Goal: Information Seeking & Learning: Find contact information

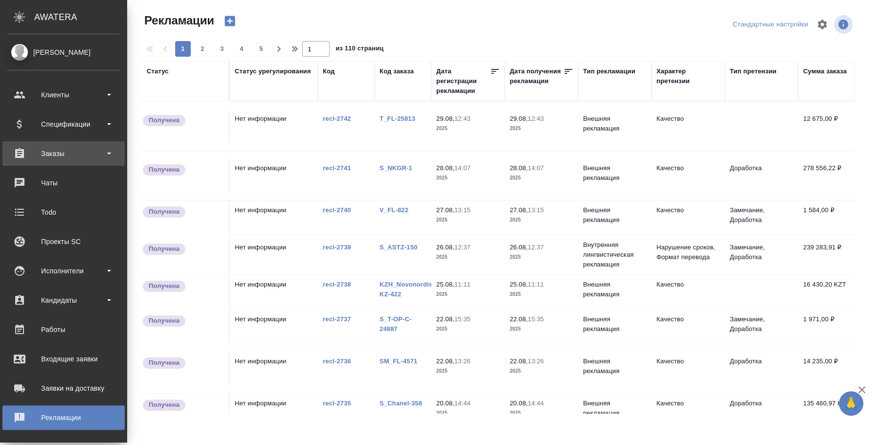
click at [80, 153] on div "Заказы" at bounding box center [63, 153] width 112 height 15
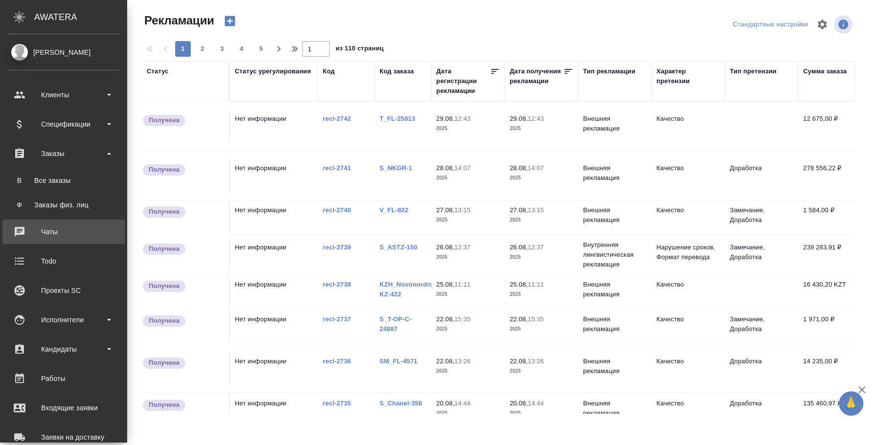
click at [59, 231] on div "Чаты" at bounding box center [63, 231] width 112 height 15
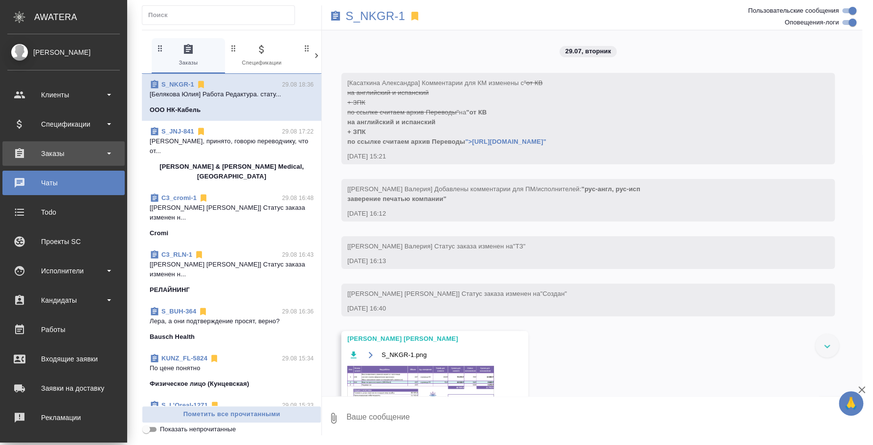
scroll to position [19397, 0]
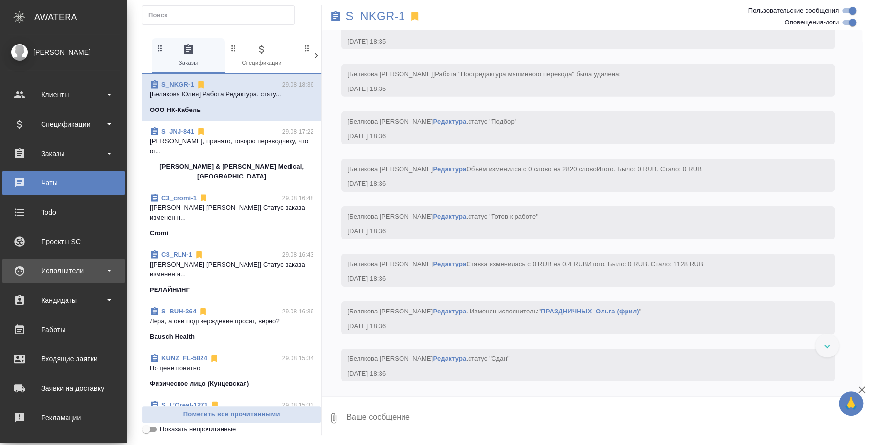
click at [58, 275] on div "Исполнители" at bounding box center [63, 271] width 112 height 15
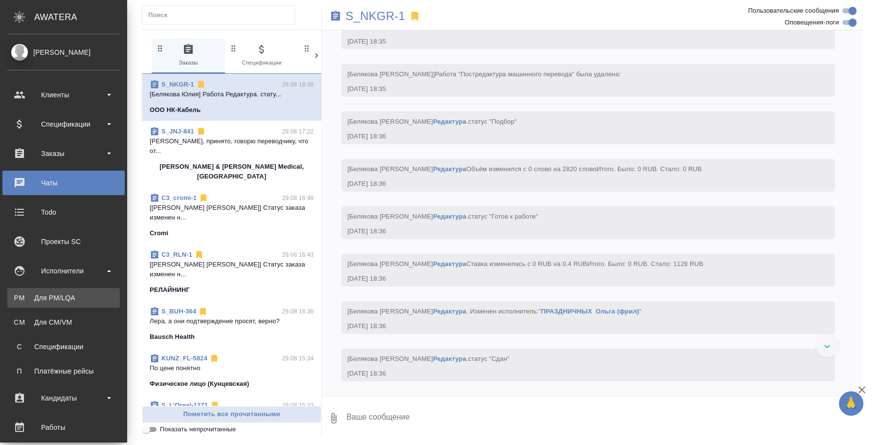
click at [64, 299] on div "Для PM/LQA" at bounding box center [63, 298] width 103 height 10
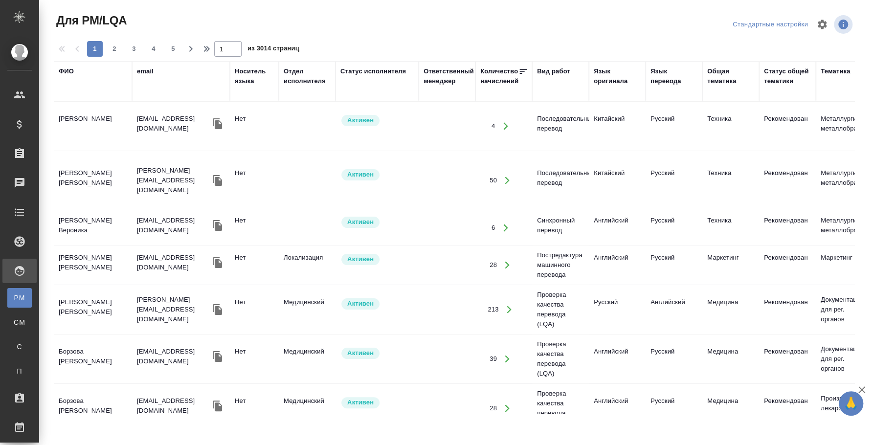
click at [556, 73] on div "Вид работ" at bounding box center [553, 72] width 33 height 10
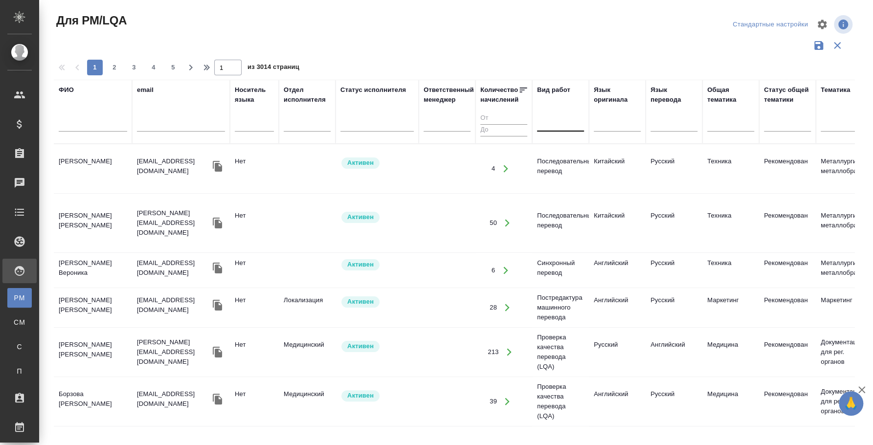
click at [566, 124] on div at bounding box center [560, 122] width 47 height 14
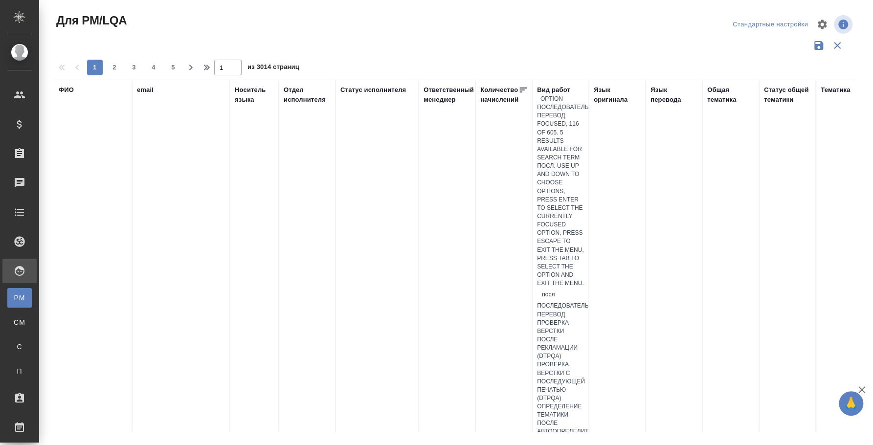
type input "после"
click at [584, 302] on div "Последовательный перевод" at bounding box center [560, 310] width 47 height 17
click at [608, 419] on div at bounding box center [617, 426] width 47 height 14
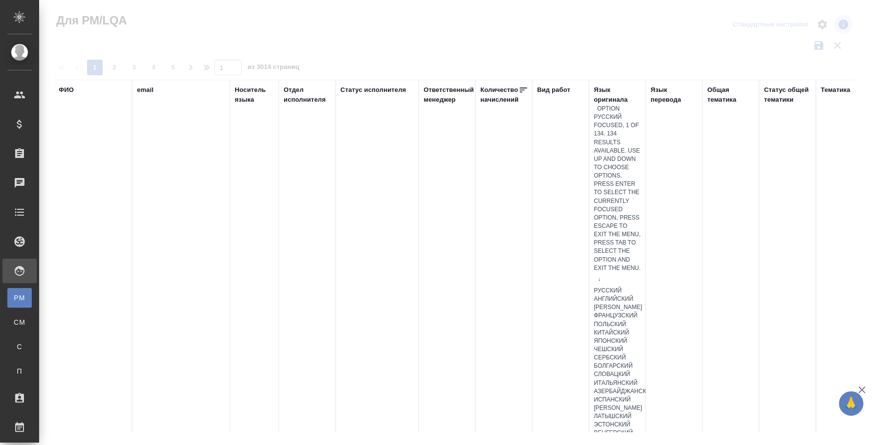
type input "анг"
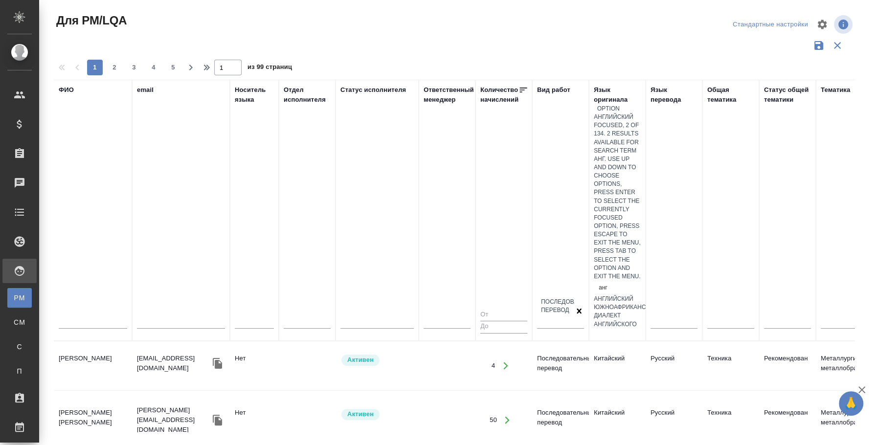
click at [641, 295] on div "Английский" at bounding box center [617, 299] width 47 height 8
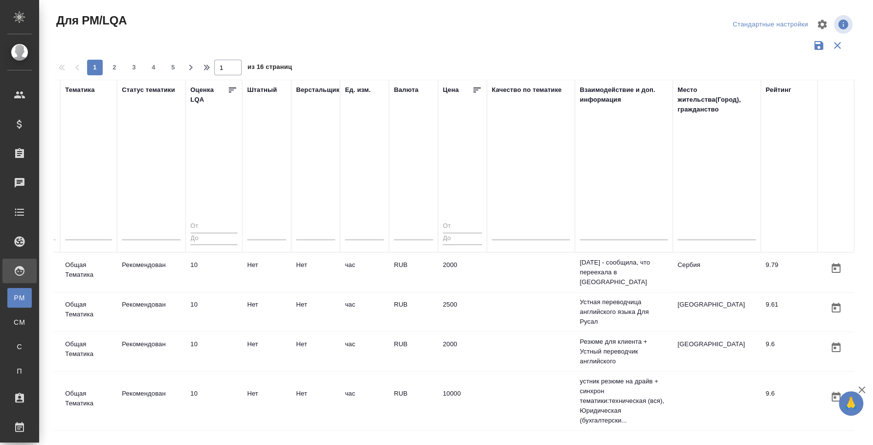
scroll to position [0, 33]
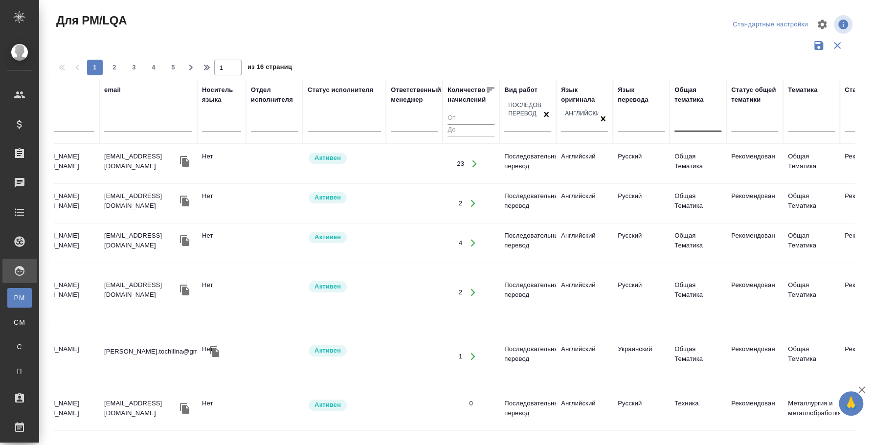
click at [702, 121] on div at bounding box center [697, 122] width 47 height 14
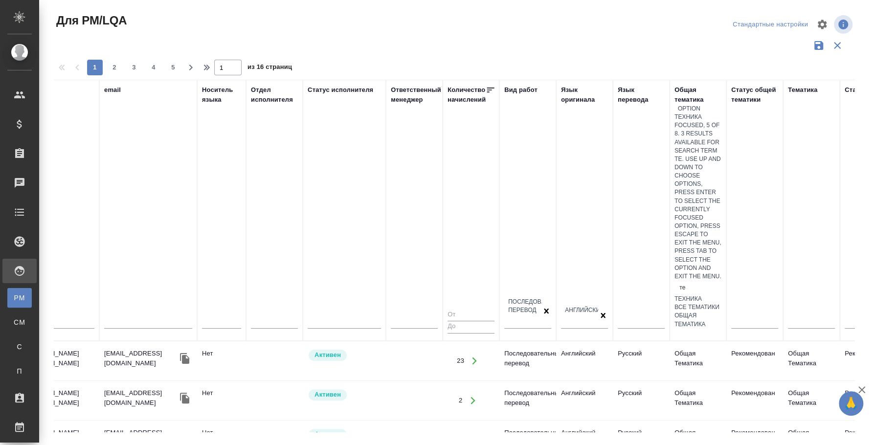
type input "тех"
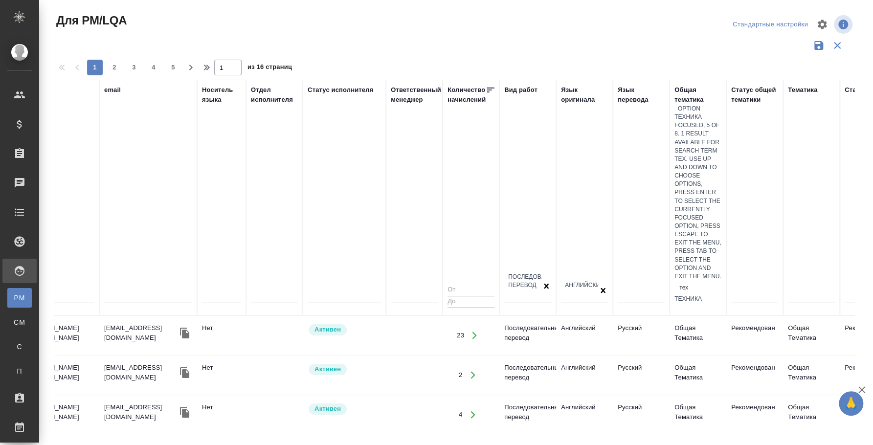
click at [721, 295] on div "Техника" at bounding box center [697, 299] width 47 height 8
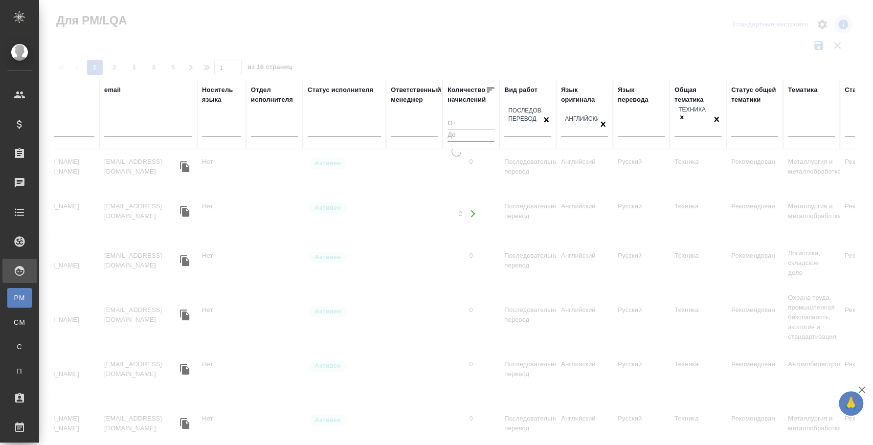
drag, startPoint x: 458, startPoint y: 425, endPoint x: 707, endPoint y: 16, distance: 479.5
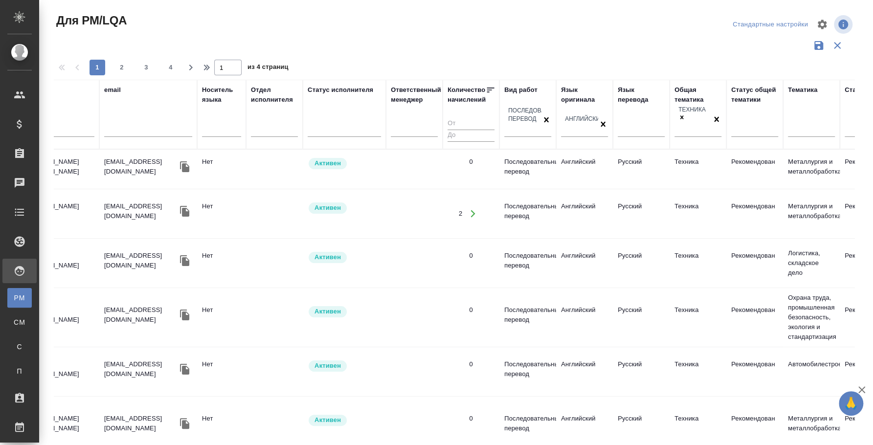
scroll to position [0, 0]
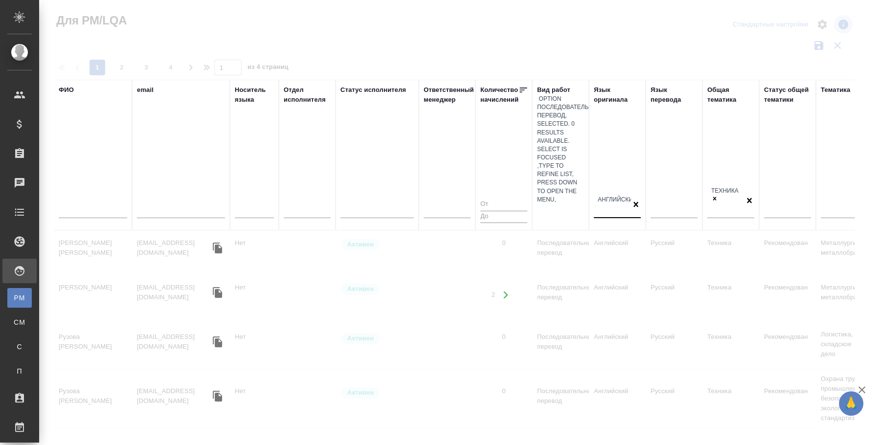
click at [630, 195] on div "Английский" at bounding box center [612, 206] width 37 height 22
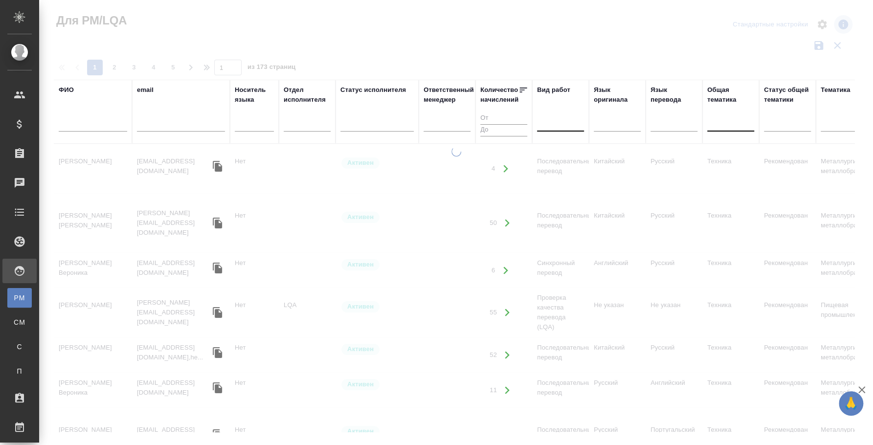
click at [92, 120] on input "text" at bounding box center [93, 125] width 68 height 12
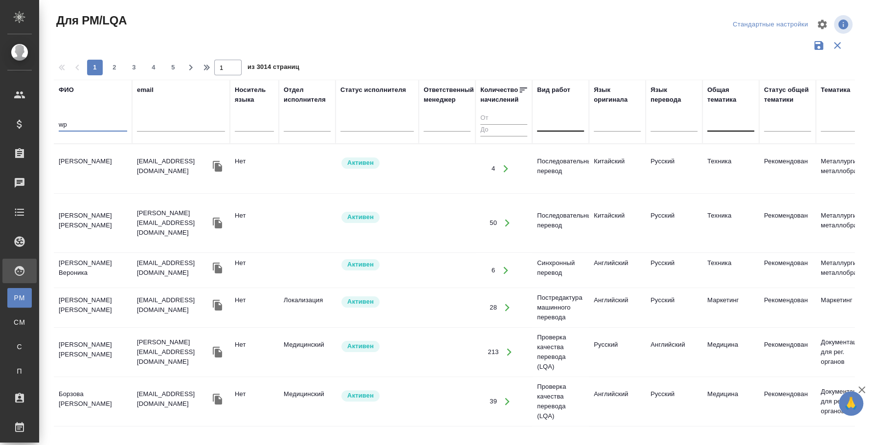
type input "w"
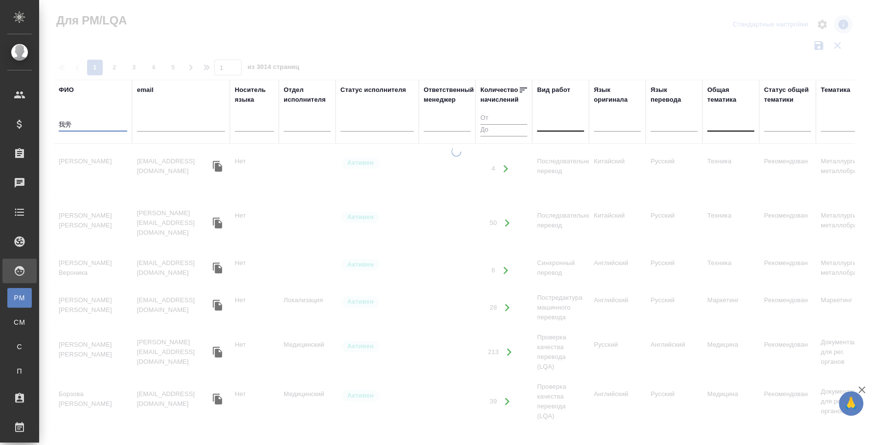
type input "我"
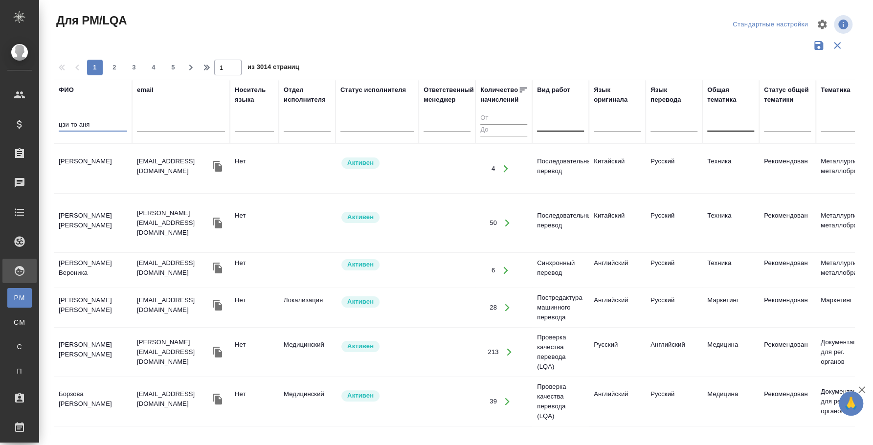
type input "цзи то аня"
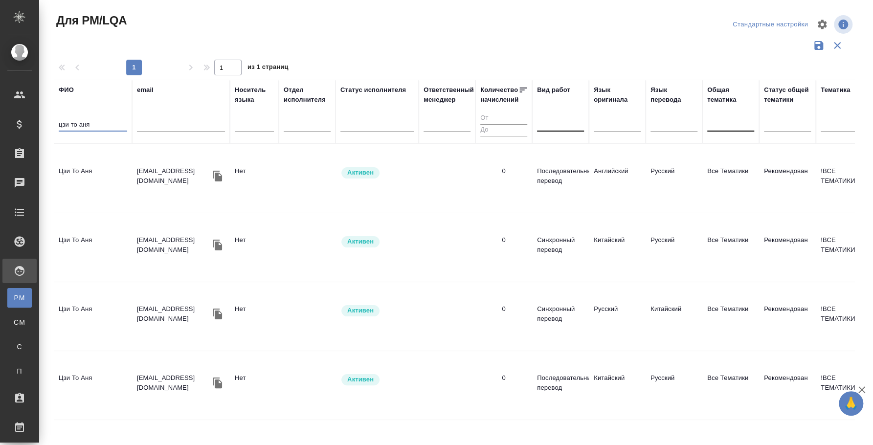
click at [106, 169] on td "Цзи То Аня" at bounding box center [93, 178] width 78 height 34
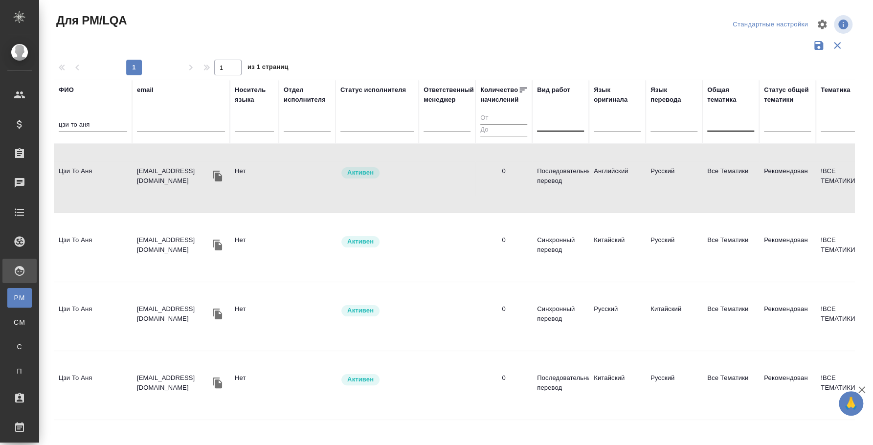
click at [106, 169] on td "Цзи То Аня" at bounding box center [93, 178] width 78 height 34
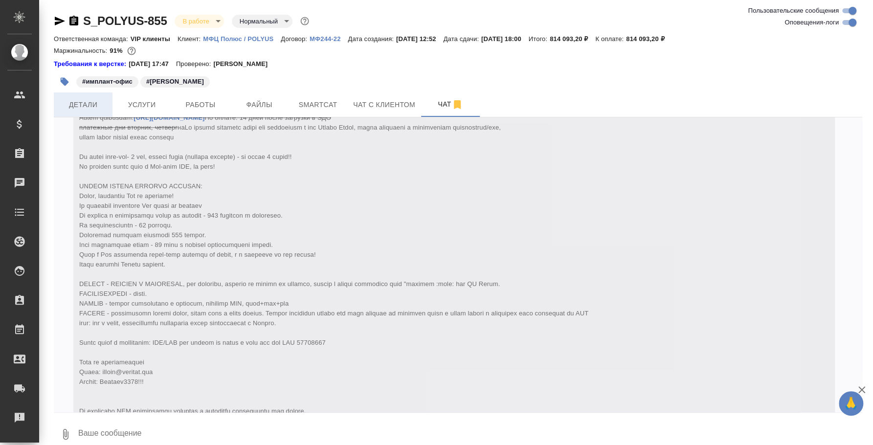
scroll to position [8815, 0]
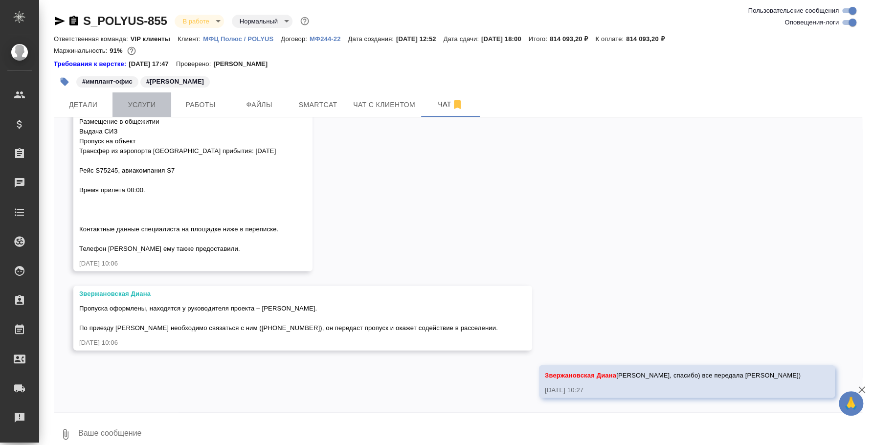
click at [153, 110] on span "Услуги" at bounding box center [141, 105] width 47 height 12
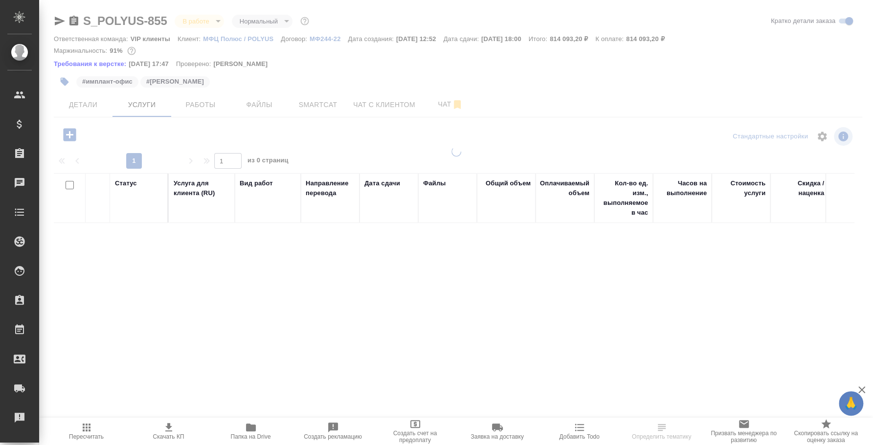
click at [203, 111] on button "Работы" at bounding box center [200, 104] width 59 height 24
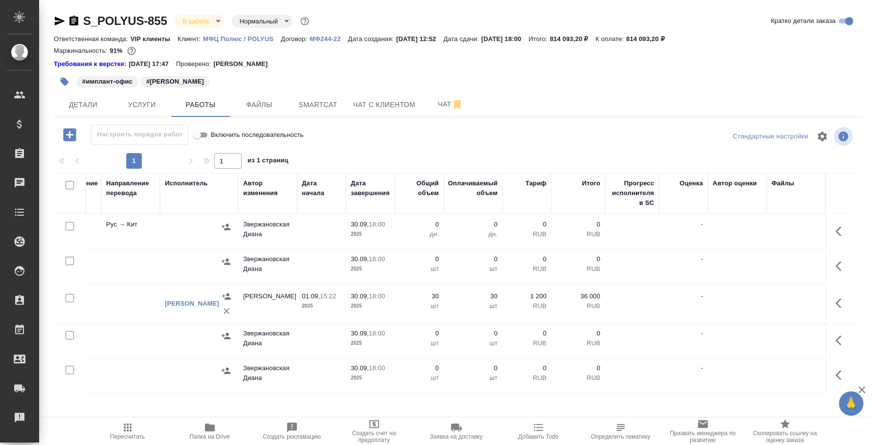
scroll to position [152, 0]
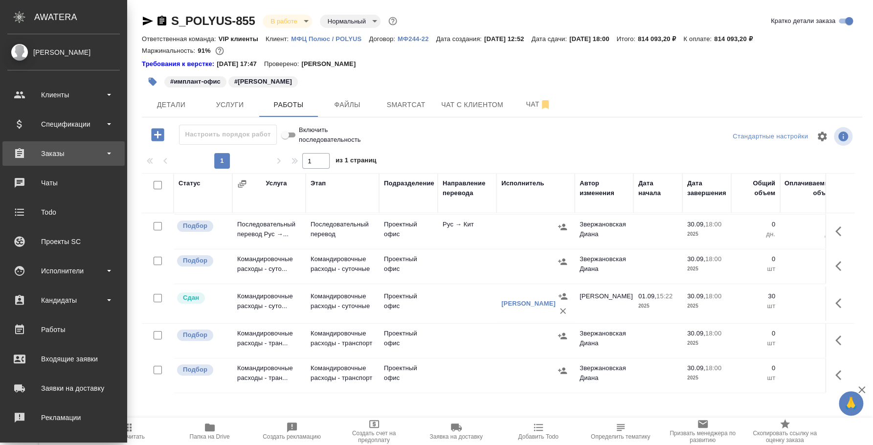
click at [39, 162] on div "Заказы" at bounding box center [63, 153] width 122 height 24
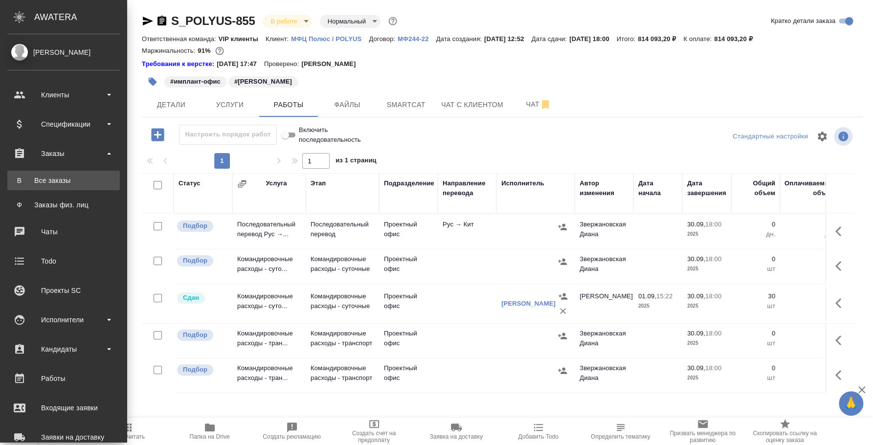
click at [44, 178] on div "Все заказы" at bounding box center [63, 181] width 103 height 10
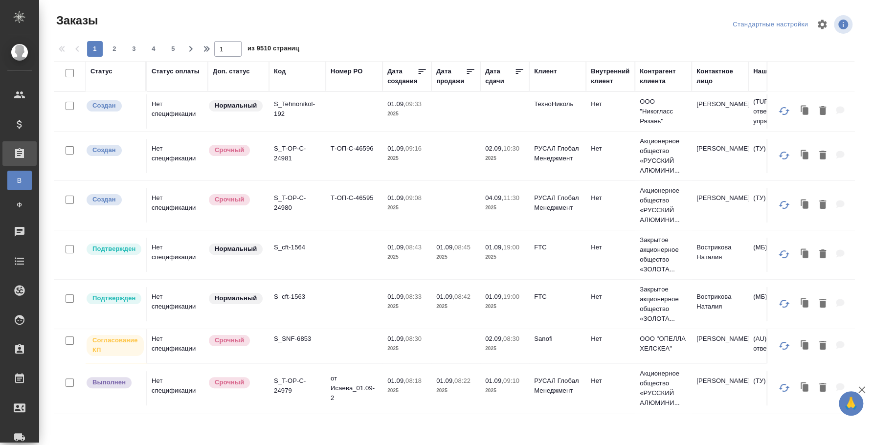
click at [862, 390] on icon "button" at bounding box center [862, 390] width 12 height 12
click at [74, 202] on div ".cls-1 fill:#fff; AWATERA Fedotova Irina Клиенты Спецификации Заказы В Все зака…" at bounding box center [436, 222] width 873 height 445
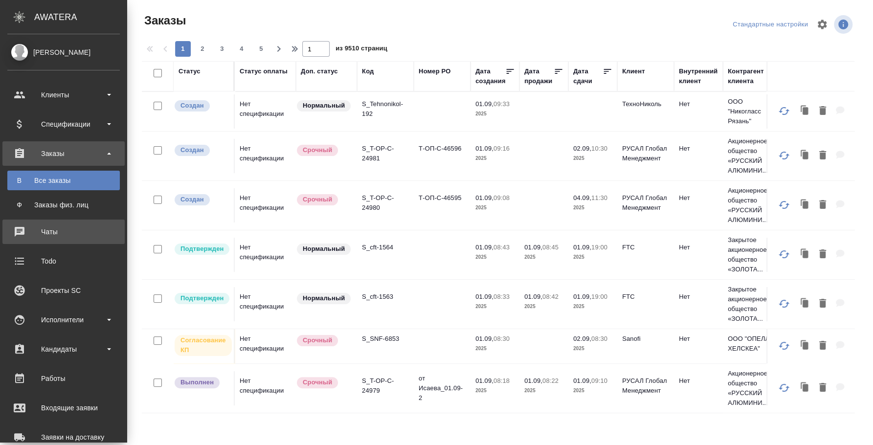
click at [50, 241] on link "0 Чаты" at bounding box center [63, 232] width 122 height 24
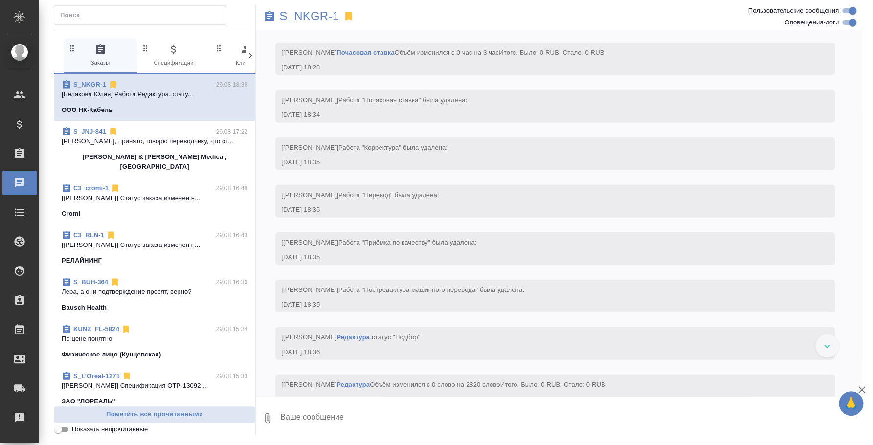
scroll to position [19452, 0]
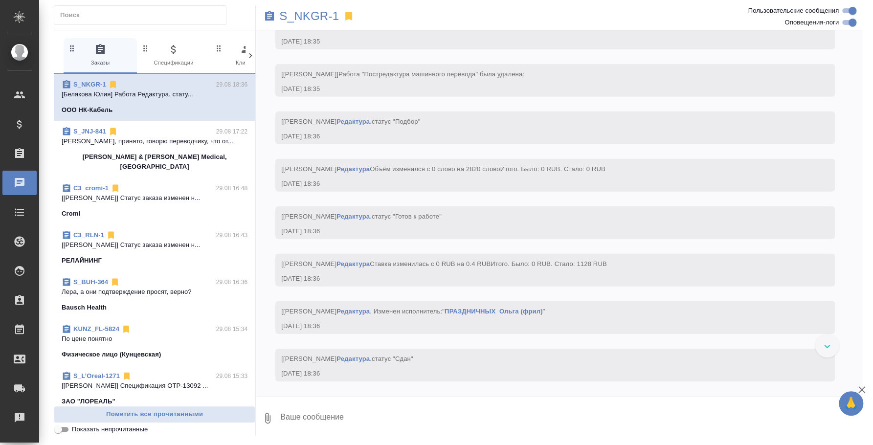
click at [120, 16] on input "text" at bounding box center [143, 15] width 166 height 14
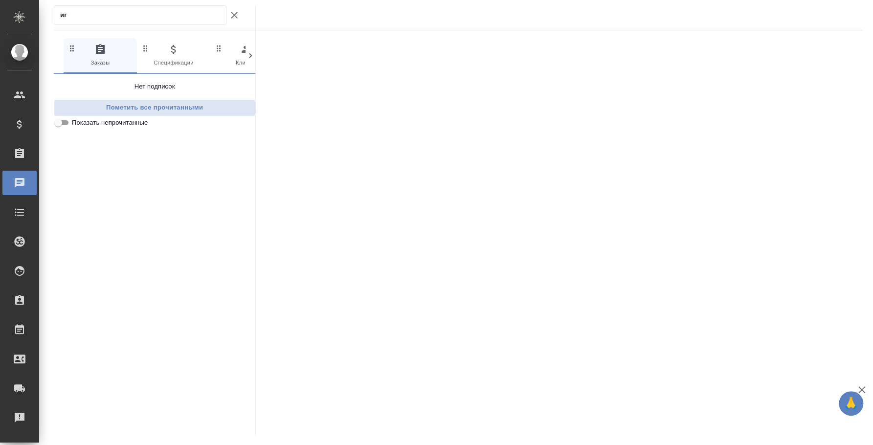
type input "и"
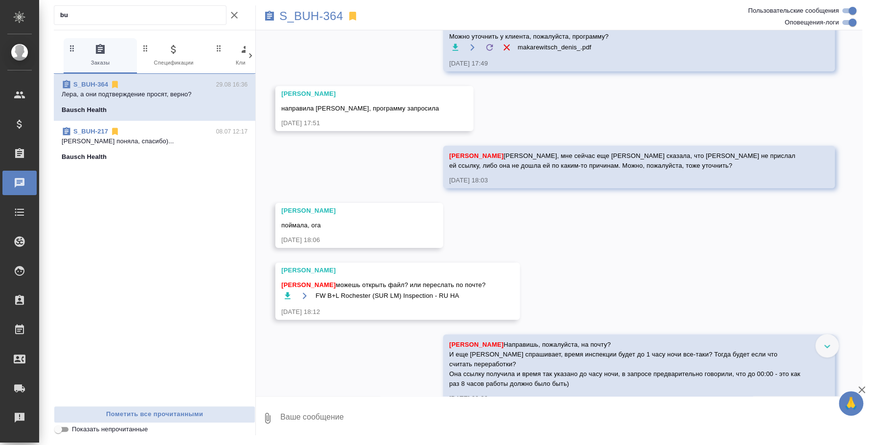
type input "bu"
click at [171, 110] on div "Bausch Health" at bounding box center [155, 110] width 186 height 10
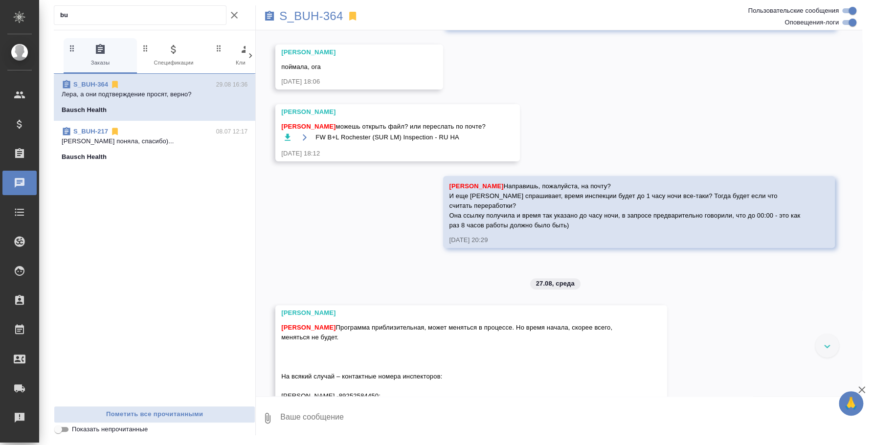
scroll to position [9753, 0]
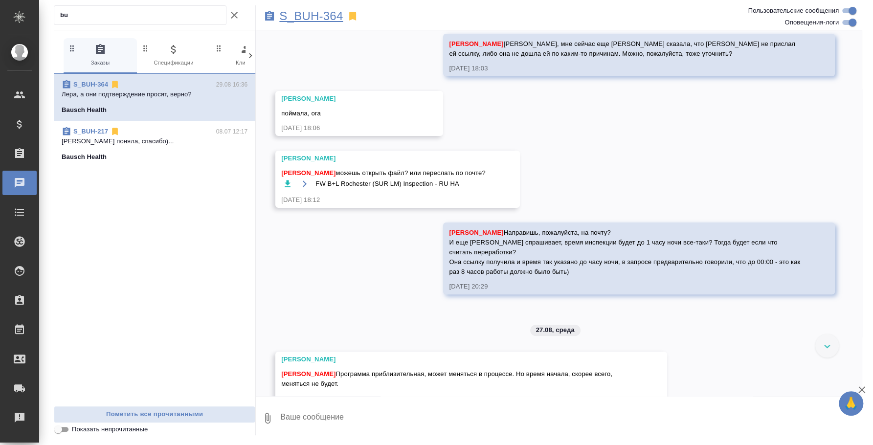
click at [336, 11] on p "S_BUH-364" at bounding box center [311, 16] width 64 height 10
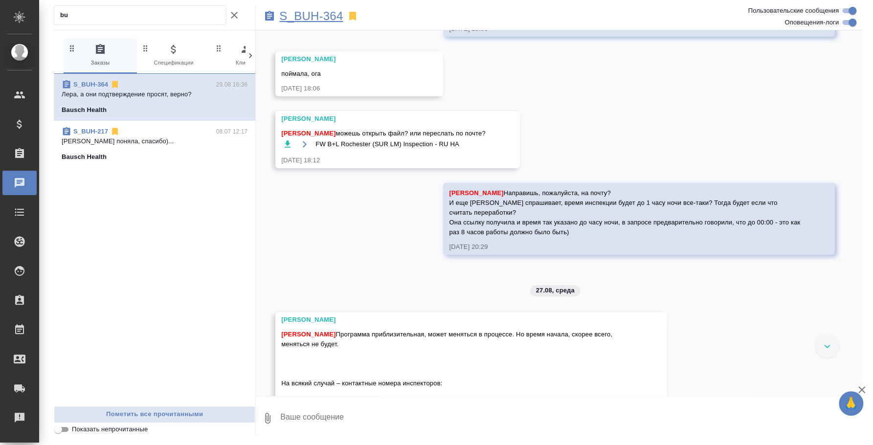
scroll to position [9790, 0]
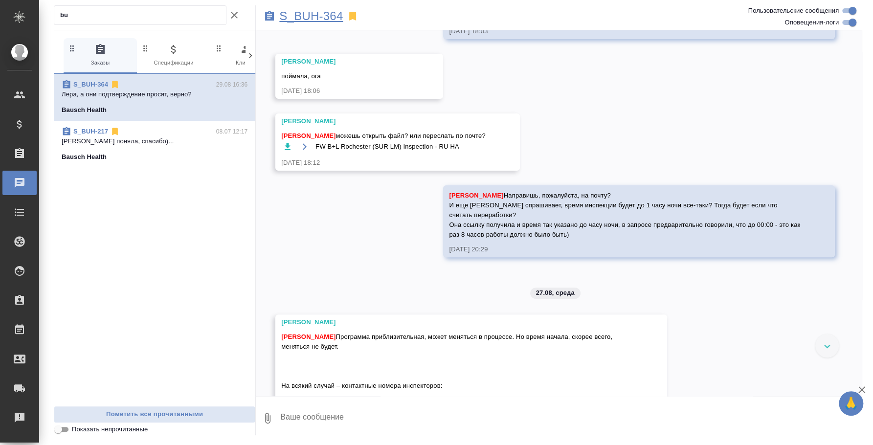
click at [338, 16] on p "S_BUH-364" at bounding box center [311, 16] width 64 height 10
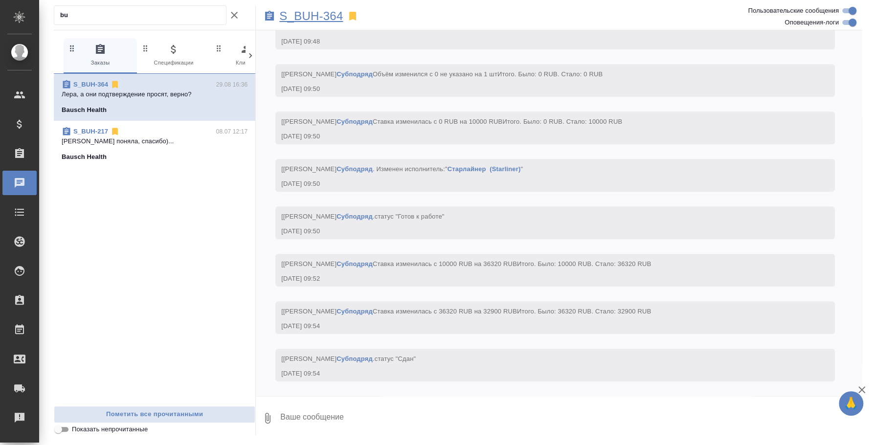
scroll to position [12703, 0]
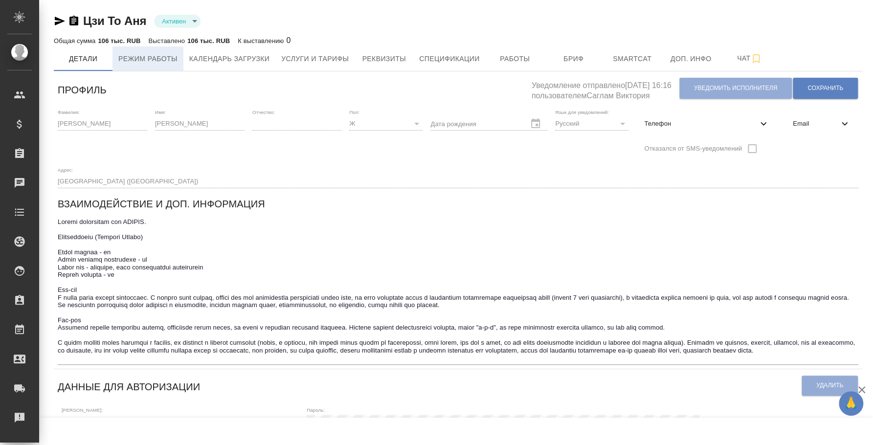
click at [166, 60] on span "Режим работы" at bounding box center [147, 59] width 59 height 12
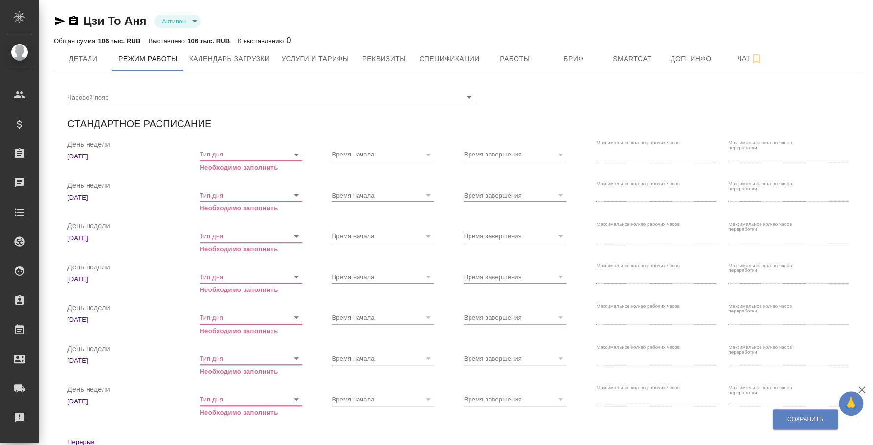
click at [71, 22] on icon "button" at bounding box center [73, 21] width 9 height 10
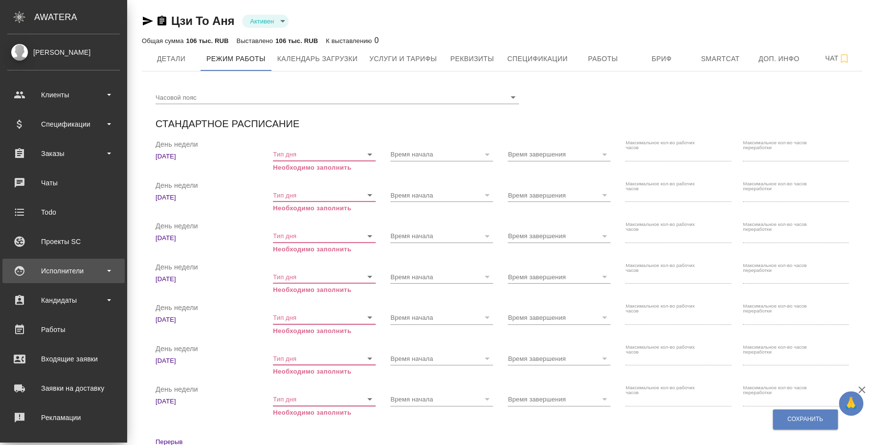
click at [94, 267] on div "Исполнители" at bounding box center [63, 271] width 112 height 15
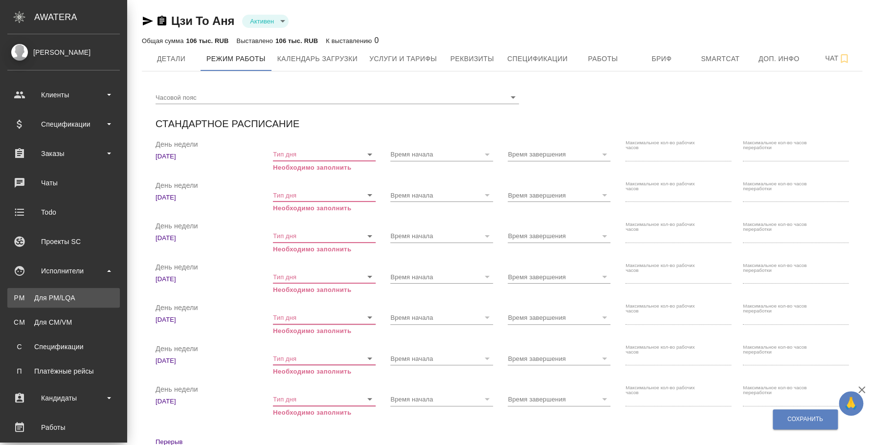
click at [87, 294] on div "Для PM/LQA" at bounding box center [63, 298] width 103 height 10
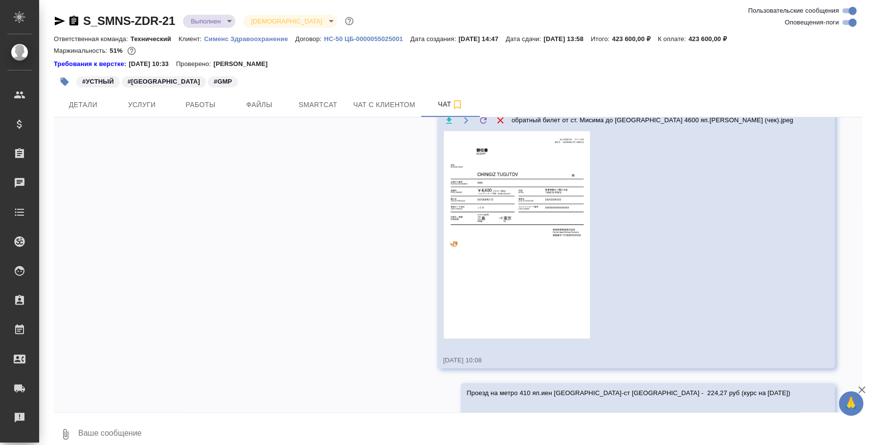
scroll to position [8210, 0]
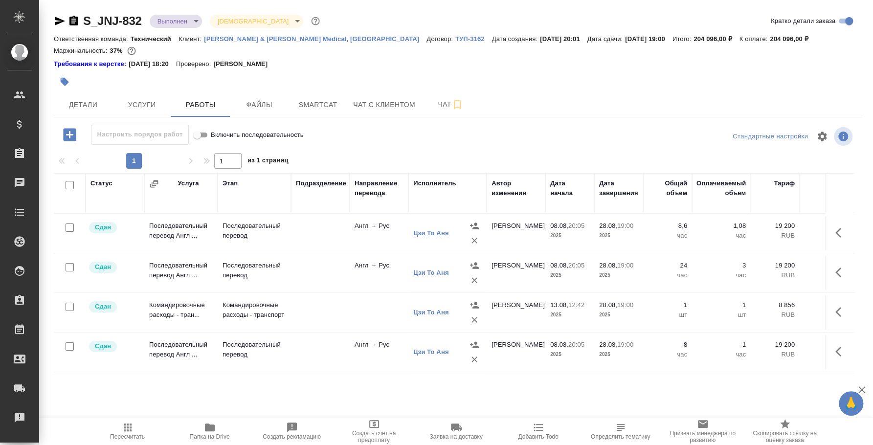
scroll to position [0, 248]
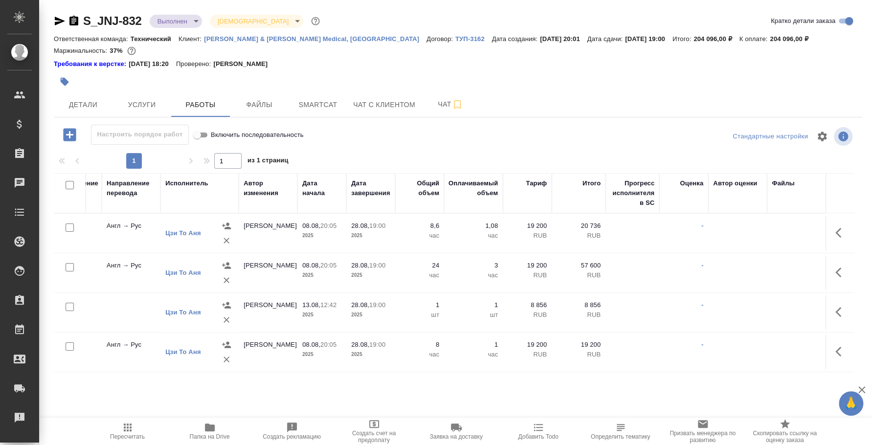
click at [80, 22] on div "S_JNJ-832 Выполнен completed Святая троица holyTrinity" at bounding box center [188, 21] width 268 height 16
click at [70, 15] on icon "button" at bounding box center [74, 21] width 12 height 12
click at [73, 20] on icon "button" at bounding box center [73, 21] width 9 height 10
click at [76, 108] on span "Детали" at bounding box center [83, 105] width 47 height 12
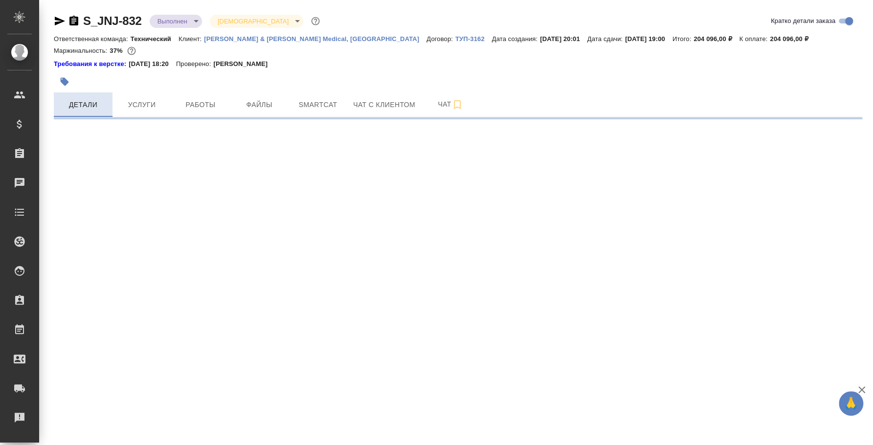
select select "RU"
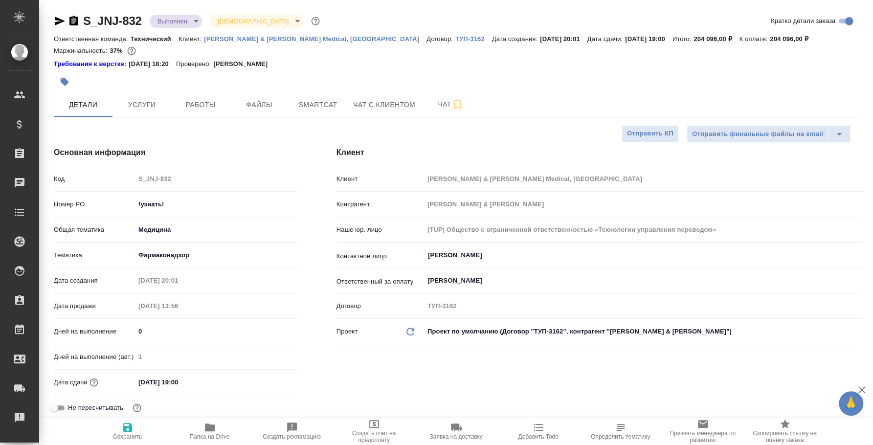
type textarea "x"
click at [158, 104] on span "Услуги" at bounding box center [141, 105] width 47 height 12
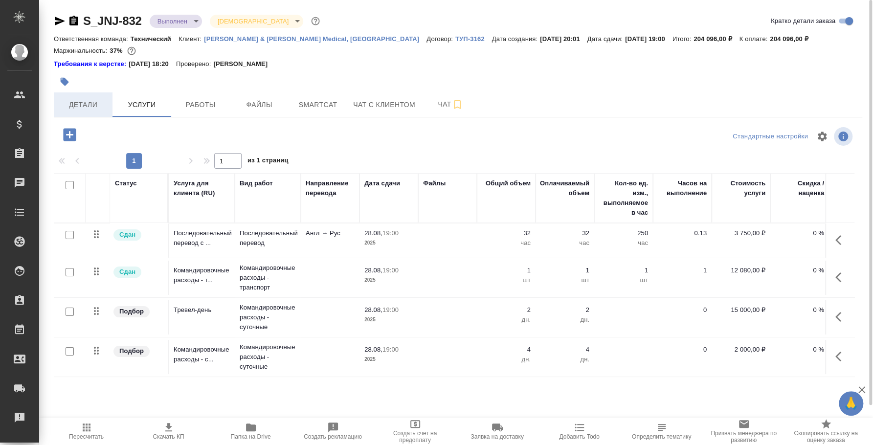
click at [80, 110] on span "Детали" at bounding box center [83, 105] width 47 height 12
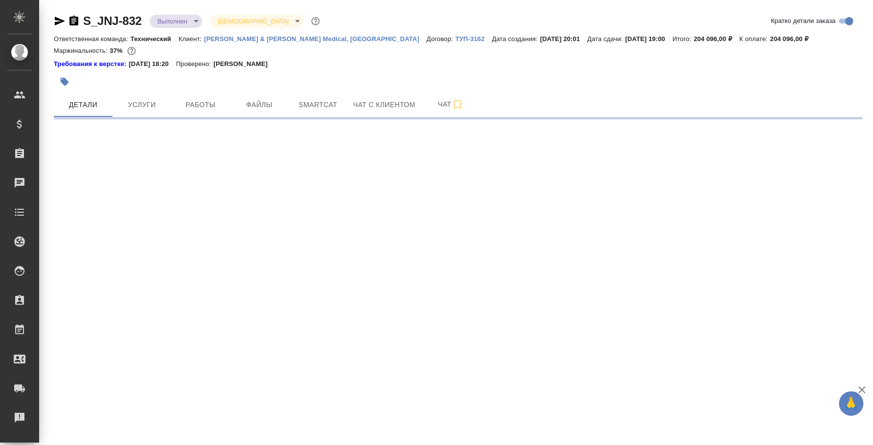
select select "RU"
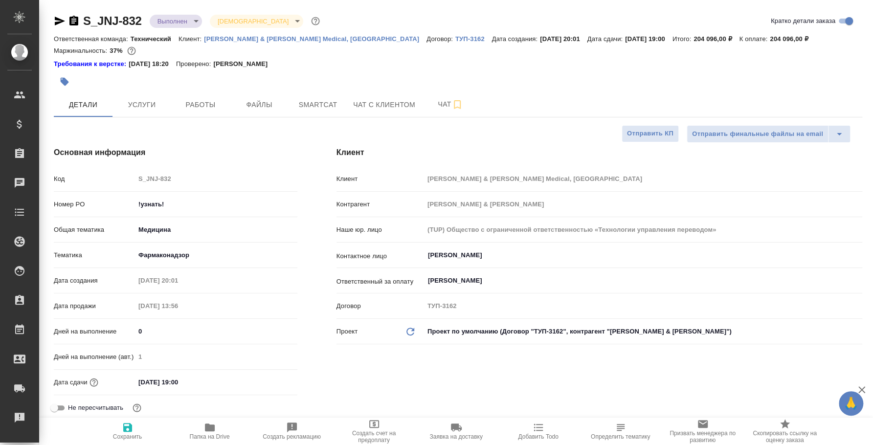
type textarea "x"
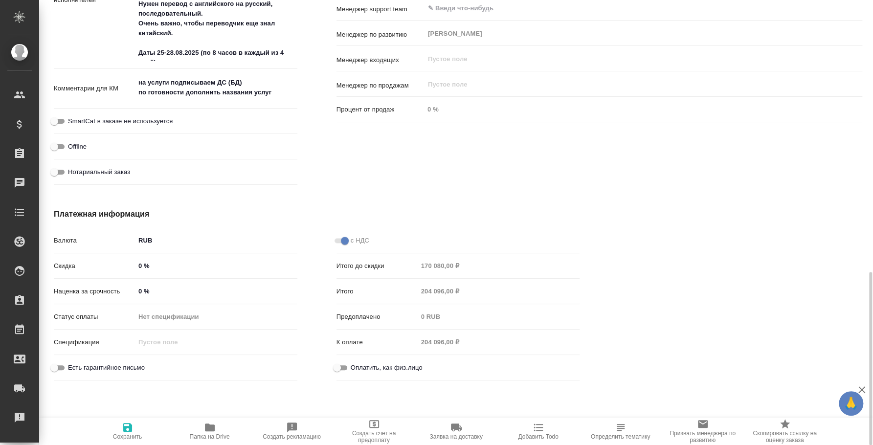
scroll to position [333, 0]
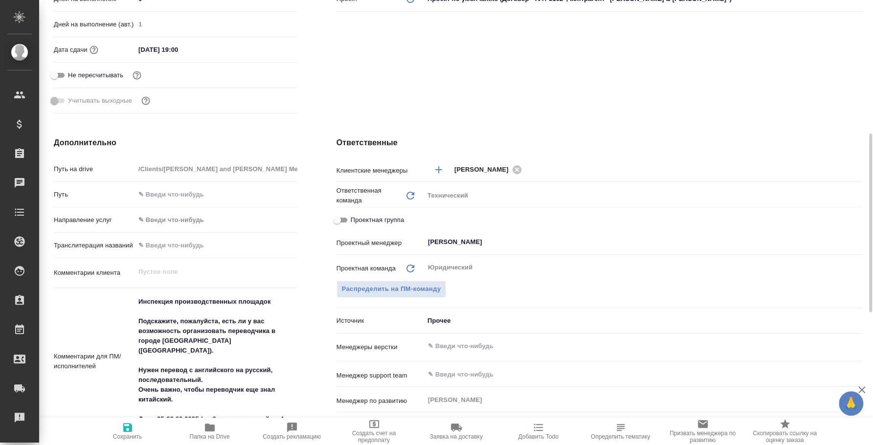
type textarea "x"
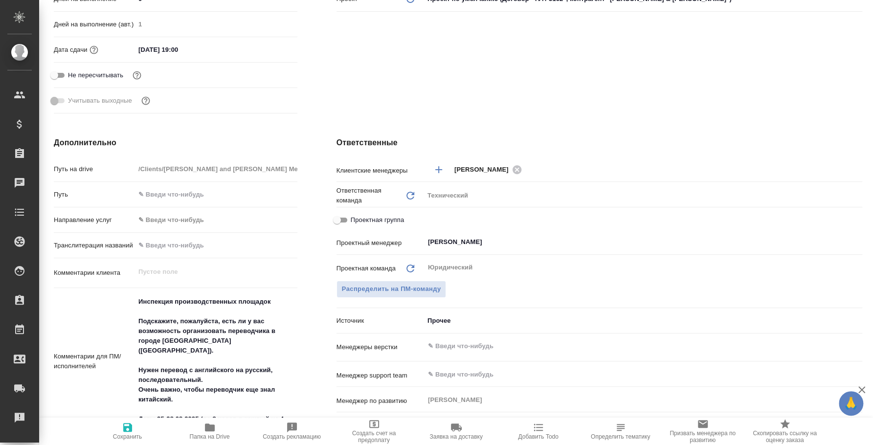
type textarea "x"
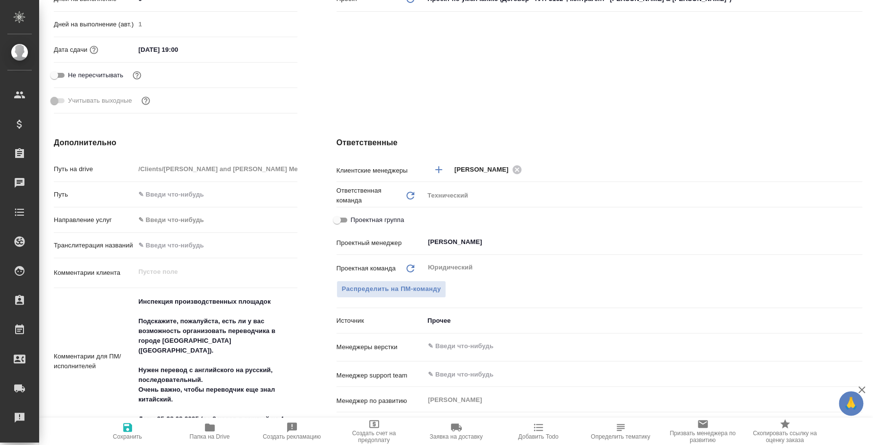
type textarea "x"
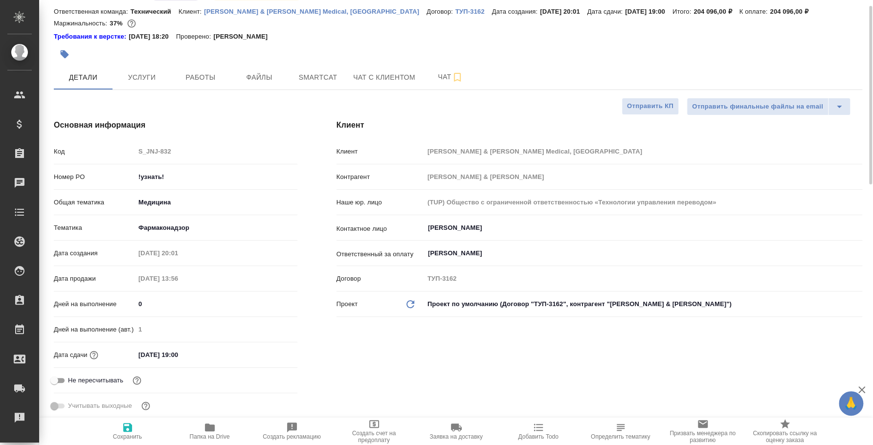
scroll to position [0, 0]
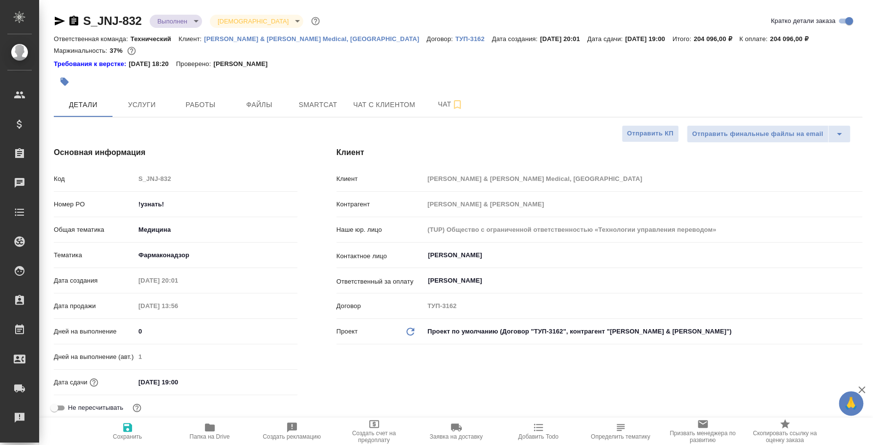
type textarea "x"
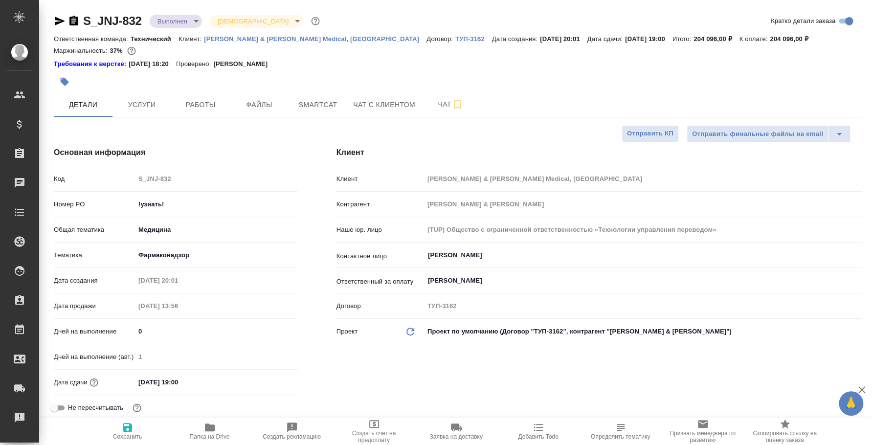
type textarea "x"
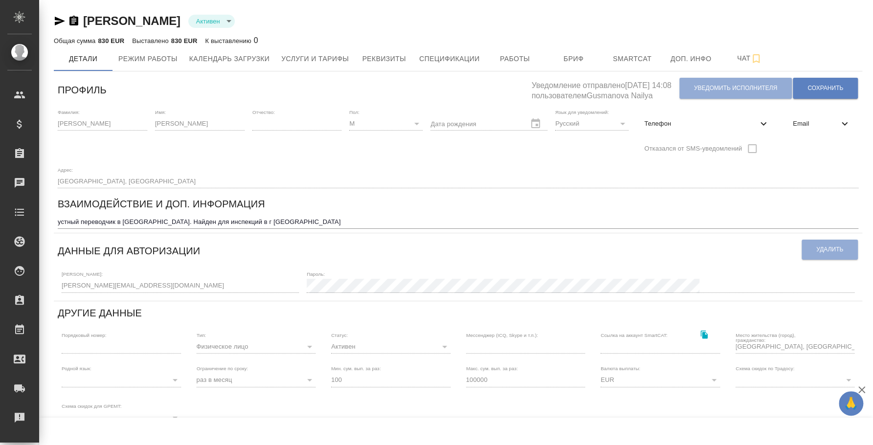
click at [59, 21] on icon "button" at bounding box center [60, 21] width 12 height 12
click at [78, 22] on icon "button" at bounding box center [74, 21] width 12 height 12
click at [70, 19] on icon "button" at bounding box center [73, 21] width 9 height 10
click at [524, 60] on span "Работы" at bounding box center [514, 59] width 47 height 12
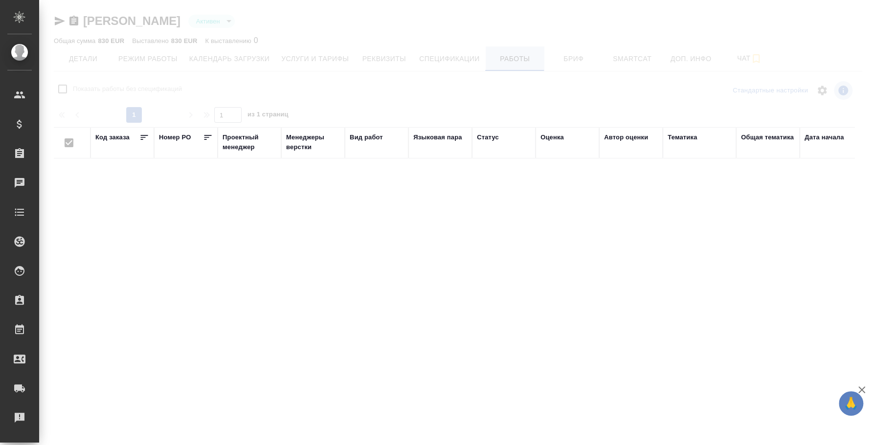
checkbox input "false"
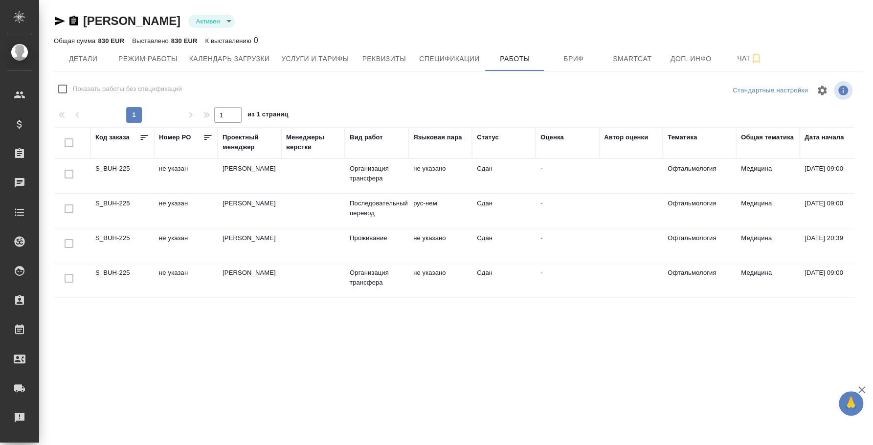
click at [122, 204] on td "S_BUH-225" at bounding box center [122, 211] width 64 height 34
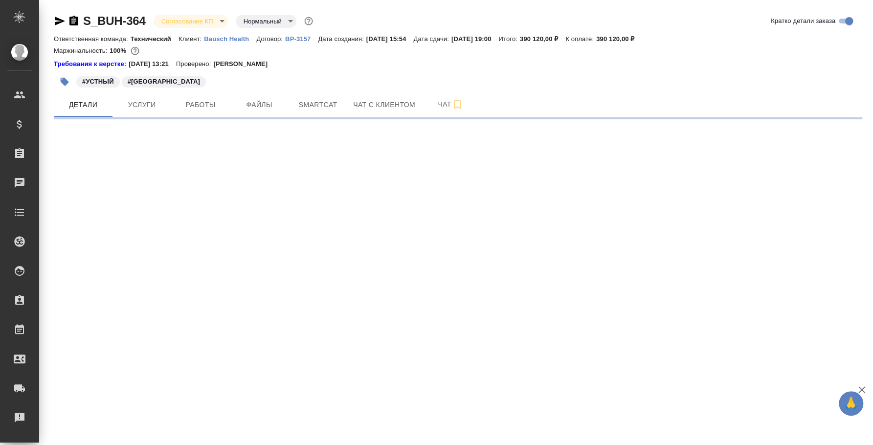
select select "RU"
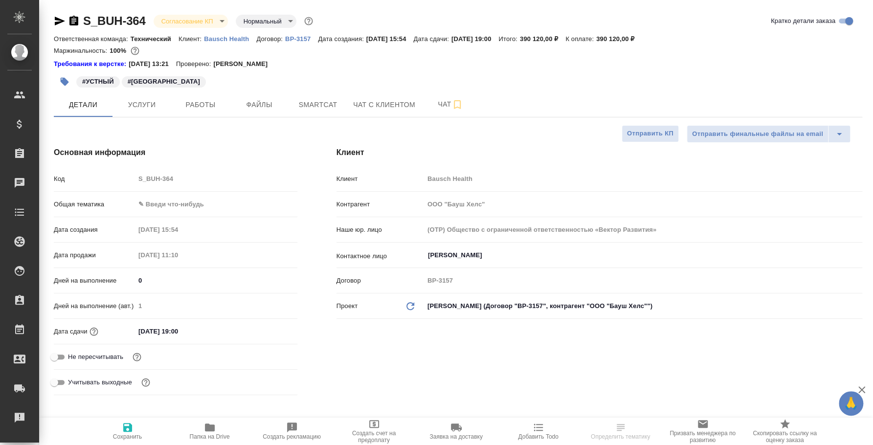
type textarea "x"
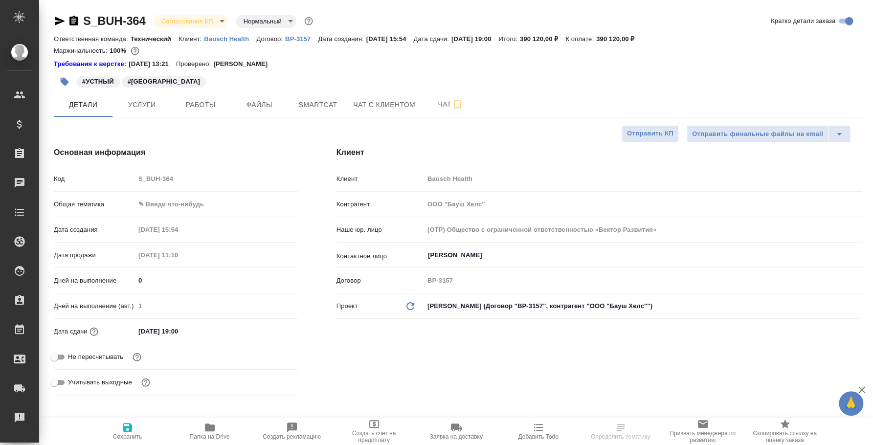
type textarea "x"
click at [190, 100] on span "Работы" at bounding box center [200, 105] width 47 height 12
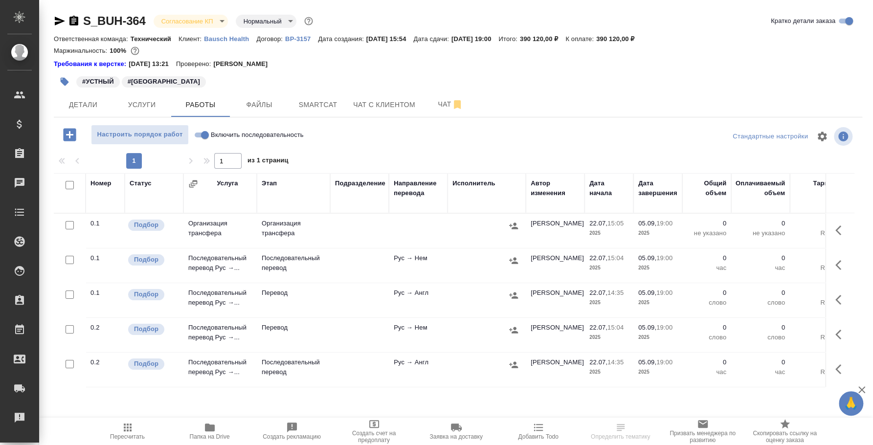
scroll to position [3, 0]
click at [76, 22] on icon "button" at bounding box center [73, 21] width 9 height 10
click at [201, 133] on input "Включить последовательность" at bounding box center [204, 135] width 35 height 12
checkbox input "true"
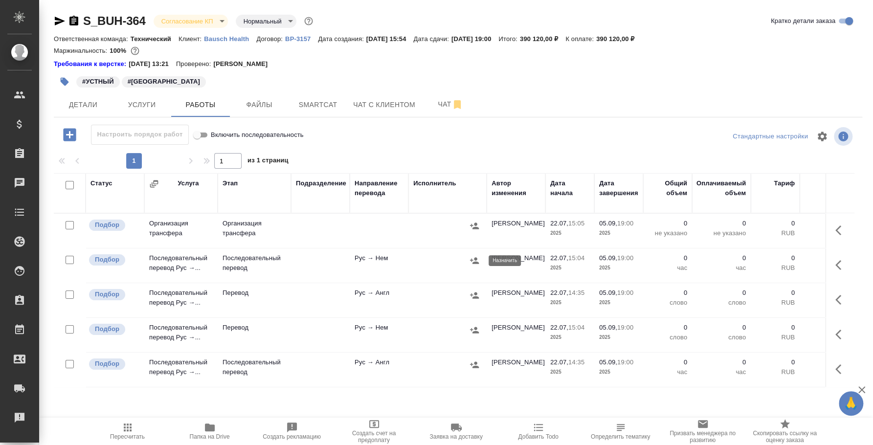
click at [479, 263] on button "button" at bounding box center [474, 260] width 15 height 15
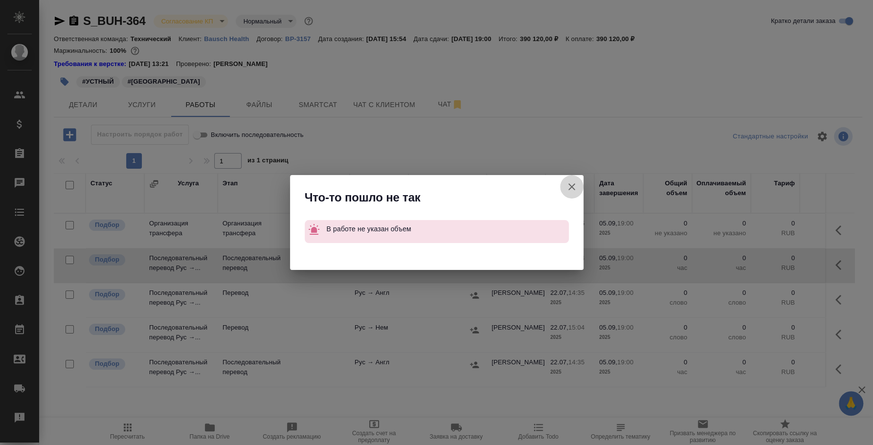
click at [566, 186] on icon "button" at bounding box center [572, 187] width 12 height 12
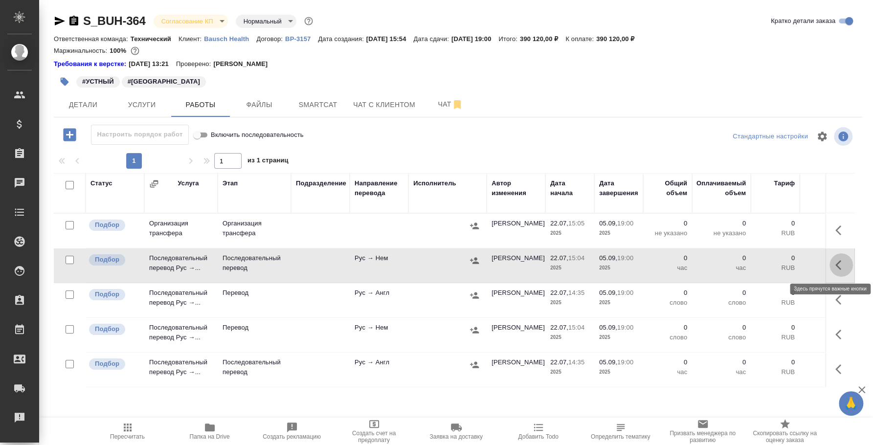
click at [835, 265] on icon "button" at bounding box center [838, 265] width 6 height 10
click at [765, 265] on icon "button" at bounding box center [769, 265] width 9 height 9
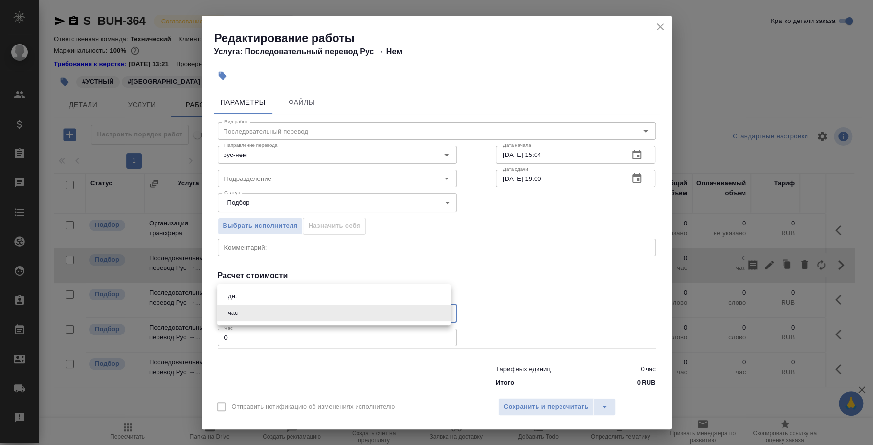
click at [441, 310] on body "🙏 .cls-1 fill:#fff; AWATERA Fedotova Irina Клиенты Спецификации Заказы 0 Чаты T…" at bounding box center [436, 222] width 873 height 445
drag, startPoint x: 350, startPoint y: 291, endPoint x: 356, endPoint y: 298, distance: 9.3
click at [351, 291] on li "дн." at bounding box center [334, 296] width 234 height 17
type input "5a8b1489cc6b4906c91bfd8a"
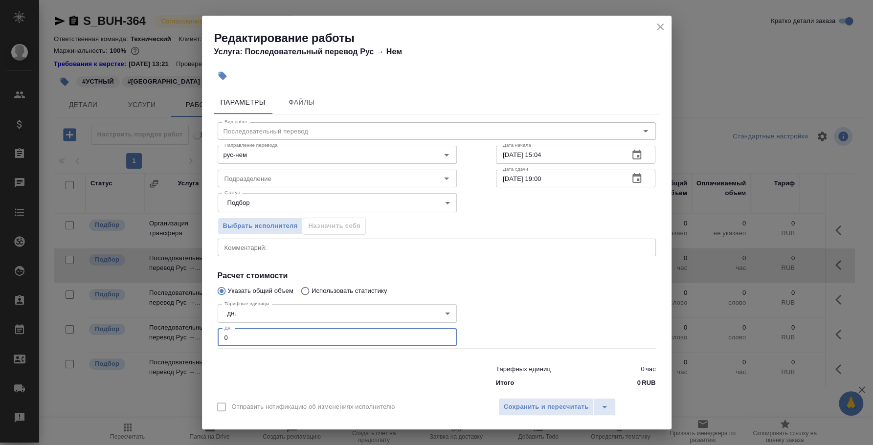
drag, startPoint x: 430, startPoint y: 336, endPoint x: -29, endPoint y: 263, distance: 465.4
click at [0, 263] on html "🙏 .cls-1 fill:#fff; AWATERA Fedotova Irina Клиенты Спецификации Заказы 0 Чаты T…" at bounding box center [436, 222] width 873 height 445
type input "3"
click at [533, 408] on span "Сохранить и пересчитать" at bounding box center [546, 406] width 85 height 11
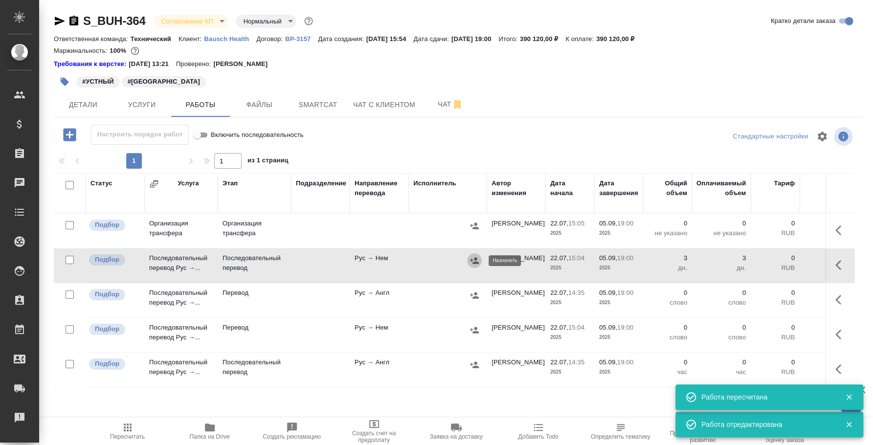
click at [473, 261] on icon "button" at bounding box center [474, 261] width 10 height 10
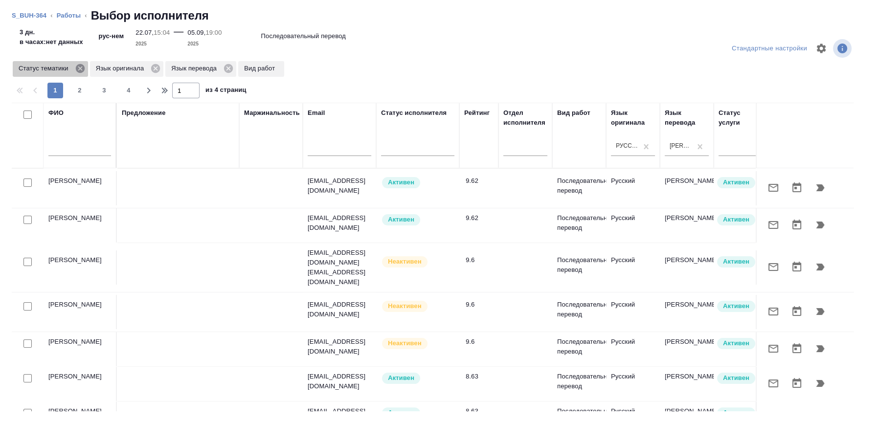
click at [80, 68] on icon at bounding box center [80, 68] width 11 height 11
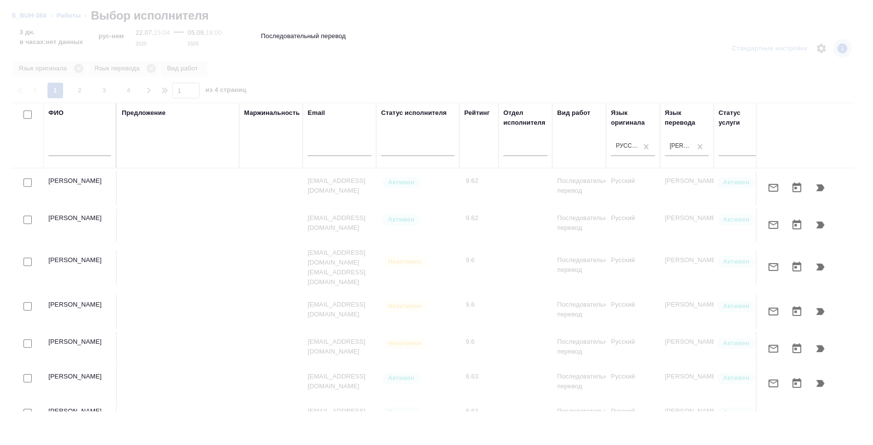
click at [80, 68] on div at bounding box center [436, 222] width 873 height 445
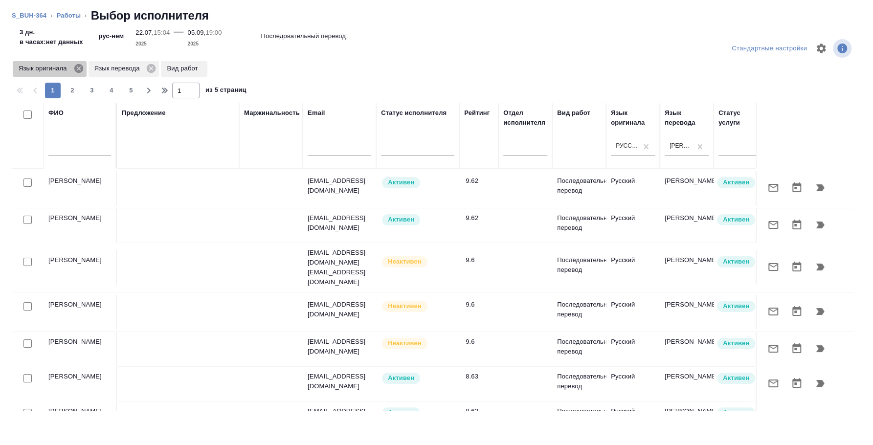
click at [78, 67] on icon at bounding box center [78, 68] width 9 height 9
click at [91, 149] on input "text" at bounding box center [79, 150] width 63 height 12
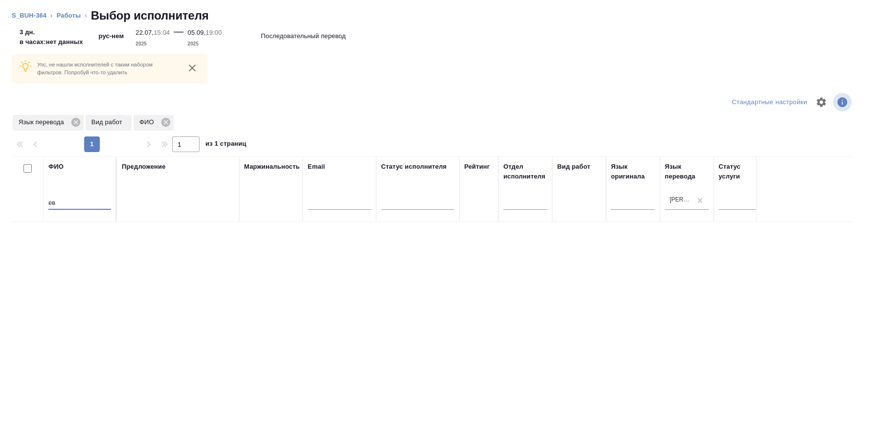
type input "е"
type input "макаревич"
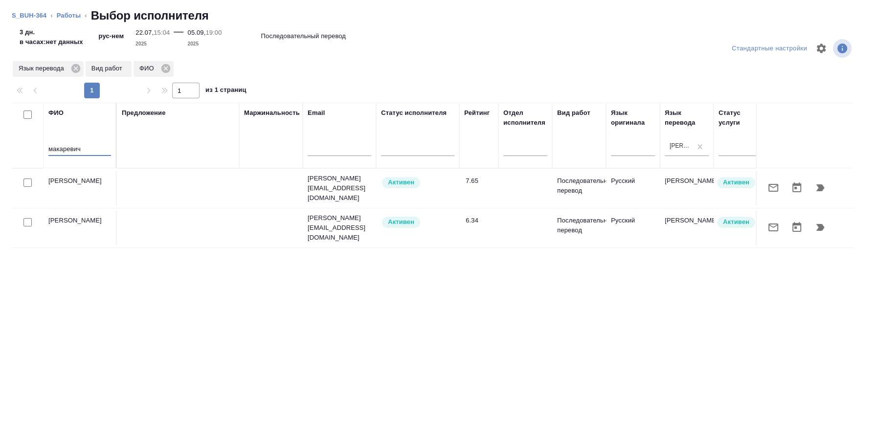
click at [28, 180] on input "checkbox" at bounding box center [27, 182] width 8 height 8
checkbox input "true"
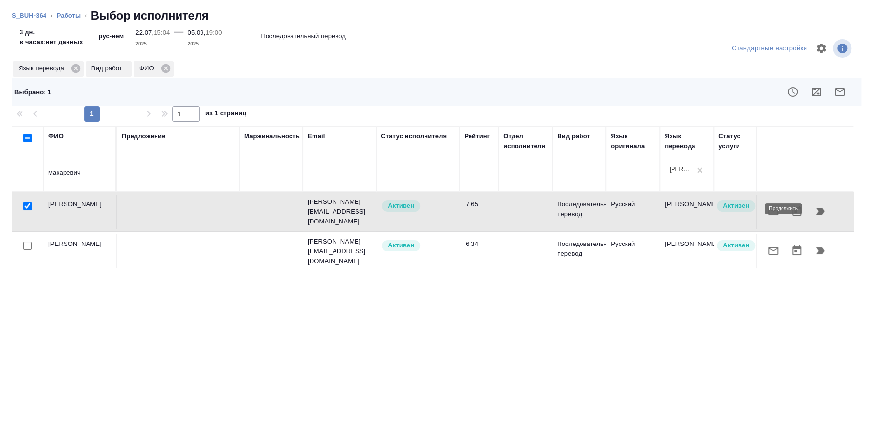
click at [824, 212] on icon "button" at bounding box center [820, 211] width 12 height 12
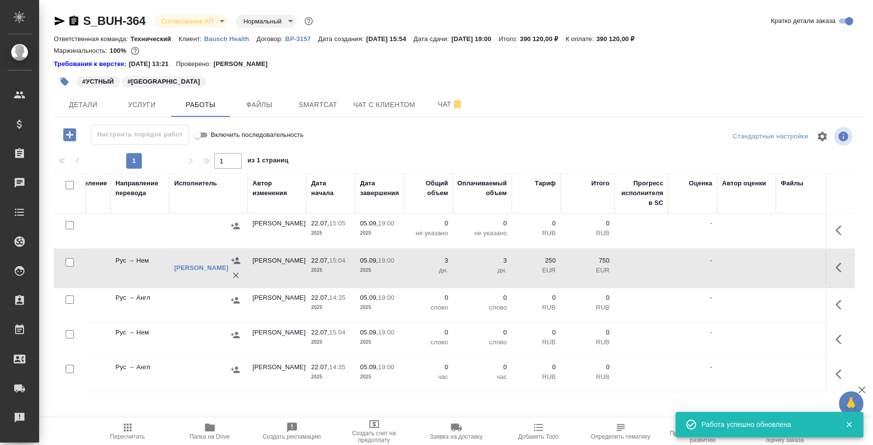
scroll to position [0, 258]
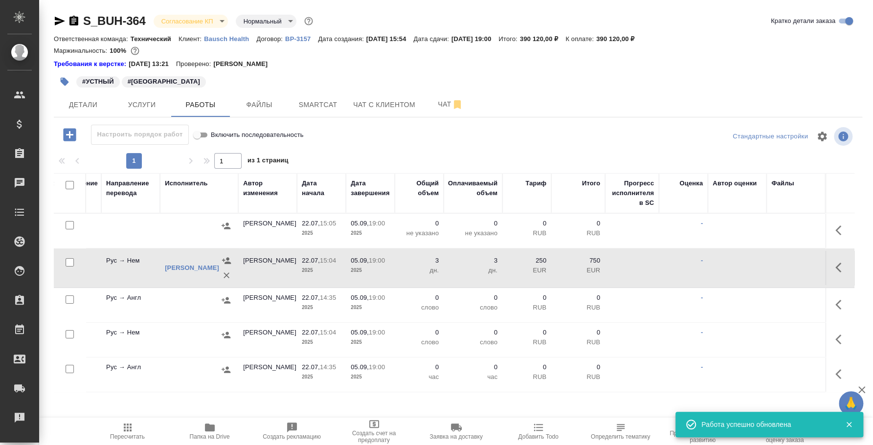
click at [832, 278] on button "button" at bounding box center [840, 267] width 23 height 23
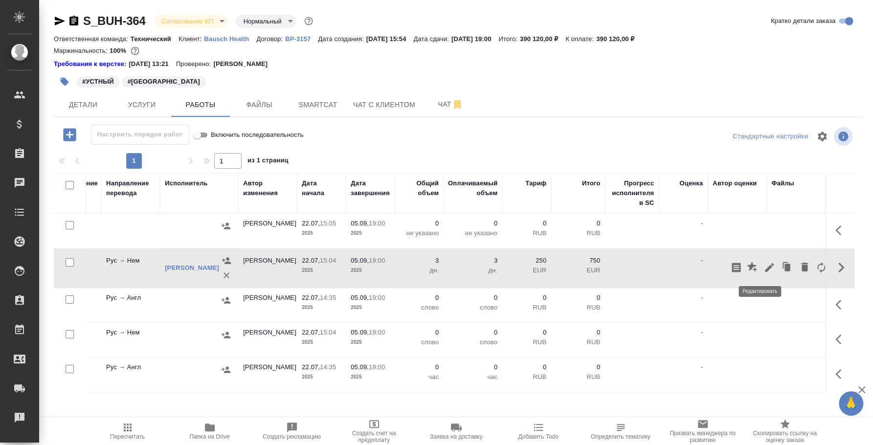
click at [763, 262] on icon "button" at bounding box center [769, 268] width 12 height 12
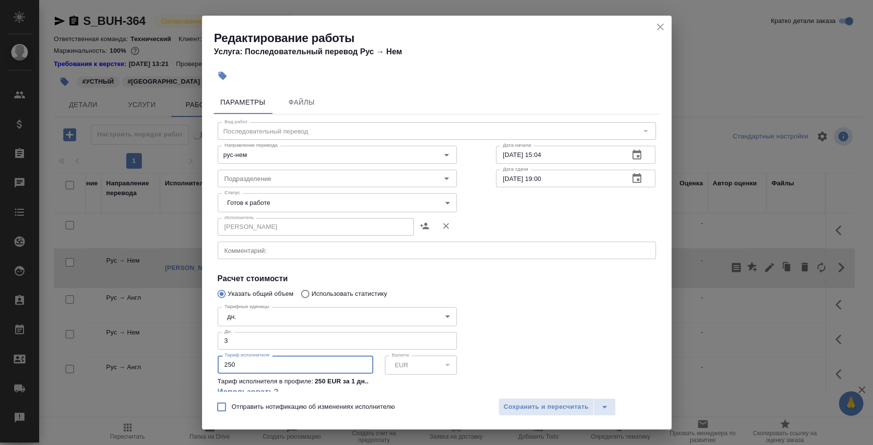
drag, startPoint x: 250, startPoint y: 359, endPoint x: 231, endPoint y: 361, distance: 19.7
click at [231, 361] on input "250" at bounding box center [296, 365] width 156 height 18
type input "200"
click at [534, 419] on div "Отправить нотификацию об изменениях исполнителю Сохранить и пересчитать" at bounding box center [436, 411] width 469 height 38
click at [532, 411] on span "Сохранить и пересчитать" at bounding box center [546, 406] width 85 height 11
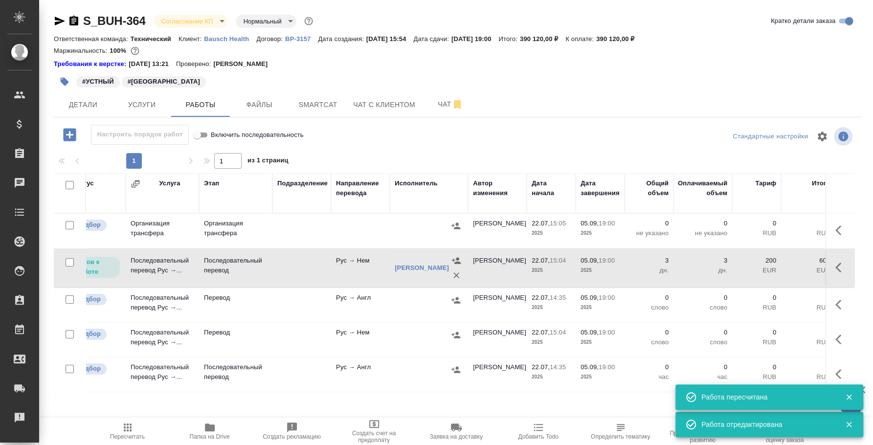
scroll to position [0, 0]
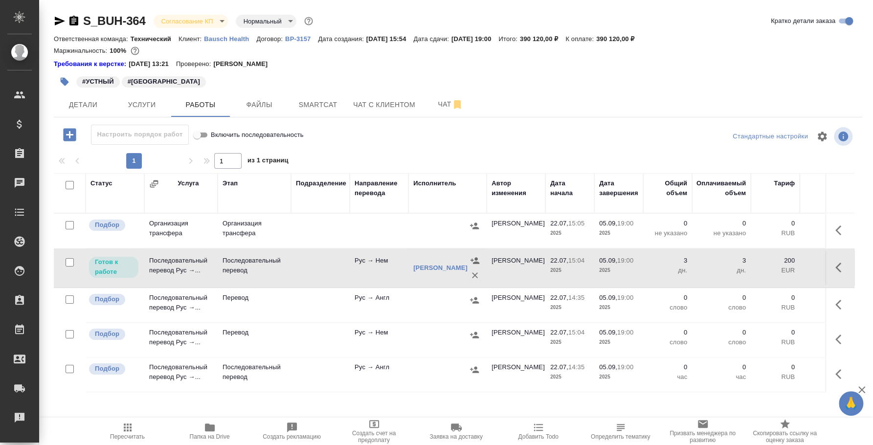
click at [835, 265] on icon "button" at bounding box center [841, 268] width 12 height 12
click at [763, 270] on icon "button" at bounding box center [769, 268] width 12 height 12
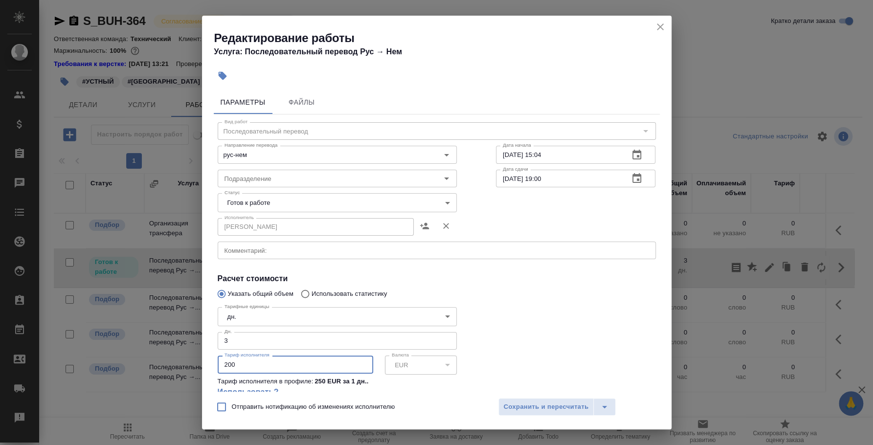
drag, startPoint x: 257, startPoint y: 366, endPoint x: 227, endPoint y: 363, distance: 29.9
click at [227, 363] on input "200" at bounding box center [296, 365] width 156 height 18
drag, startPoint x: 245, startPoint y: 337, endPoint x: 204, endPoint y: 335, distance: 40.6
click at [204, 335] on div "Параметры Файлы Вид работ Последовательный перевод Вид работ Направление перево…" at bounding box center [436, 239] width 469 height 305
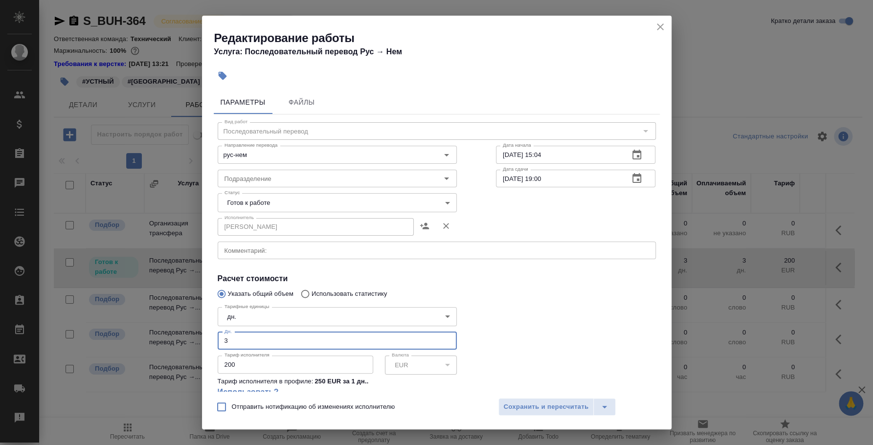
drag, startPoint x: 350, startPoint y: 339, endPoint x: 172, endPoint y: 340, distance: 178.0
click at [172, 340] on div "Редактирование работы Услуга: Последовательный перевод Рус → Нем Параметры Файл…" at bounding box center [436, 222] width 873 height 445
type input "2"
click at [553, 395] on div "Отправить нотификацию об изменениях исполнителю Сохранить и пересчитать" at bounding box center [436, 411] width 469 height 38
click at [555, 409] on span "Сохранить и пересчитать" at bounding box center [546, 406] width 85 height 11
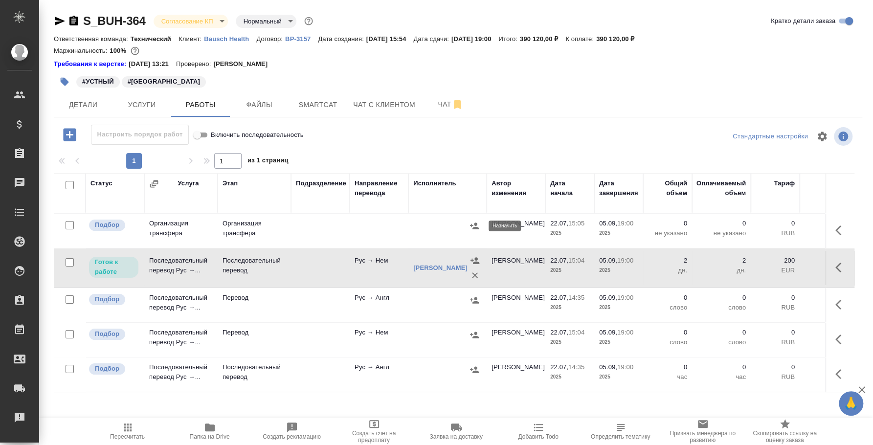
click at [474, 223] on icon "button" at bounding box center [474, 226] width 10 height 10
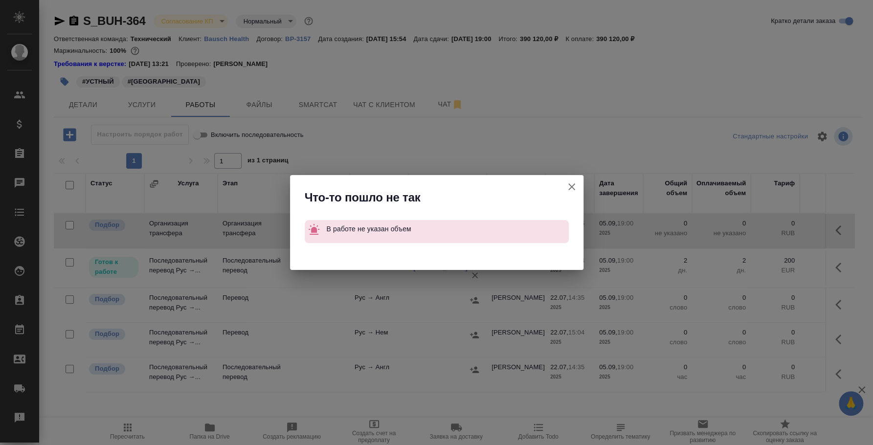
click at [571, 182] on icon "button" at bounding box center [572, 187] width 12 height 12
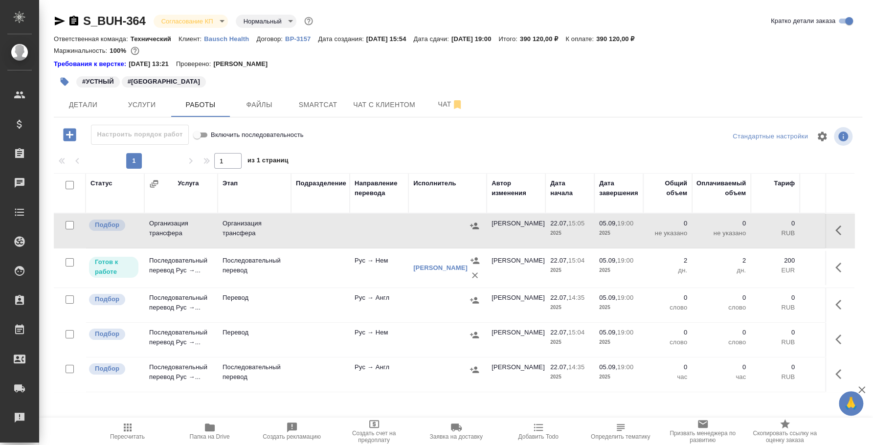
click at [825, 232] on td at bounding box center [839, 231] width 29 height 34
click at [835, 232] on icon "button" at bounding box center [841, 230] width 12 height 12
click at [762, 221] on button "button" at bounding box center [769, 230] width 17 height 23
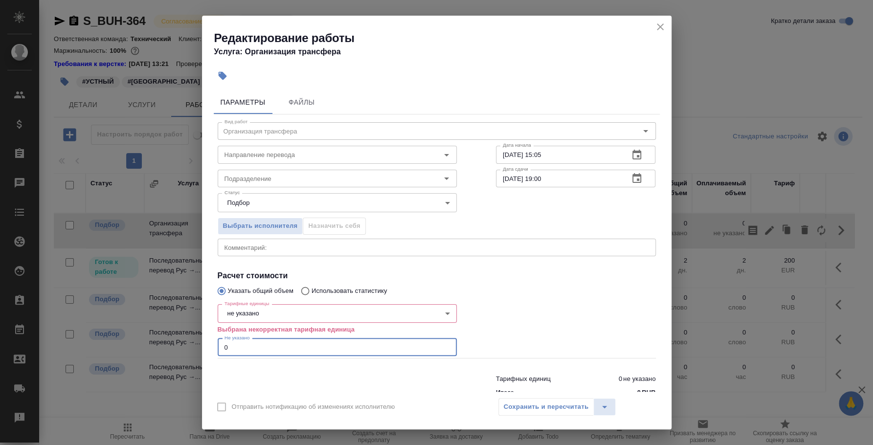
drag, startPoint x: 382, startPoint y: 344, endPoint x: 201, endPoint y: 337, distance: 182.0
click at [206, 338] on div "Параметры Файлы Вид работ Организация трансфера Вид работ Направление перевода …" at bounding box center [436, 239] width 469 height 305
type input "1"
click at [291, 316] on body "🙏 .cls-1 fill:#fff; AWATERA Fedotova Irina Клиенты Спецификации Заказы 0 Чаты T…" at bounding box center [436, 222] width 873 height 445
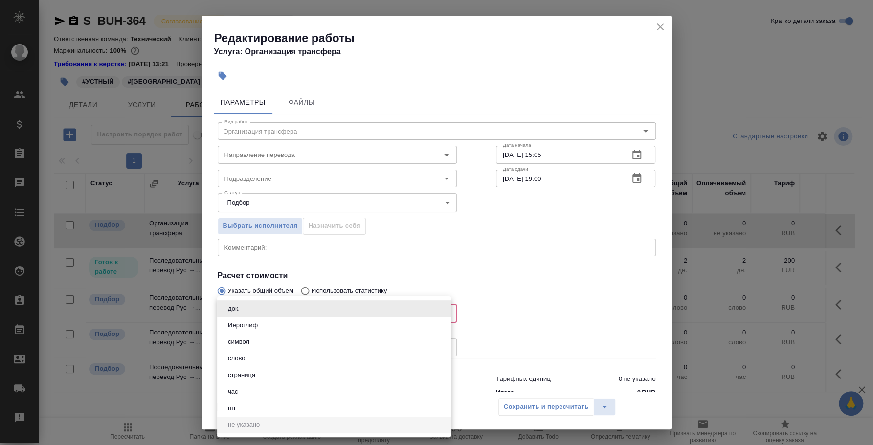
click at [276, 406] on li "шт" at bounding box center [334, 408] width 234 height 17
type input "5a8b1489cc6b4906c91bfdc1"
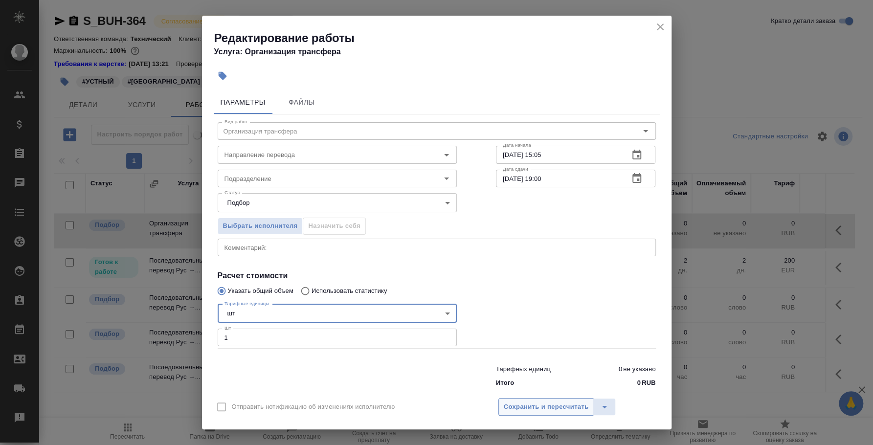
click at [517, 408] on span "Сохранить и пересчитать" at bounding box center [546, 406] width 85 height 11
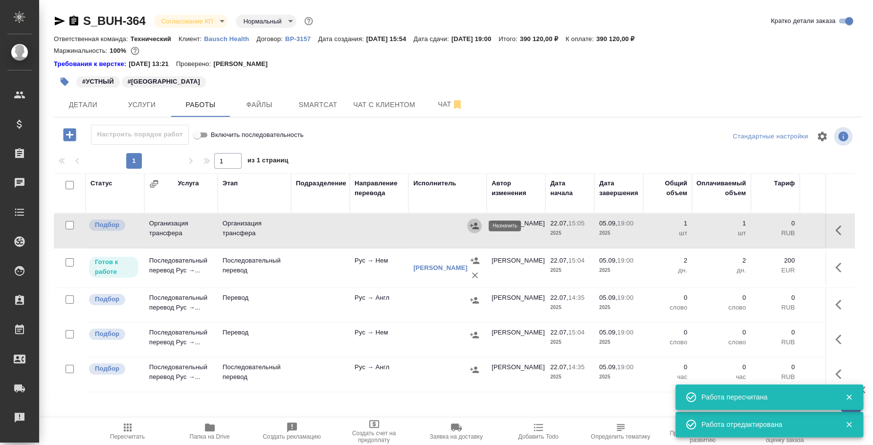
click at [477, 228] on icon "button" at bounding box center [474, 226] width 9 height 6
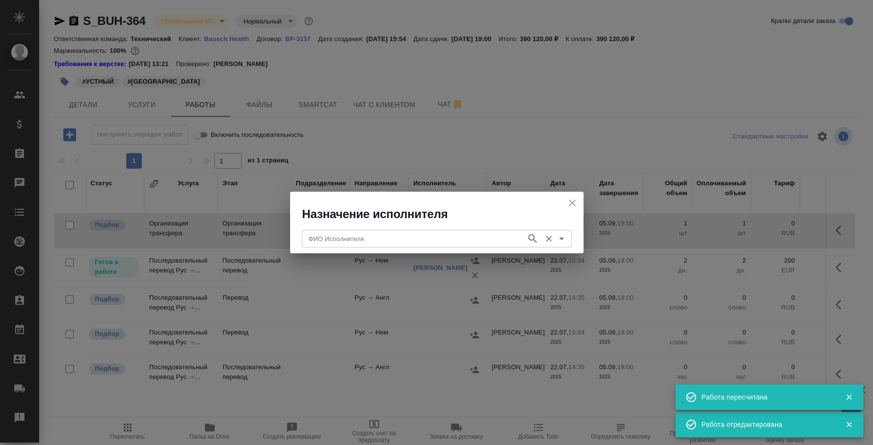
click at [456, 233] on input "ФИО Исполнителя" at bounding box center [413, 239] width 217 height 12
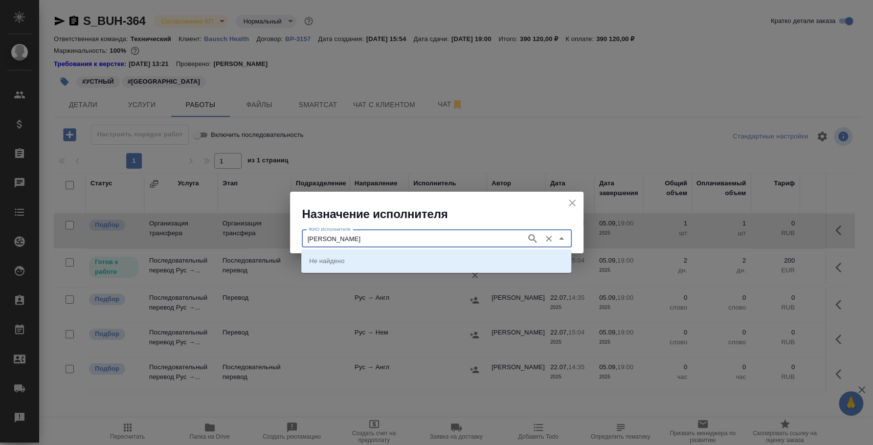
type input "макаревич денис"
click at [479, 256] on li "Макаревич Денис" at bounding box center [436, 261] width 270 height 18
type input "Макаревич Денис"
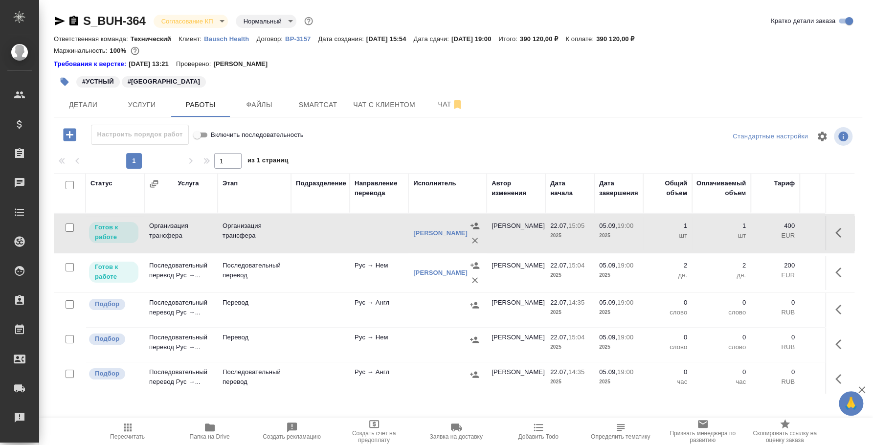
scroll to position [12, 0]
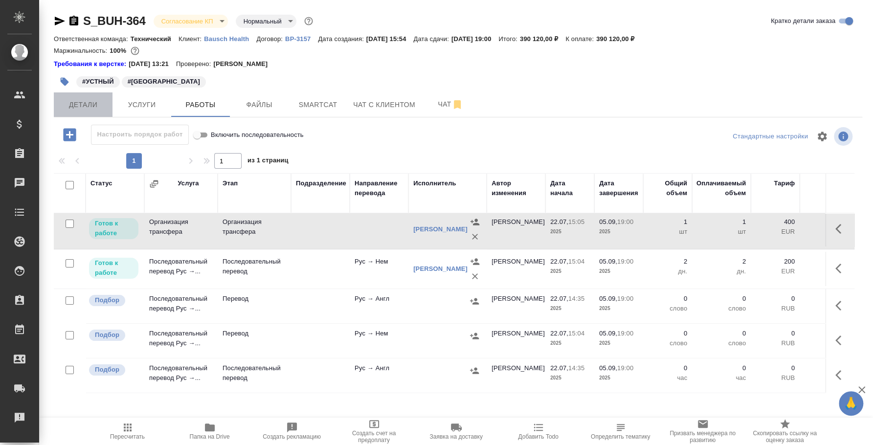
click at [80, 109] on span "Детали" at bounding box center [83, 105] width 47 height 12
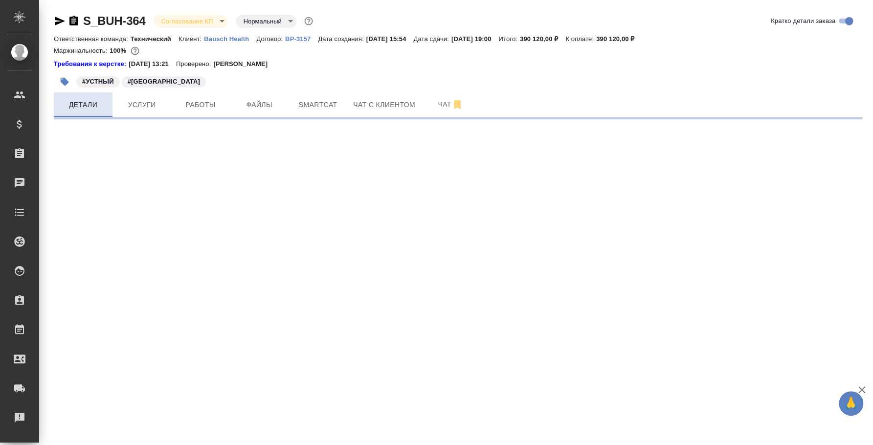
select select "RU"
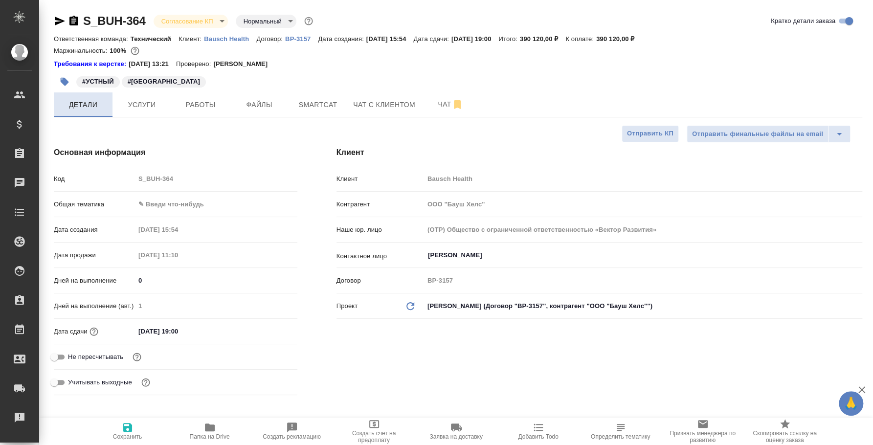
type textarea "x"
click at [141, 108] on span "Услуги" at bounding box center [141, 105] width 47 height 12
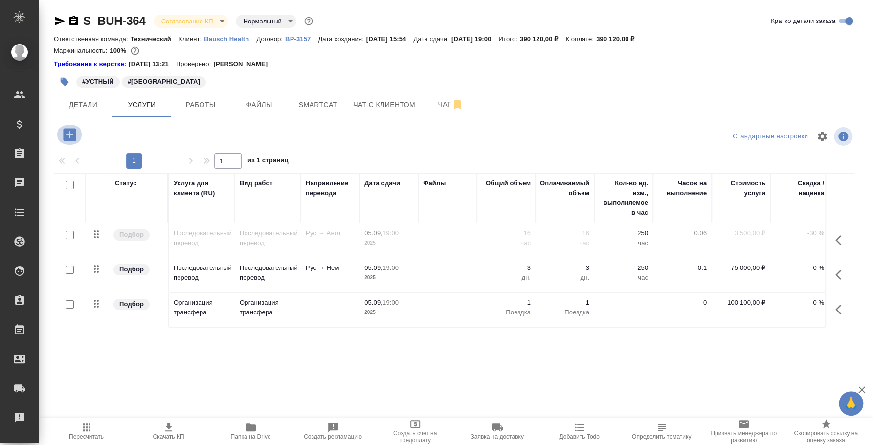
click at [69, 133] on icon "button" at bounding box center [69, 134] width 17 height 17
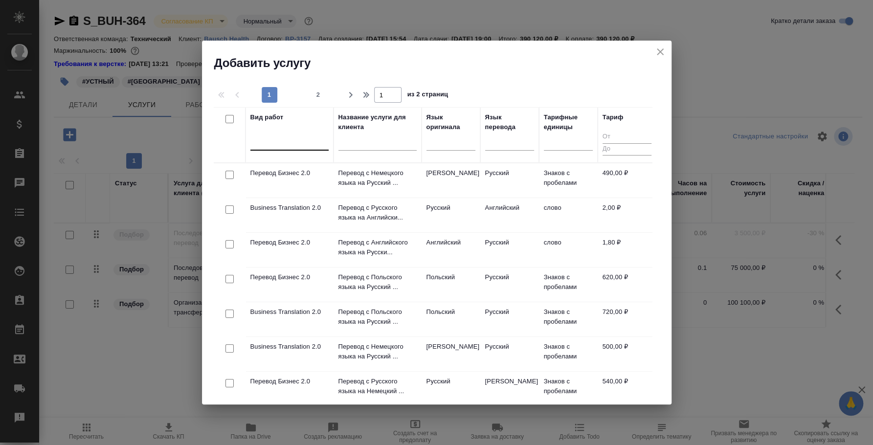
click at [304, 149] on div at bounding box center [289, 141] width 78 height 19
type input "команд"
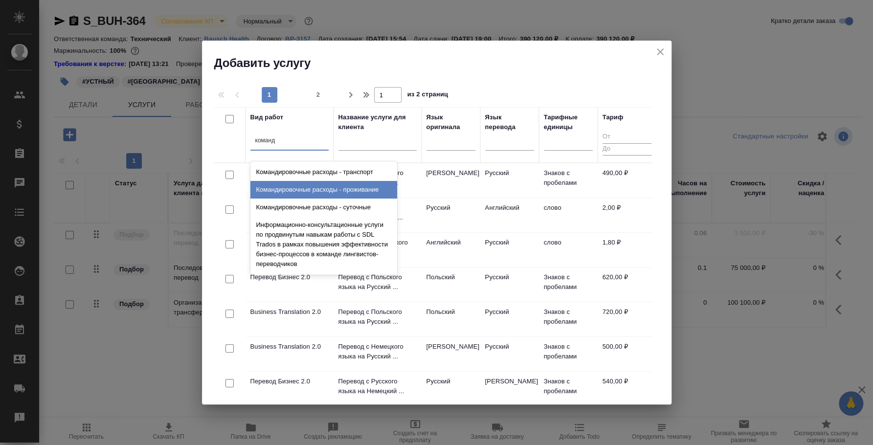
click at [361, 189] on div "Командировочные расходы - проживание" at bounding box center [323, 190] width 147 height 18
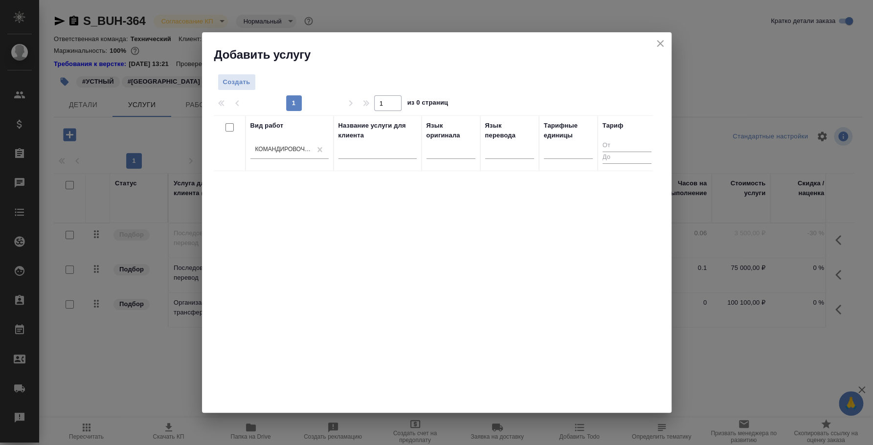
click at [579, 218] on div "Вид работ Командировочные расходы - проживание Название услуги для клиента Язык…" at bounding box center [433, 261] width 438 height 293
click at [287, 145] on div "Командировочные расходы - проживание" at bounding box center [283, 149] width 57 height 8
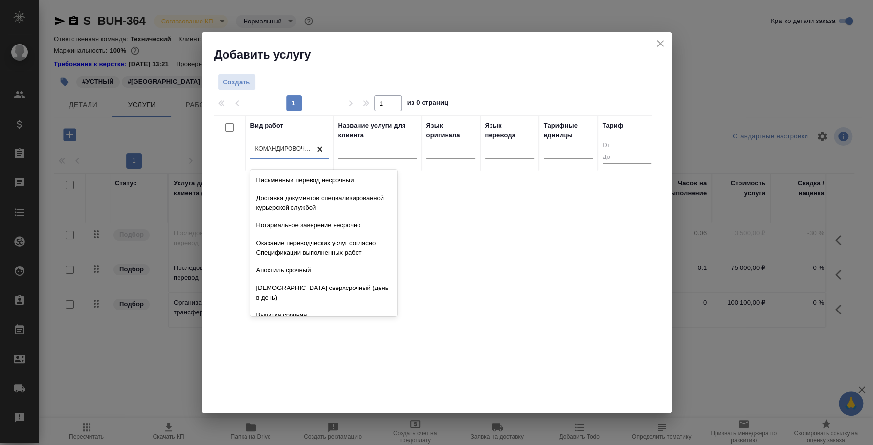
scroll to position [700, 0]
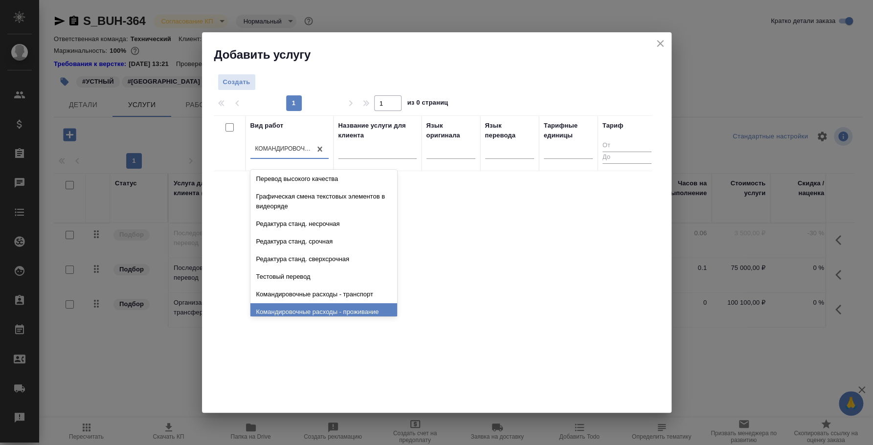
click at [525, 279] on div "Вид работ option Командировочные расходы - проживание, selected. option Команди…" at bounding box center [433, 261] width 438 height 293
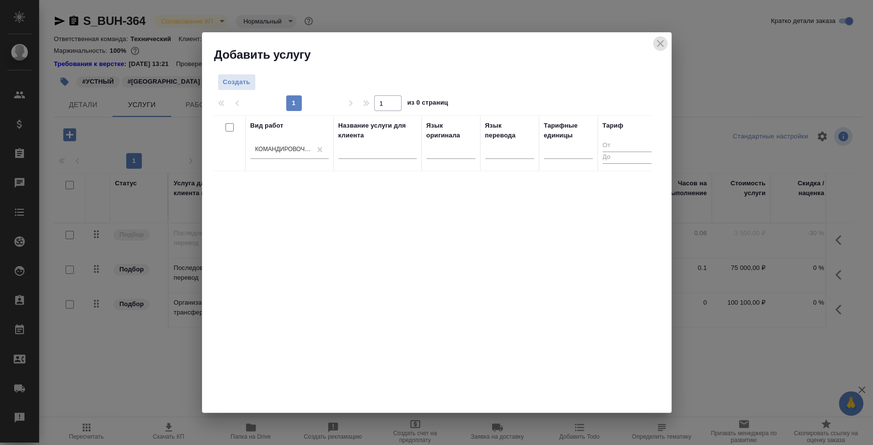
click at [659, 41] on icon "close" at bounding box center [660, 44] width 12 height 12
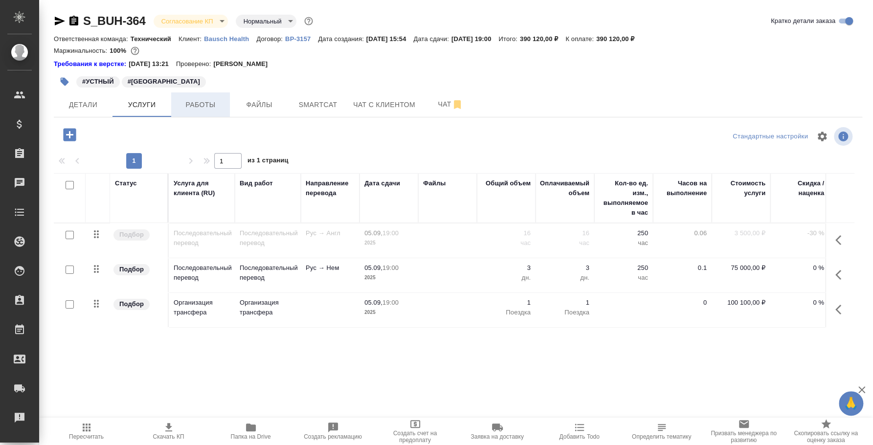
click at [193, 103] on span "Работы" at bounding box center [200, 105] width 47 height 12
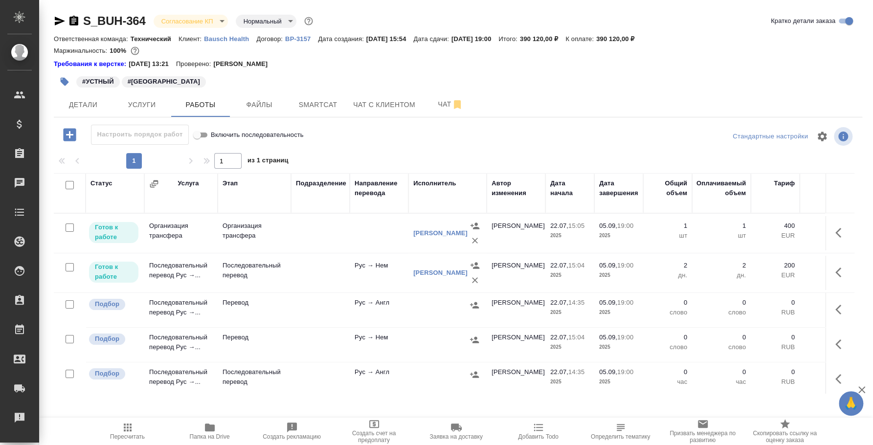
scroll to position [12, 0]
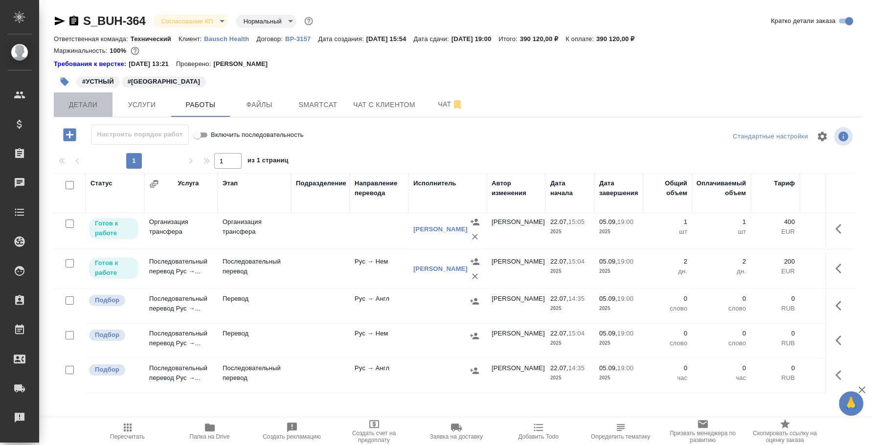
click at [79, 104] on span "Детали" at bounding box center [83, 105] width 47 height 12
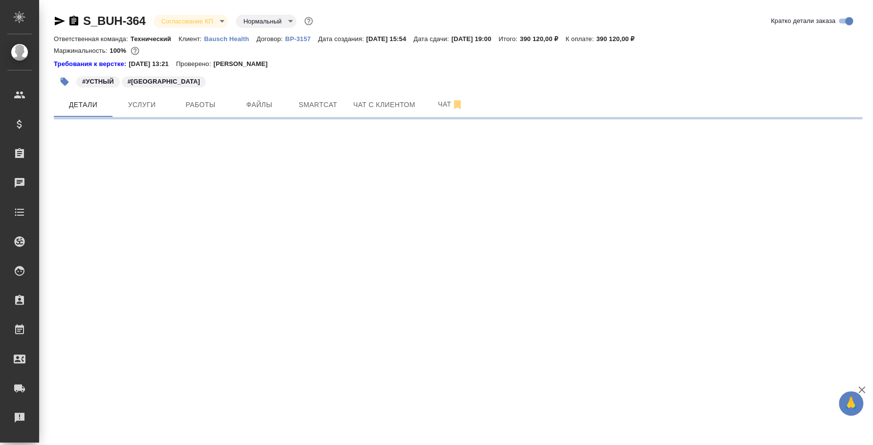
select select "RU"
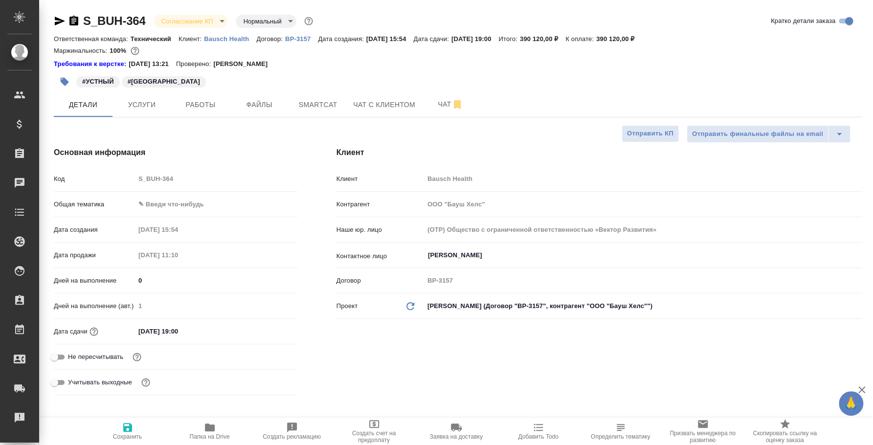
type textarea "x"
click at [128, 114] on button "Услуги" at bounding box center [141, 104] width 59 height 24
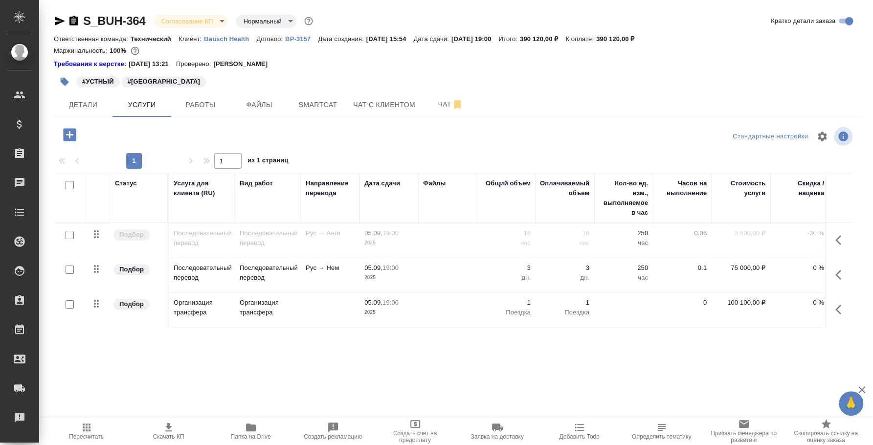
click at [68, 131] on icon "button" at bounding box center [69, 134] width 13 height 13
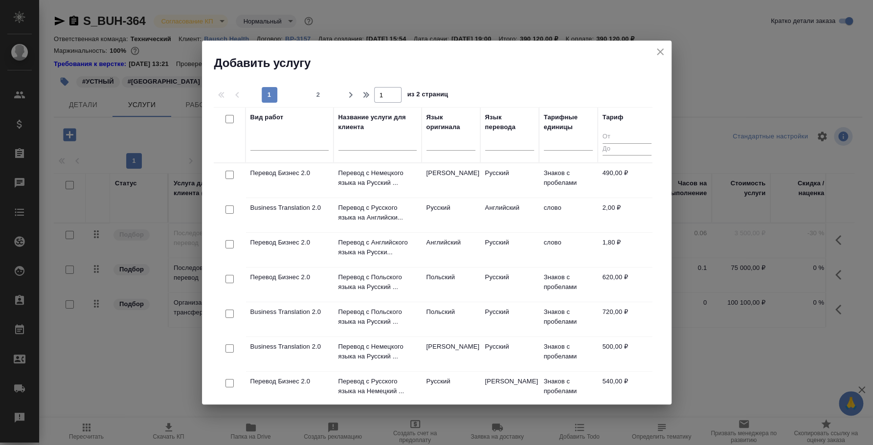
click at [380, 147] on input "text" at bounding box center [377, 144] width 78 height 12
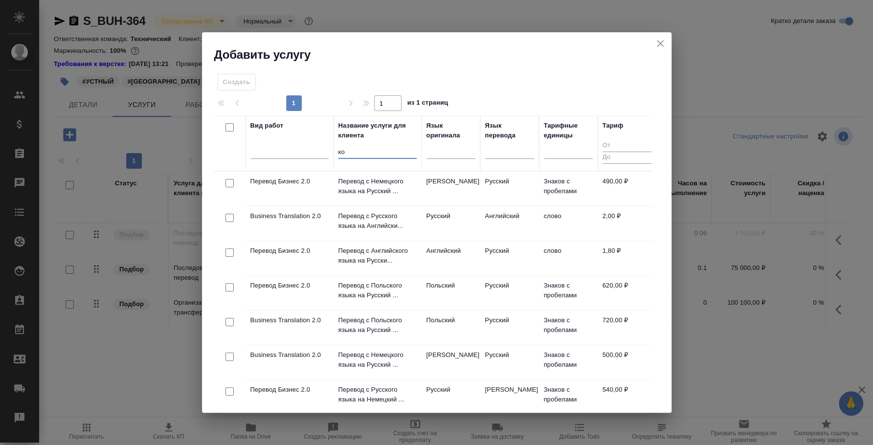
type input "к"
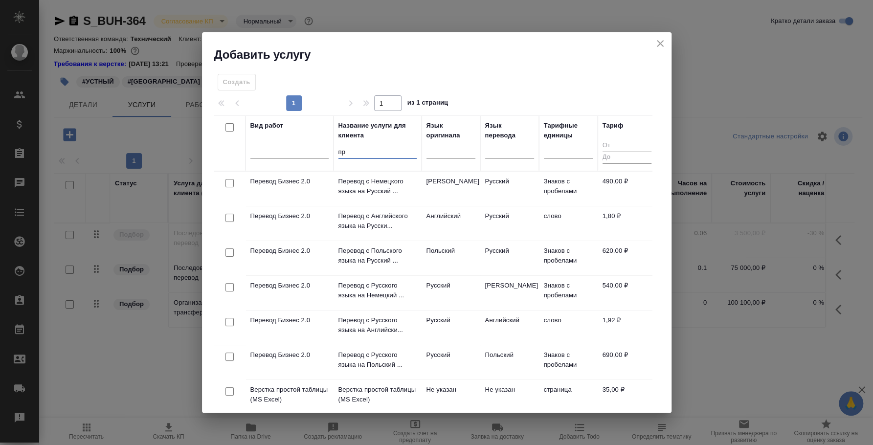
type input "п"
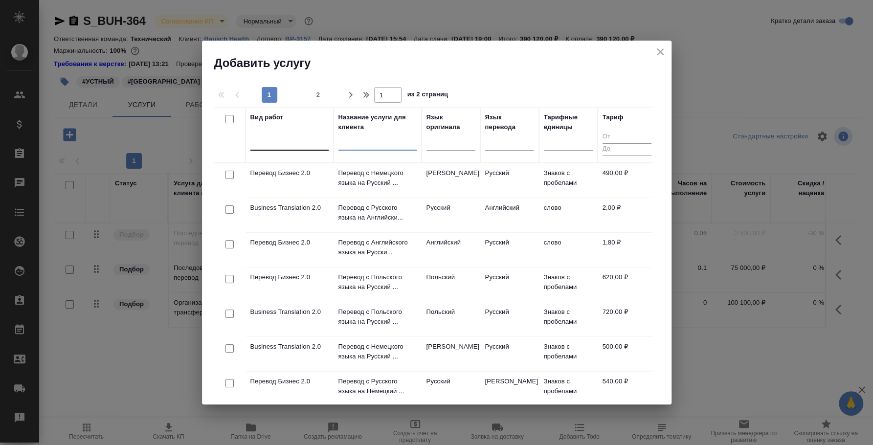
click at [299, 136] on div at bounding box center [289, 141] width 78 height 14
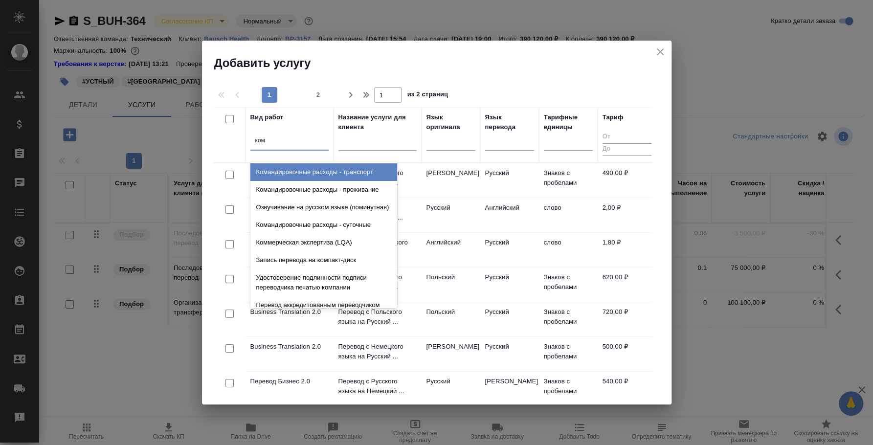
type input "кома"
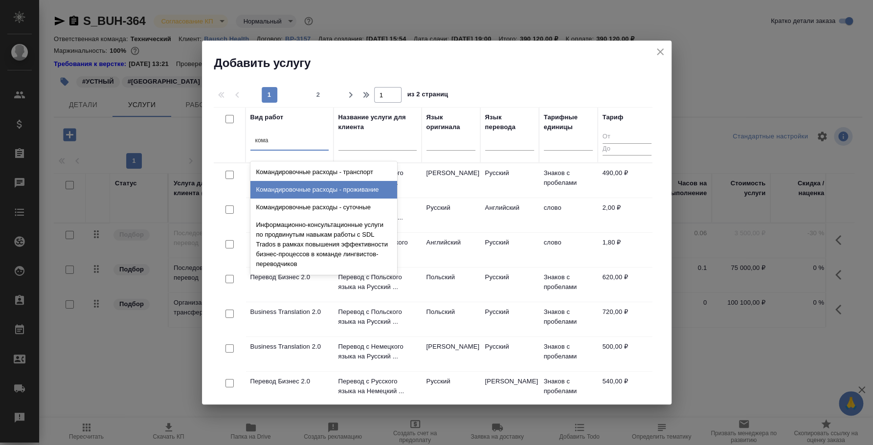
click at [372, 186] on div "Командировочные расходы - проживание" at bounding box center [323, 190] width 147 height 18
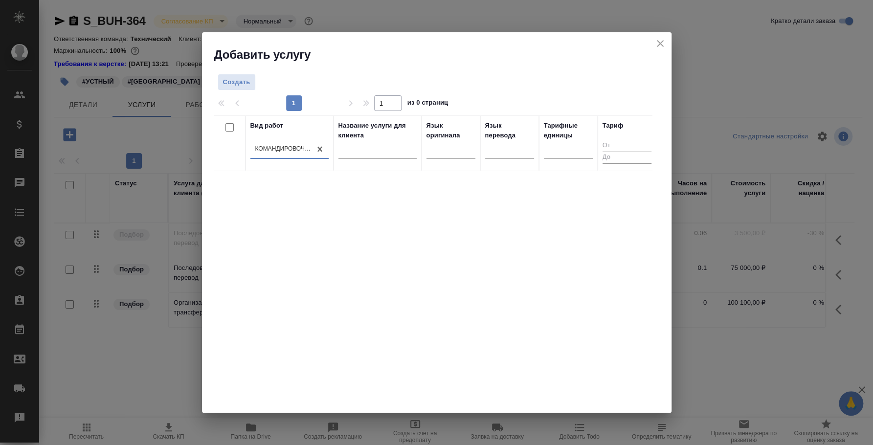
drag, startPoint x: 498, startPoint y: 195, endPoint x: 492, endPoint y: 195, distance: 6.4
click at [498, 195] on div "Вид работ option Командировочные расходы - проживание, selected. 0 results avai…" at bounding box center [433, 261] width 438 height 293
click at [243, 84] on span "Создать" at bounding box center [236, 82] width 27 height 11
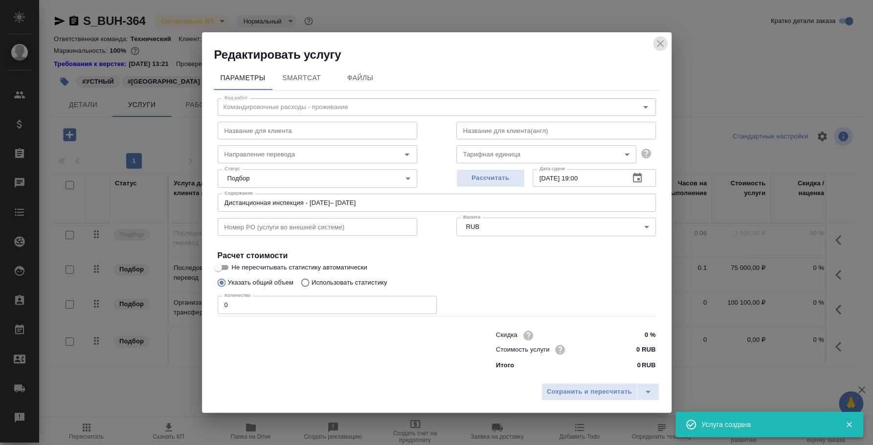
click at [655, 44] on icon "close" at bounding box center [660, 44] width 12 height 12
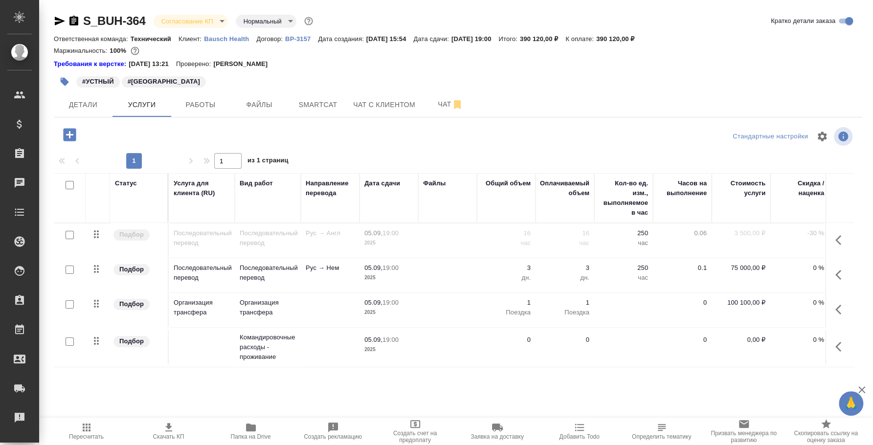
click at [71, 342] on input "checkbox" at bounding box center [70, 341] width 8 height 8
checkbox input "true"
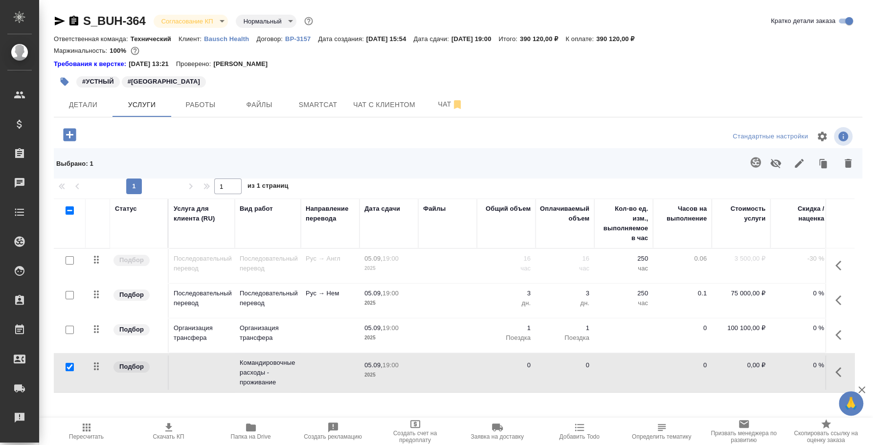
click at [770, 164] on icon "button" at bounding box center [776, 163] width 12 height 12
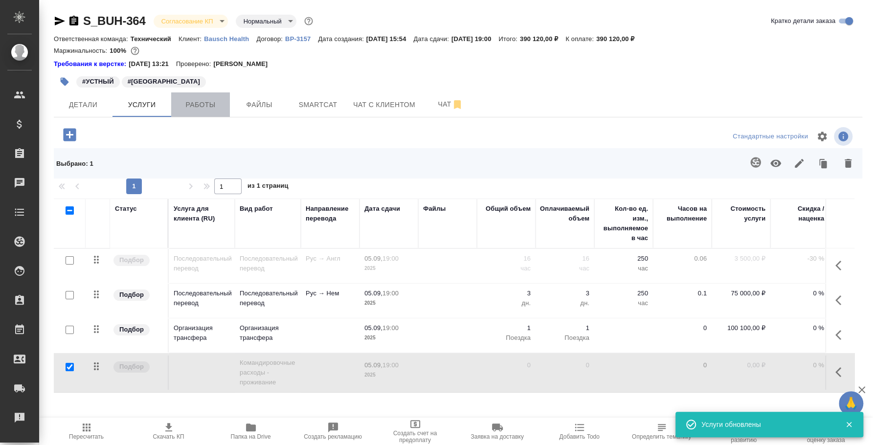
click at [202, 112] on button "Работы" at bounding box center [200, 104] width 59 height 24
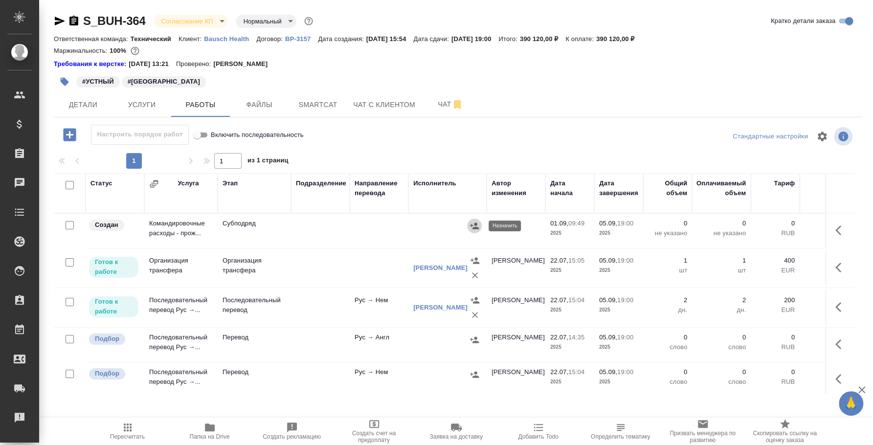
click at [473, 226] on icon "button" at bounding box center [474, 226] width 10 height 10
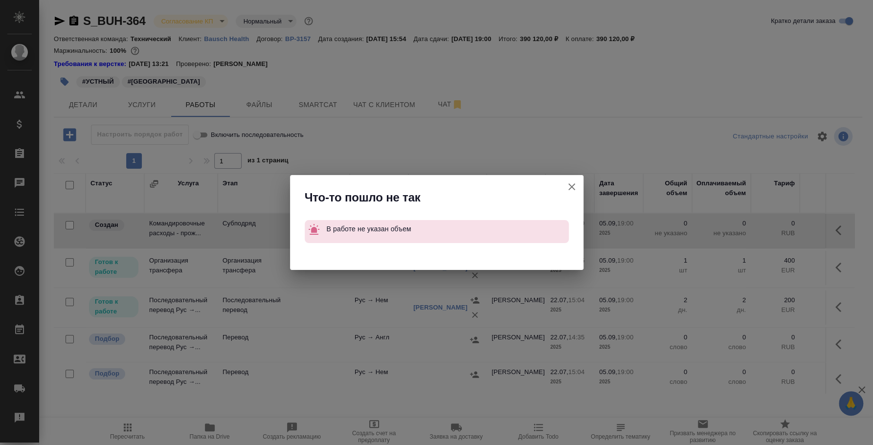
click at [571, 188] on icon "button" at bounding box center [572, 187] width 12 height 12
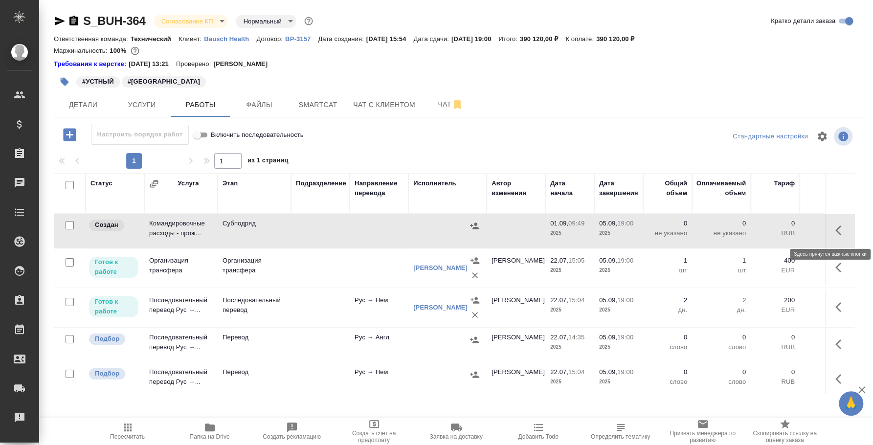
click at [835, 232] on icon "button" at bounding box center [838, 230] width 6 height 10
click at [766, 232] on button "button" at bounding box center [769, 230] width 17 height 23
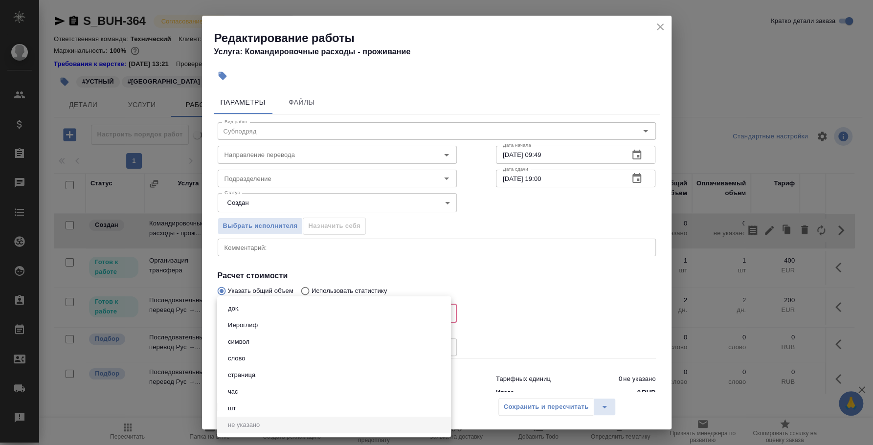
drag, startPoint x: 307, startPoint y: 312, endPoint x: 286, endPoint y: 314, distance: 20.6
click at [286, 314] on body "🙏 .cls-1 fill:#fff; AWATERA Fedotova Irina Клиенты Спецификации Заказы 0 Чаты T…" at bounding box center [436, 222] width 873 height 445
click at [318, 407] on li "шт" at bounding box center [334, 408] width 234 height 17
type input "5a8b1489cc6b4906c91bfdc1"
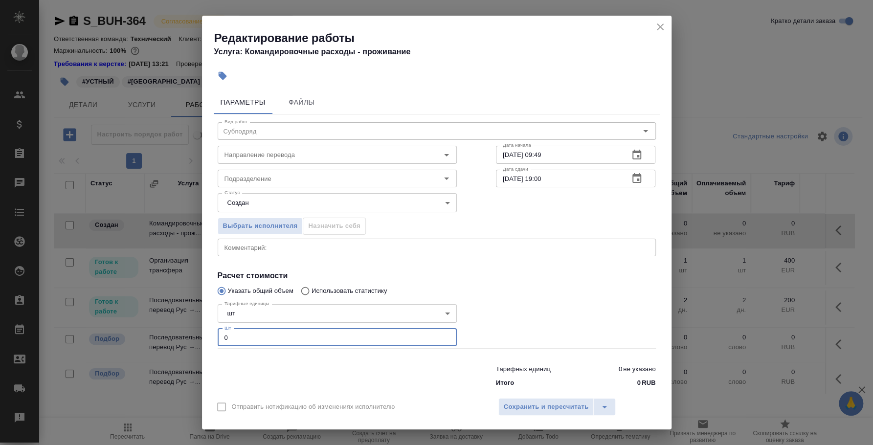
drag, startPoint x: 266, startPoint y: 340, endPoint x: 163, endPoint y: 333, distance: 103.0
click at [163, 333] on div "Редактирование работы Услуга: Командировочные расходы - проживание Параметры Фа…" at bounding box center [436, 222] width 873 height 445
type input "1"
click at [543, 407] on span "Сохранить и пересчитать" at bounding box center [546, 406] width 85 height 11
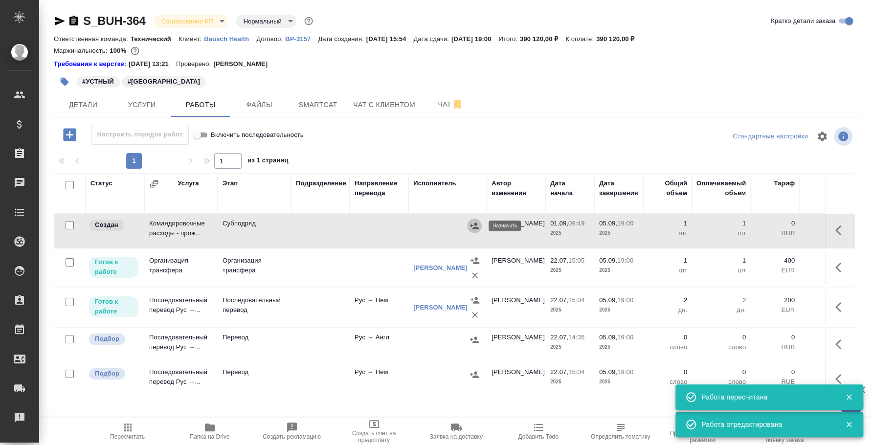
click at [473, 229] on icon "button" at bounding box center [474, 226] width 9 height 6
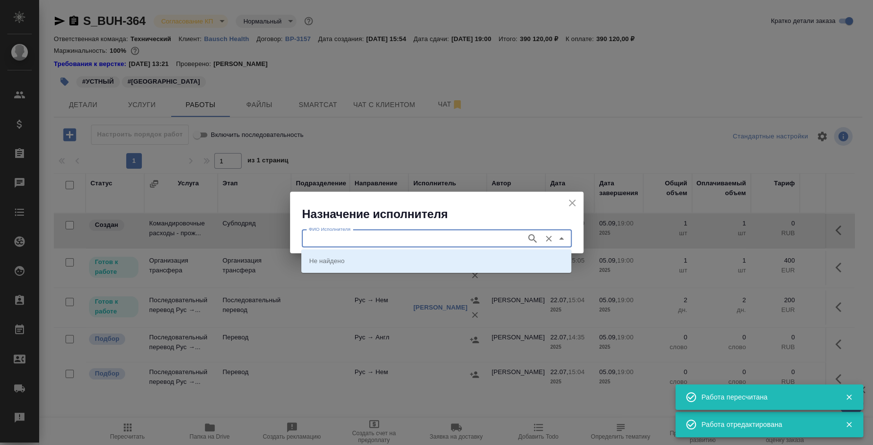
click at [460, 233] on input "ФИО Исполнителя" at bounding box center [413, 239] width 217 height 12
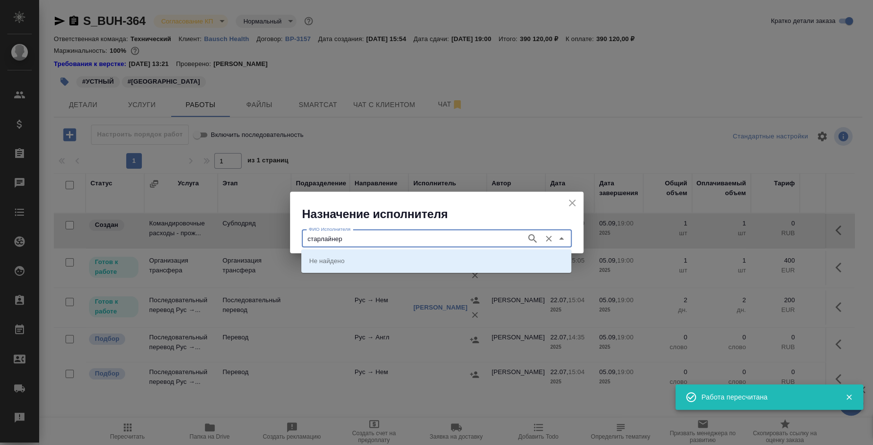
type input "старлайнер"
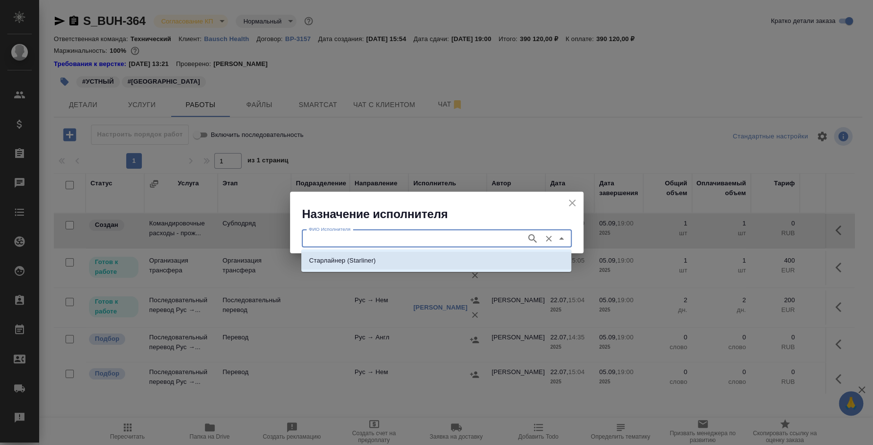
click at [403, 253] on li "Старлайнер (Starliner)" at bounding box center [436, 261] width 270 height 18
type input "Старлайнер (Starliner)"
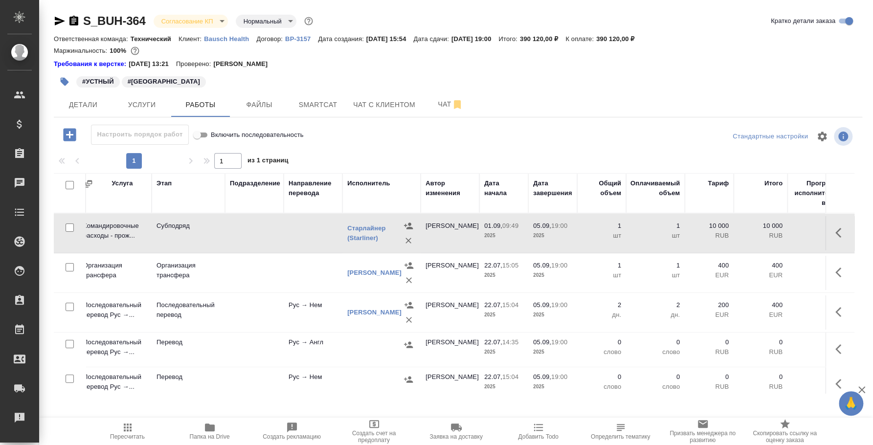
scroll to position [0, 191]
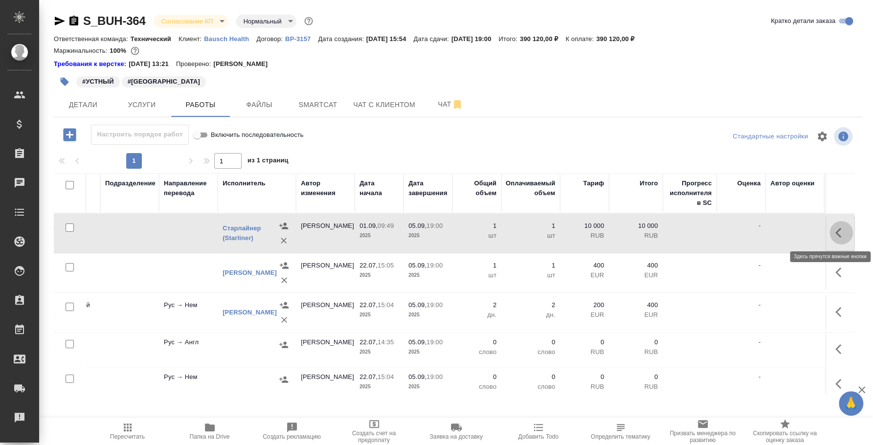
click at [835, 238] on icon "button" at bounding box center [841, 233] width 12 height 12
click at [763, 234] on icon "button" at bounding box center [769, 233] width 12 height 12
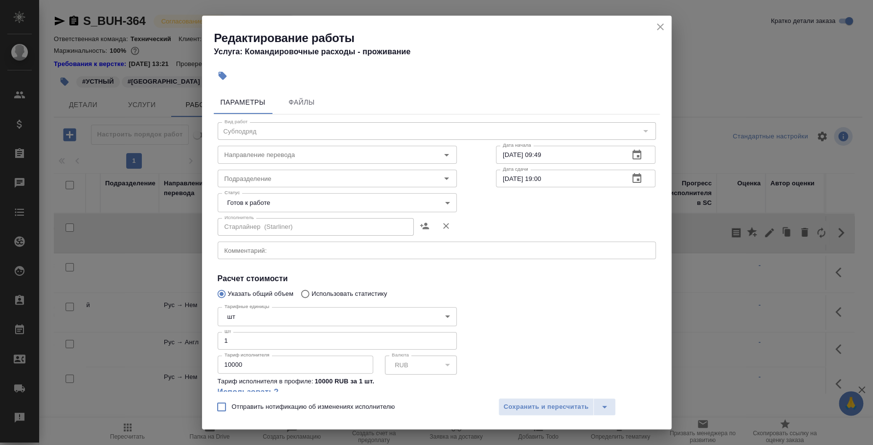
click at [657, 29] on icon "close" at bounding box center [660, 26] width 7 height 7
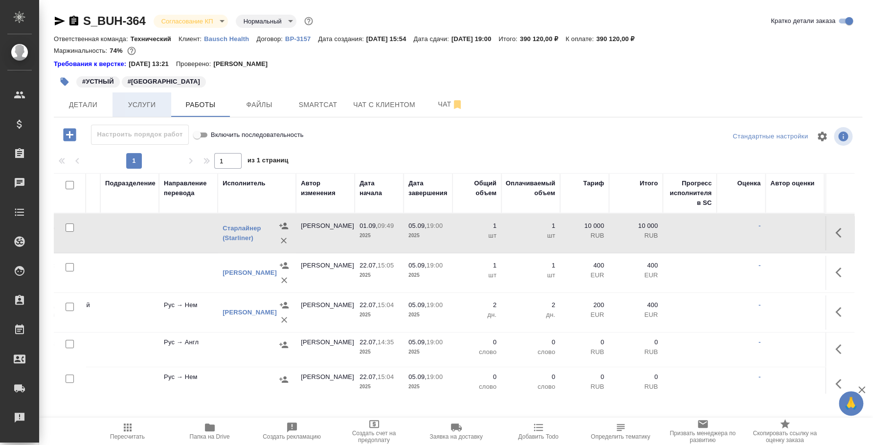
click at [143, 103] on span "Услуги" at bounding box center [141, 105] width 47 height 12
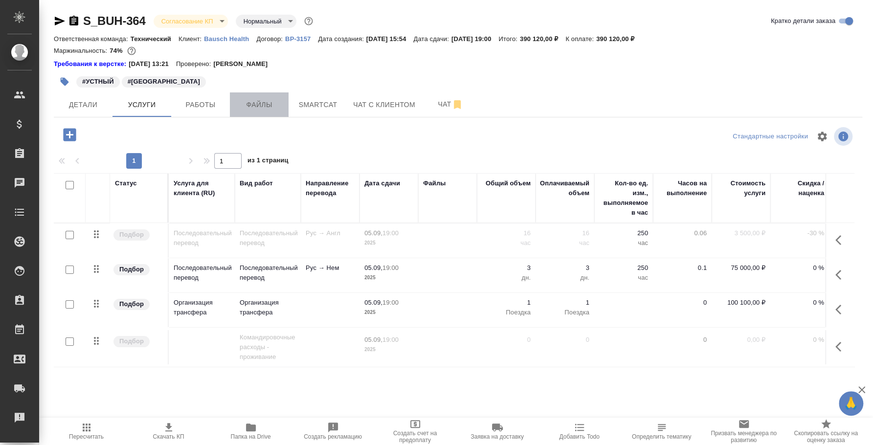
click at [248, 108] on span "Файлы" at bounding box center [259, 105] width 47 height 12
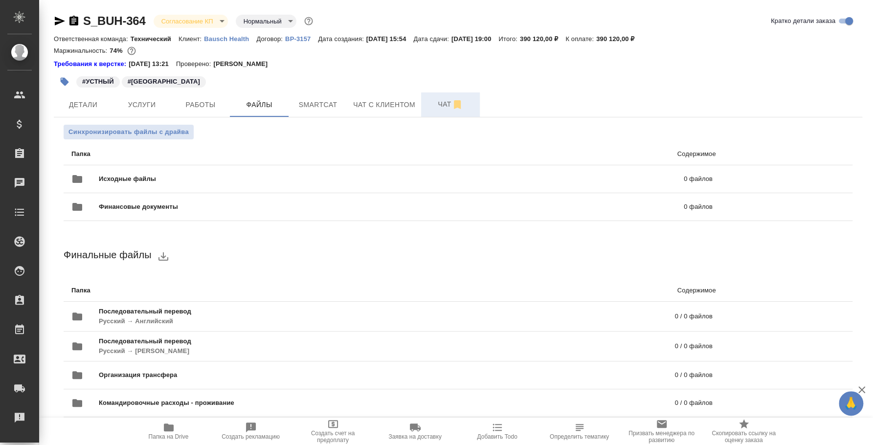
click at [433, 97] on button "Чат" at bounding box center [450, 104] width 59 height 24
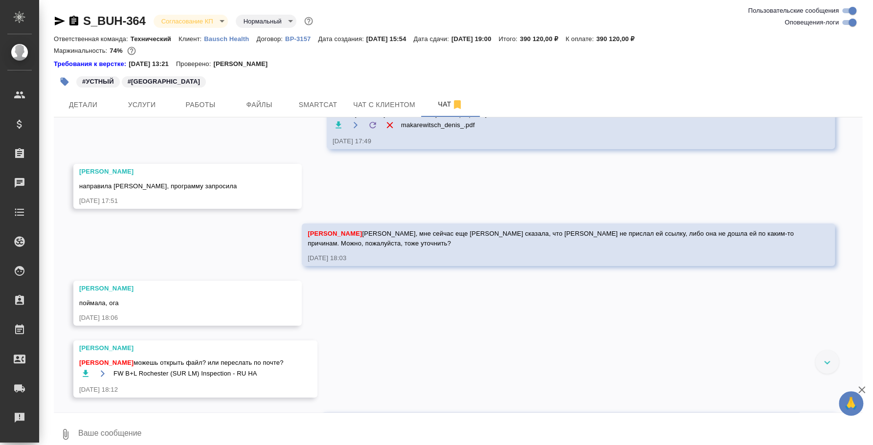
scroll to position [9365, 0]
click at [334, 130] on icon "button" at bounding box center [339, 125] width 10 height 10
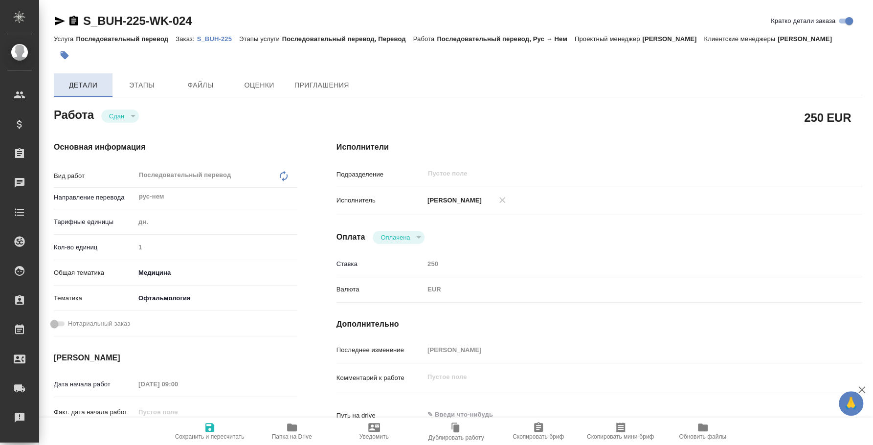
type textarea "x"
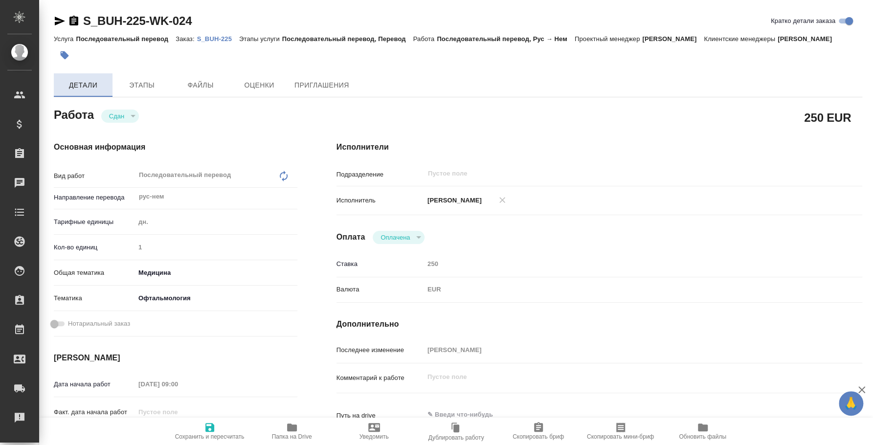
type textarea "x"
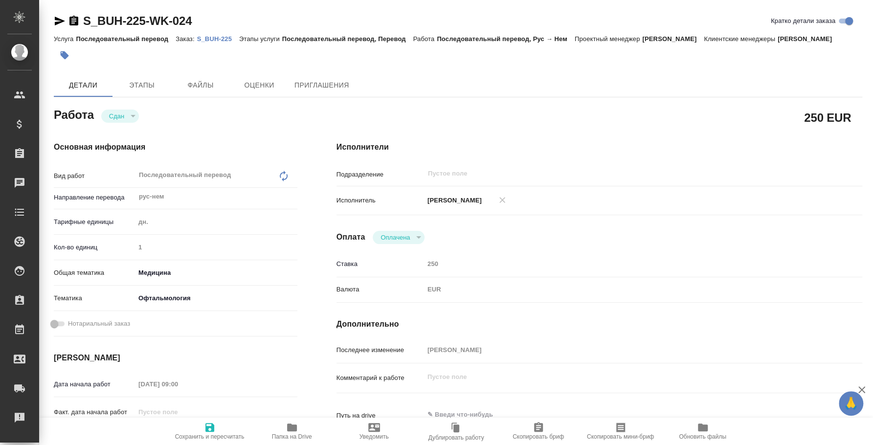
type textarea "x"
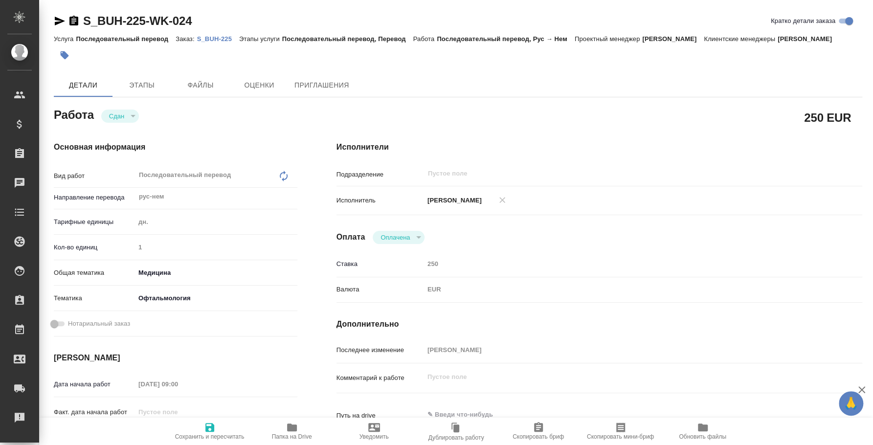
type textarea "x"
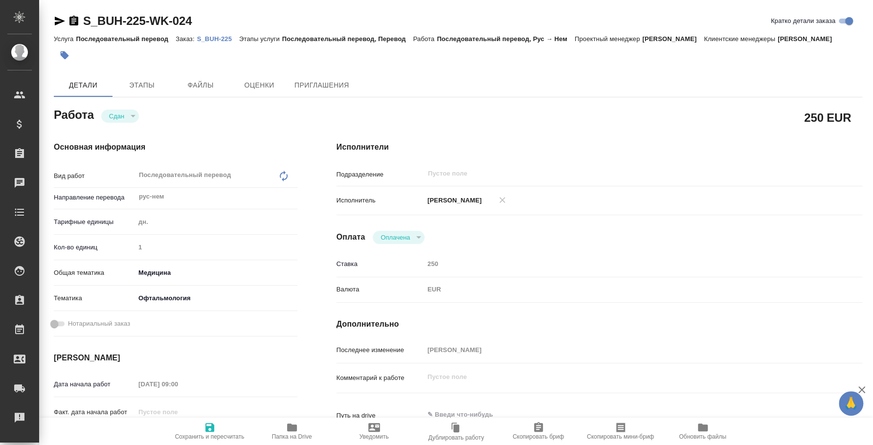
click at [225, 44] on div "Услуга Последовательный перевод Заказ: S_BUH-225 Этапы услуги Последовательный …" at bounding box center [458, 39] width 808 height 12
click at [225, 37] on p "S_BUH-225" at bounding box center [218, 38] width 42 height 7
type textarea "x"
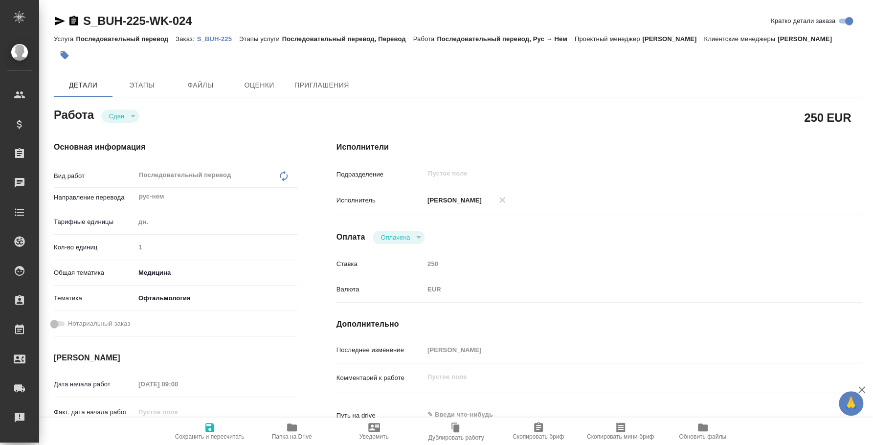
type textarea "x"
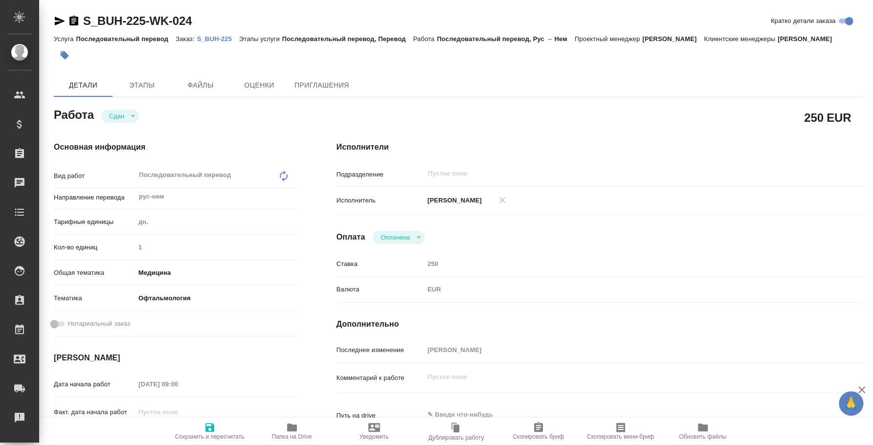
type textarea "x"
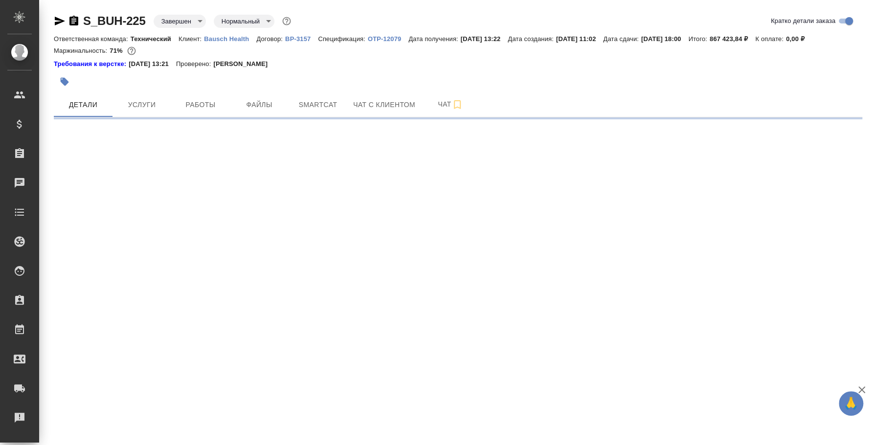
select select "RU"
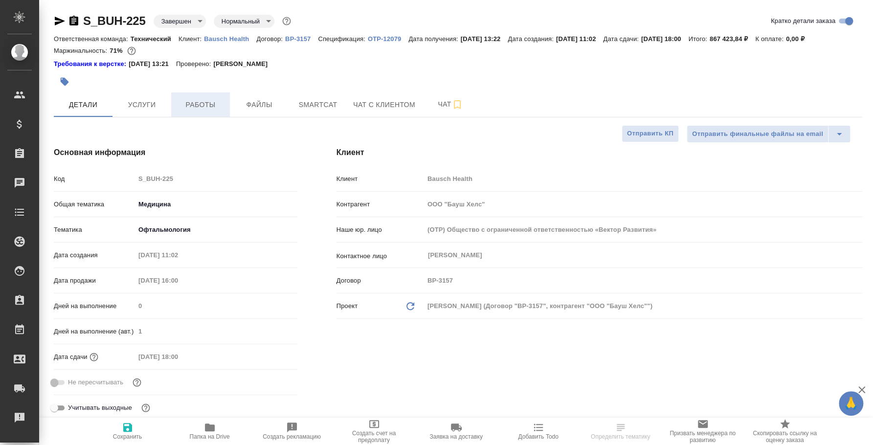
type textarea "x"
click at [213, 102] on span "Работы" at bounding box center [200, 105] width 47 height 12
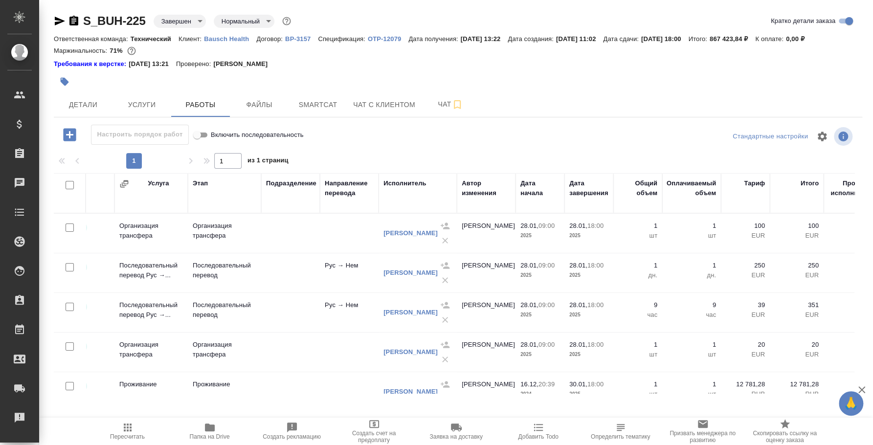
scroll to position [0, 16]
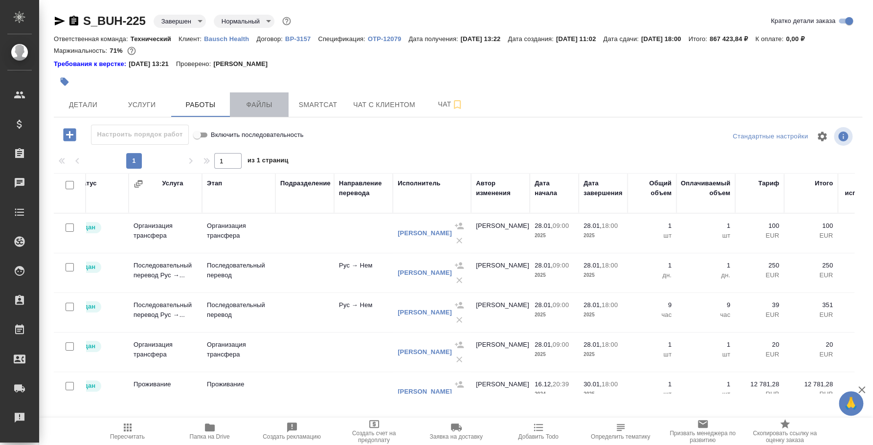
click at [267, 105] on span "Файлы" at bounding box center [259, 105] width 47 height 12
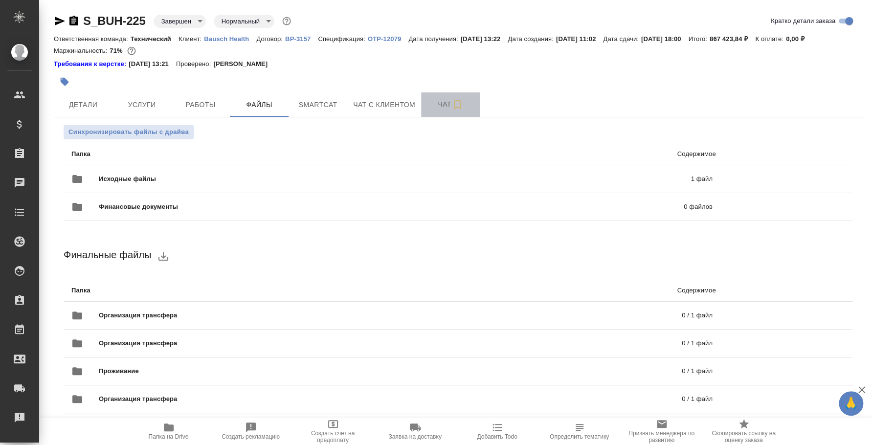
click at [444, 111] on button "Чат" at bounding box center [450, 104] width 59 height 24
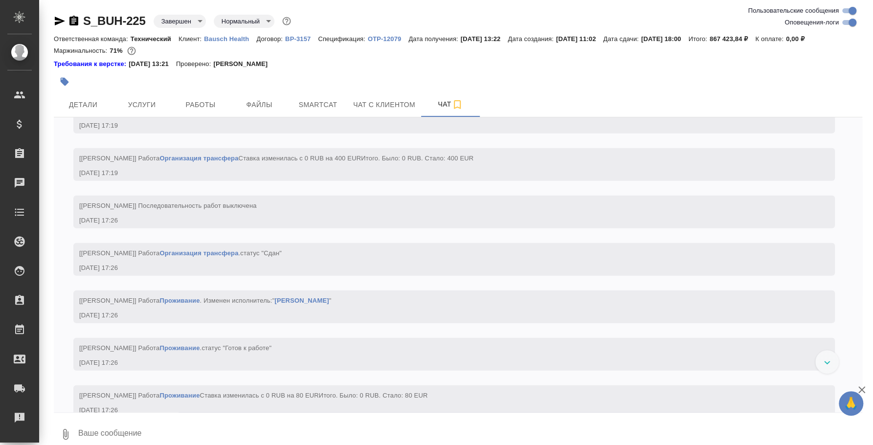
scroll to position [1926, 0]
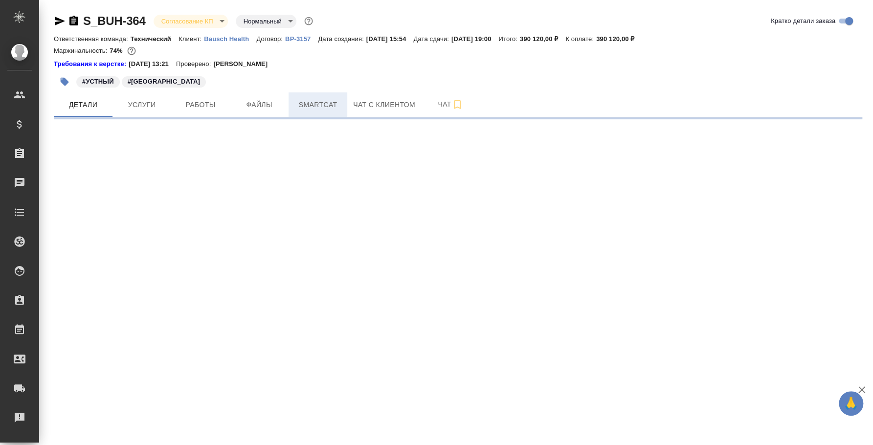
select select "RU"
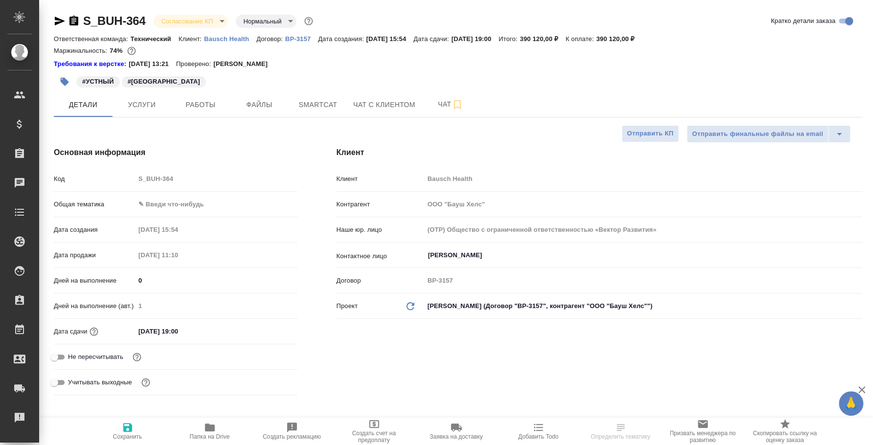
type textarea "x"
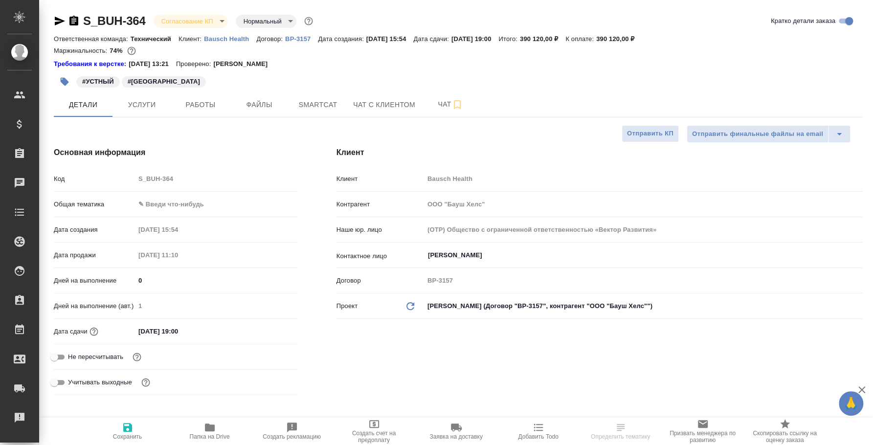
type textarea "x"
click at [133, 105] on span "Услуги" at bounding box center [141, 105] width 47 height 12
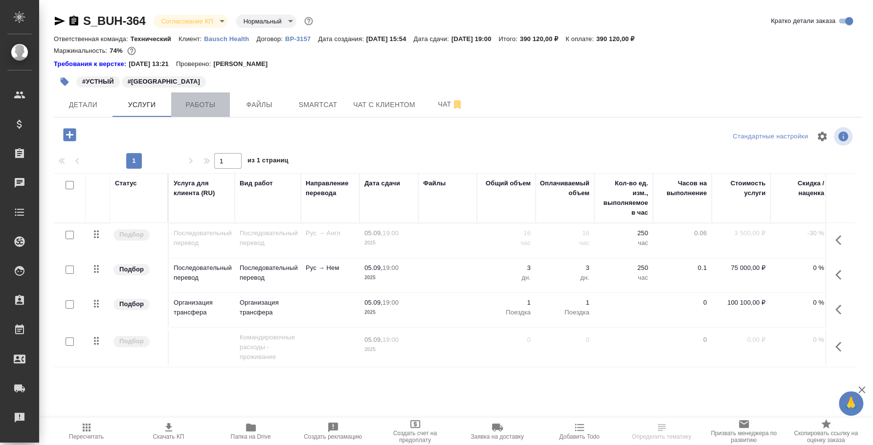
click at [203, 104] on span "Работы" at bounding box center [200, 105] width 47 height 12
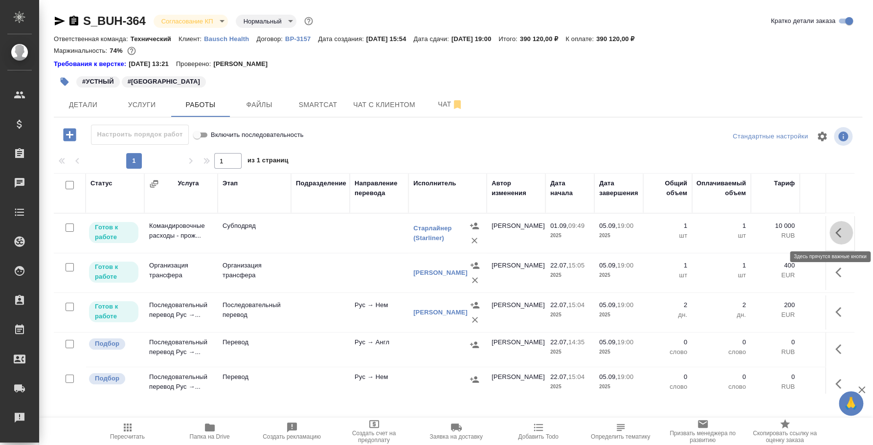
click at [835, 229] on icon "button" at bounding box center [841, 233] width 12 height 12
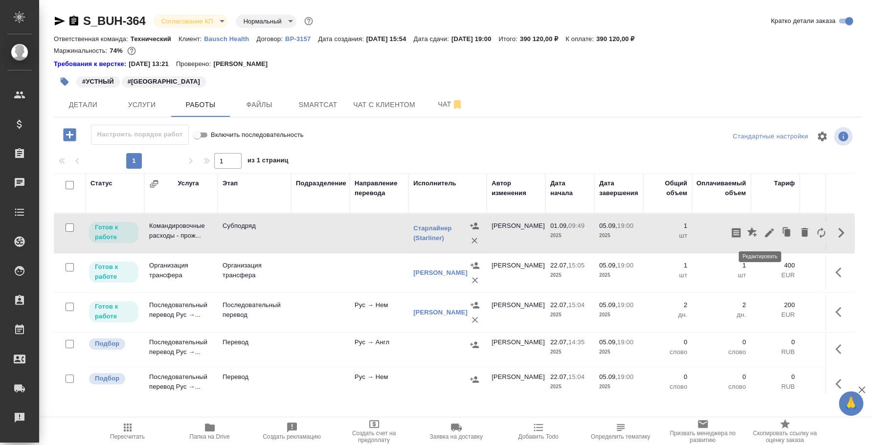
click at [765, 232] on icon "button" at bounding box center [769, 232] width 9 height 9
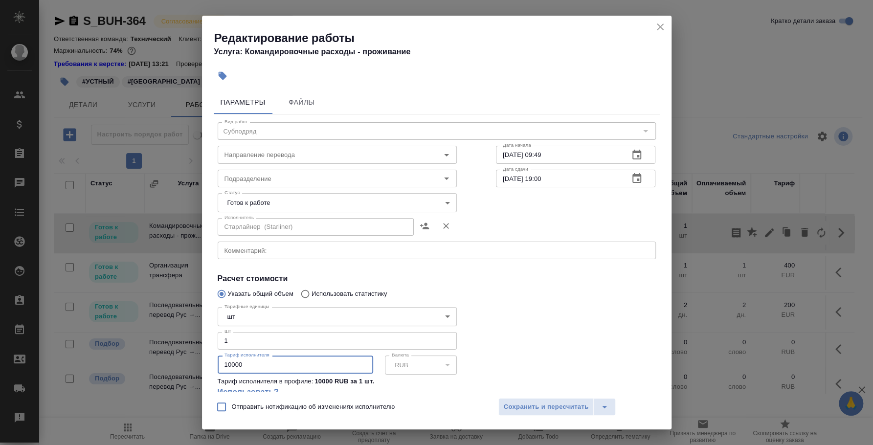
drag, startPoint x: 255, startPoint y: 363, endPoint x: 189, endPoint y: 352, distance: 66.9
click at [189, 352] on div "Редактирование работы Услуга: Командировочные расходы - проживание Параметры Фа…" at bounding box center [436, 222] width 873 height 445
type input "36320"
click at [536, 403] on span "Сохранить и пересчитать" at bounding box center [546, 406] width 85 height 11
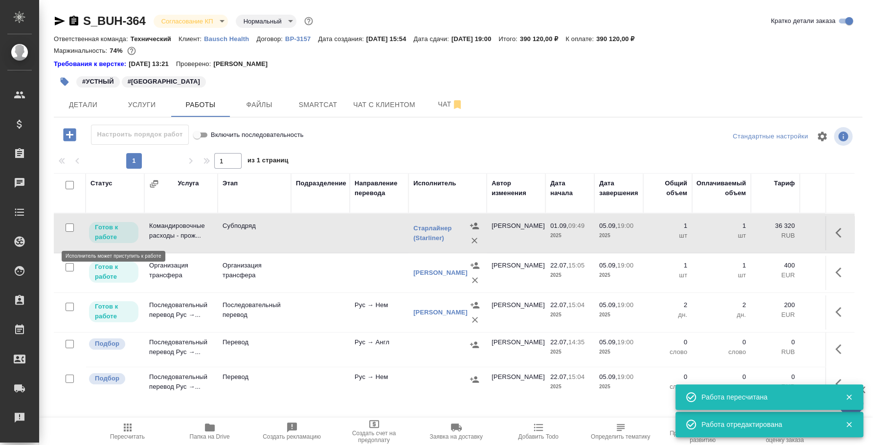
click at [118, 233] on p "Готов к работе" at bounding box center [114, 233] width 38 height 20
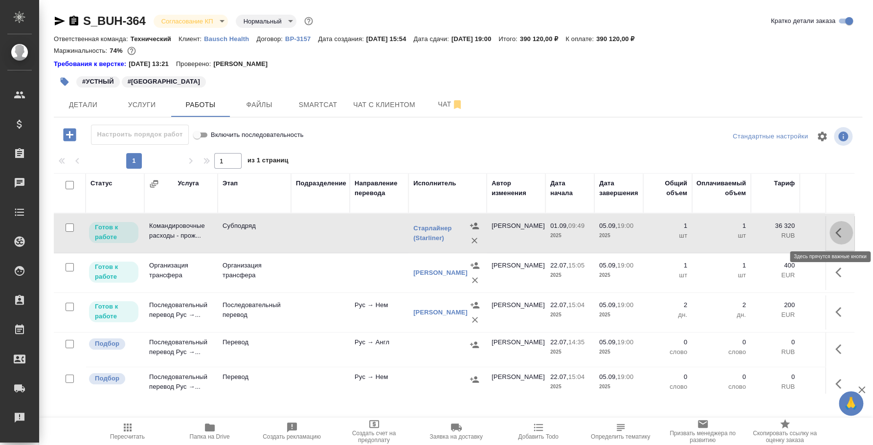
click at [835, 230] on icon "button" at bounding box center [841, 233] width 12 height 12
click at [763, 231] on icon "button" at bounding box center [769, 233] width 12 height 12
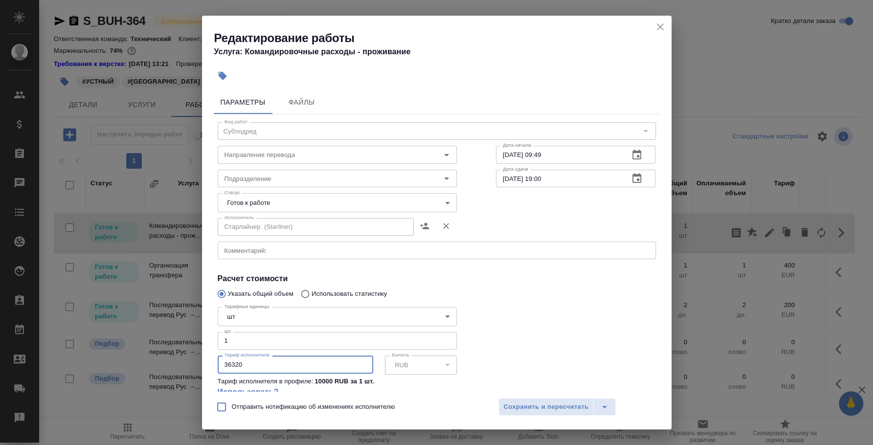
drag, startPoint x: 247, startPoint y: 370, endPoint x: 222, endPoint y: 361, distance: 27.4
click at [222, 361] on input "36320" at bounding box center [296, 365] width 156 height 18
type input "32900"
click at [528, 410] on span "Сохранить и пересчитать" at bounding box center [546, 406] width 85 height 11
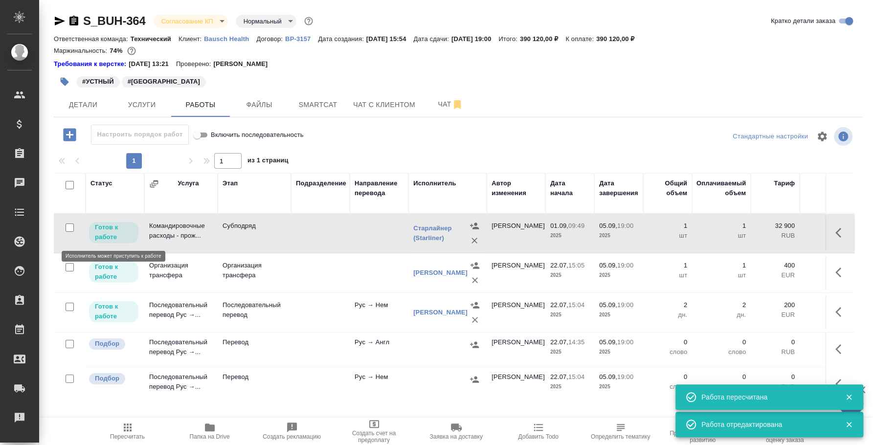
click at [126, 233] on p "Готов к работе" at bounding box center [114, 233] width 38 height 20
click at [122, 232] on p "Готов к работе" at bounding box center [114, 233] width 38 height 20
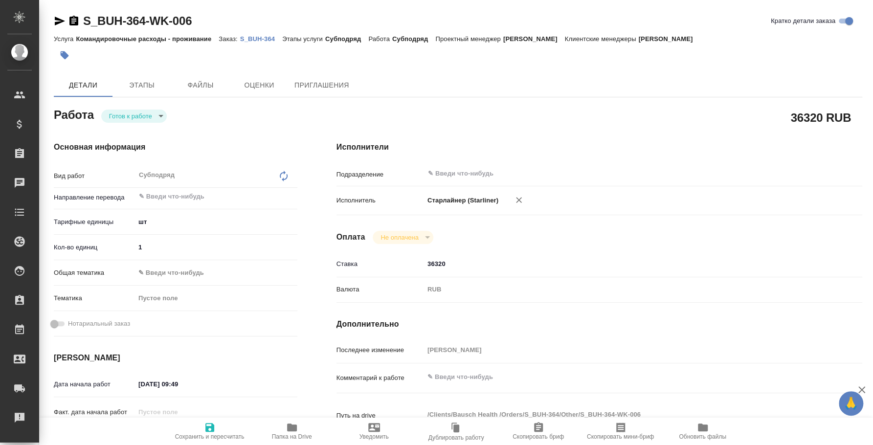
type textarea "x"
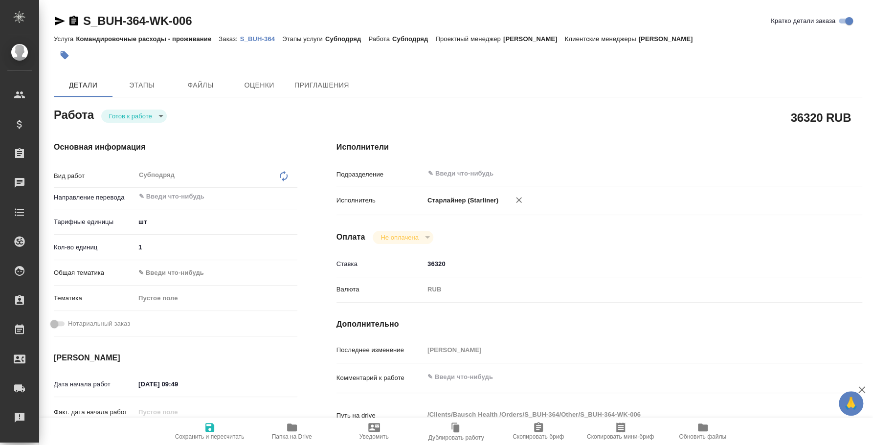
type textarea "x"
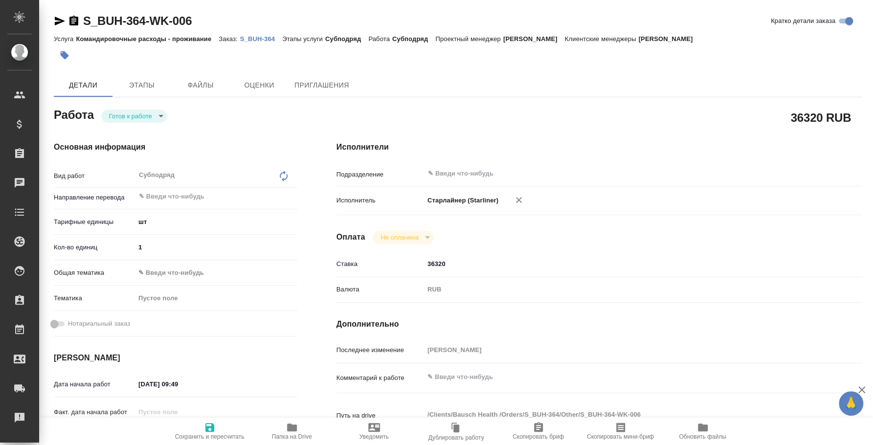
type textarea "x"
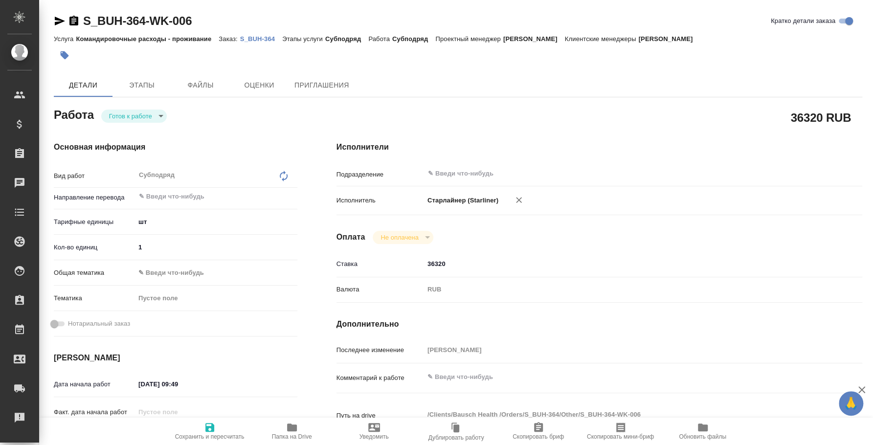
type textarea "x"
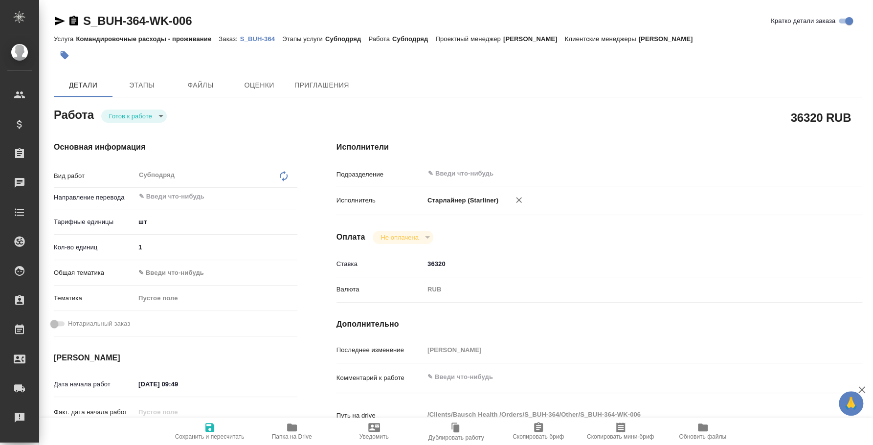
type textarea "x"
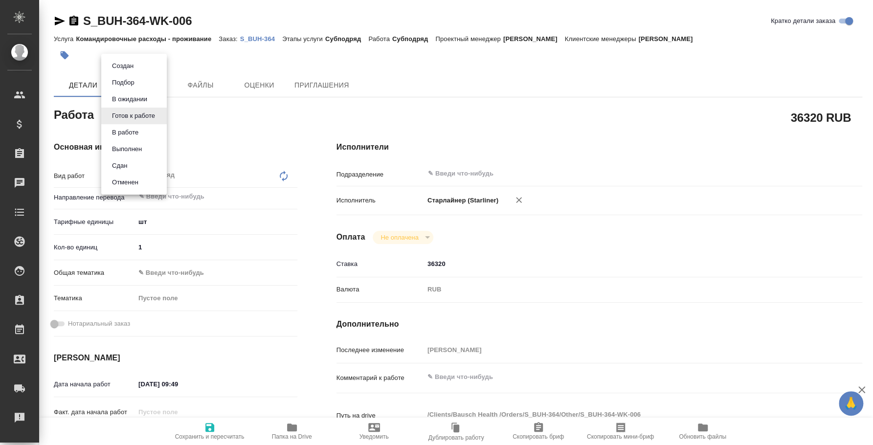
click at [158, 116] on body "🙏 .cls-1 fill:#fff; AWATERA Fedotova Irina Клиенты Спецификации Заказы Чаты Tod…" at bounding box center [436, 222] width 873 height 445
type textarea "x"
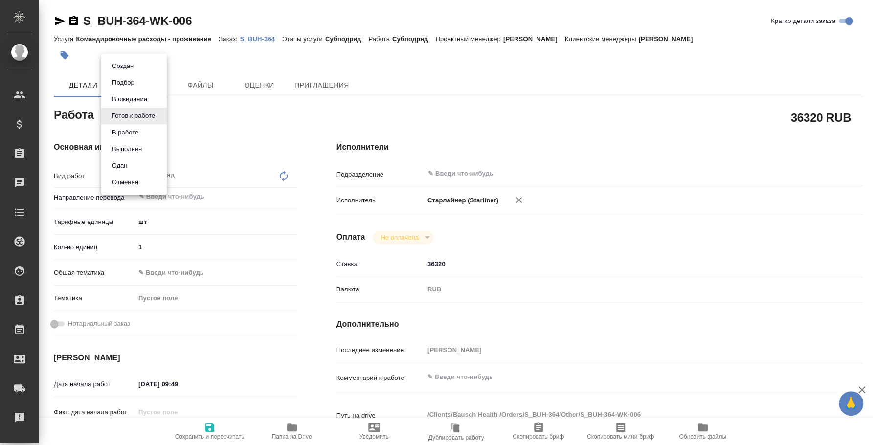
type textarea "x"
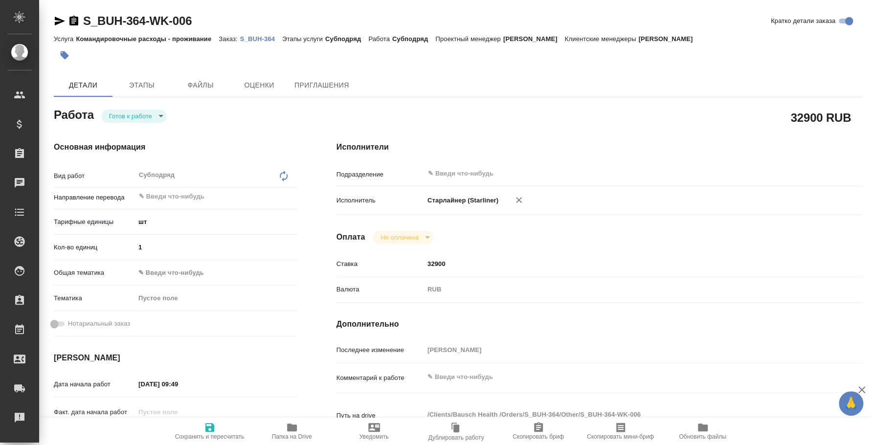
type textarea "x"
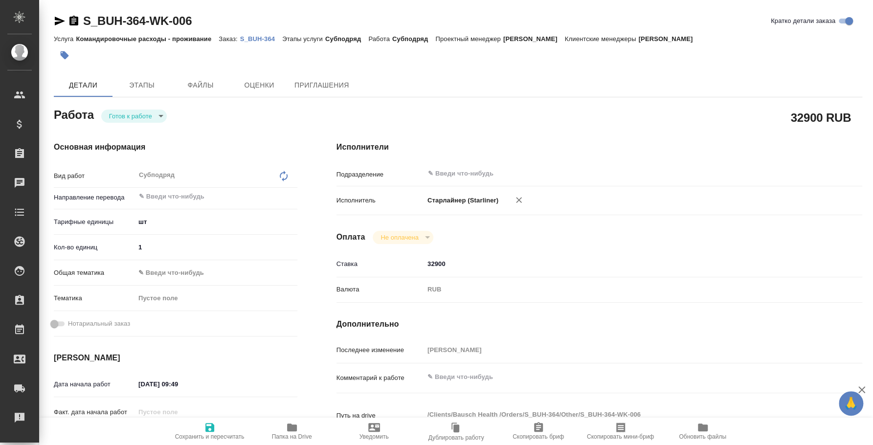
type textarea "x"
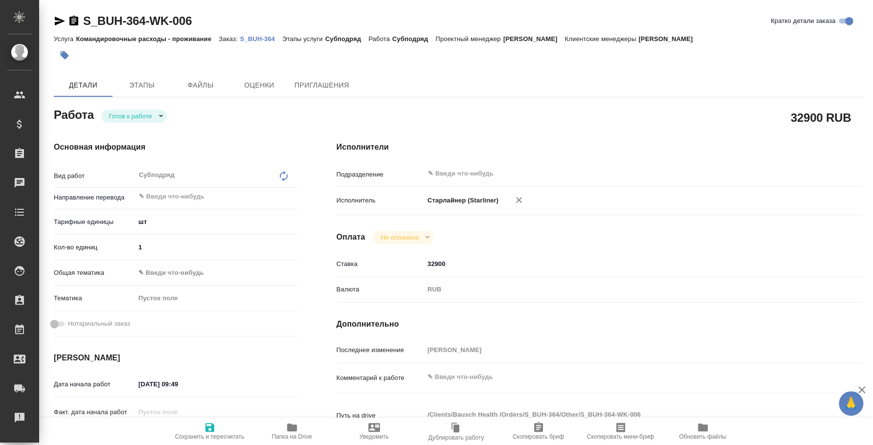
type textarea "x"
click at [141, 115] on body "🙏 .cls-1 fill:#fff; AWATERA [PERSON_NAME] Спецификации Заказы Чаты Todo Проекты…" at bounding box center [436, 222] width 873 height 445
type textarea "x"
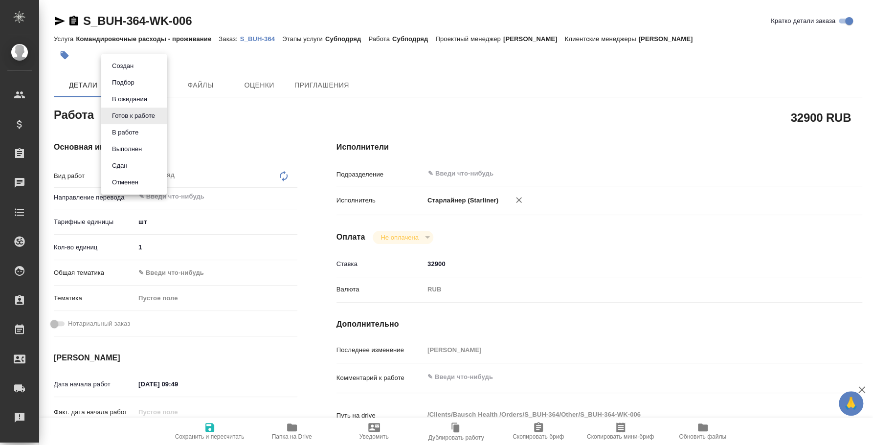
type textarea "x"
click at [133, 167] on li "Сдан" at bounding box center [134, 165] width 66 height 17
type textarea "x"
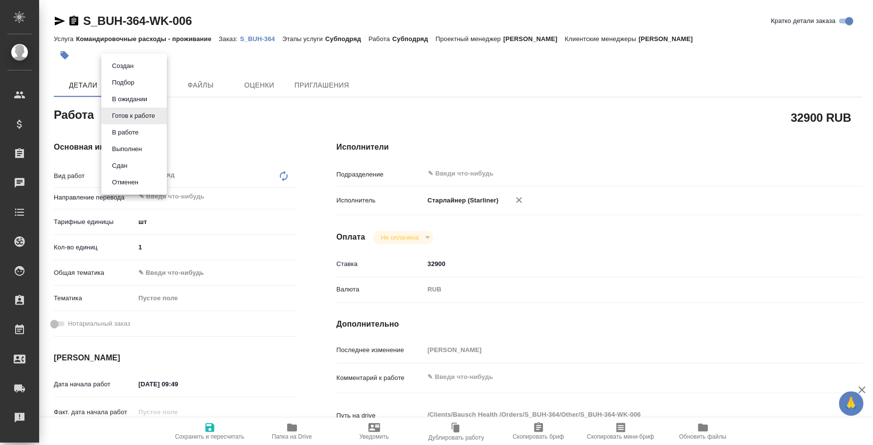
type textarea "x"
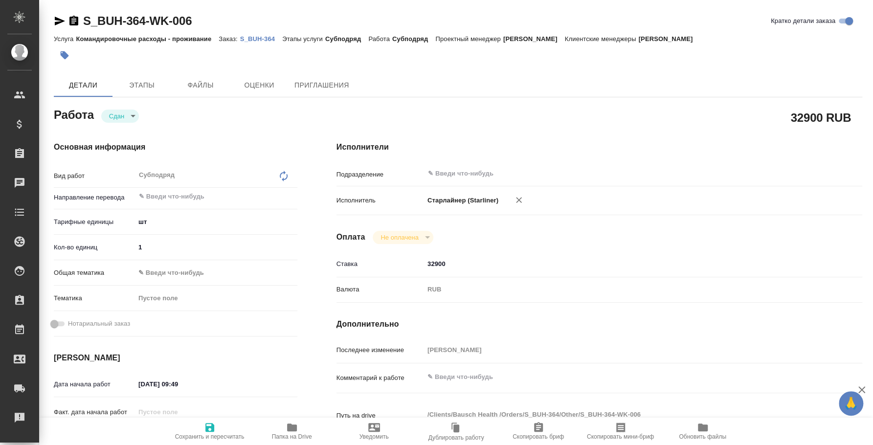
type textarea "x"
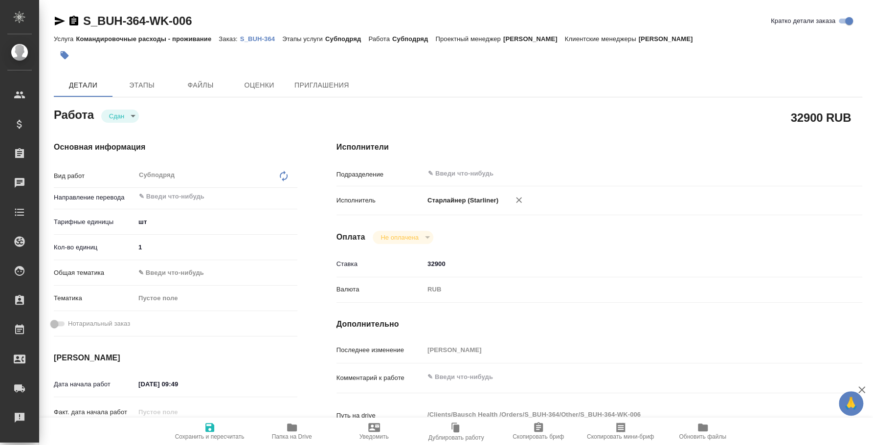
type textarea "x"
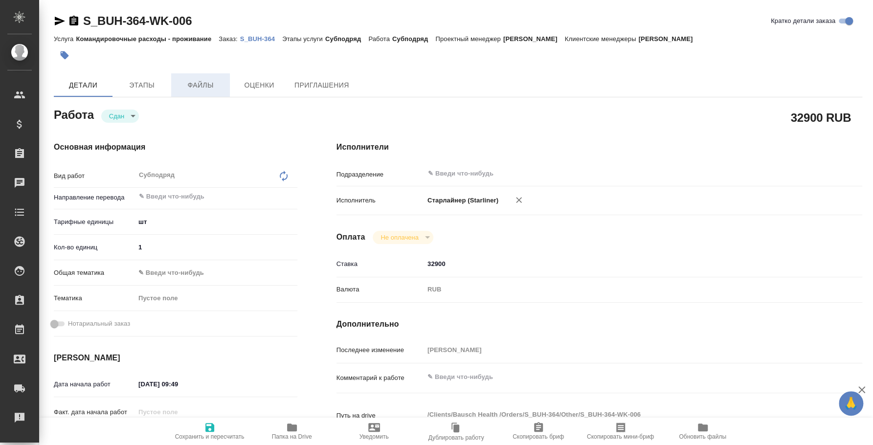
type textarea "x"
click at [254, 37] on p "S_BUH-364" at bounding box center [261, 38] width 42 height 7
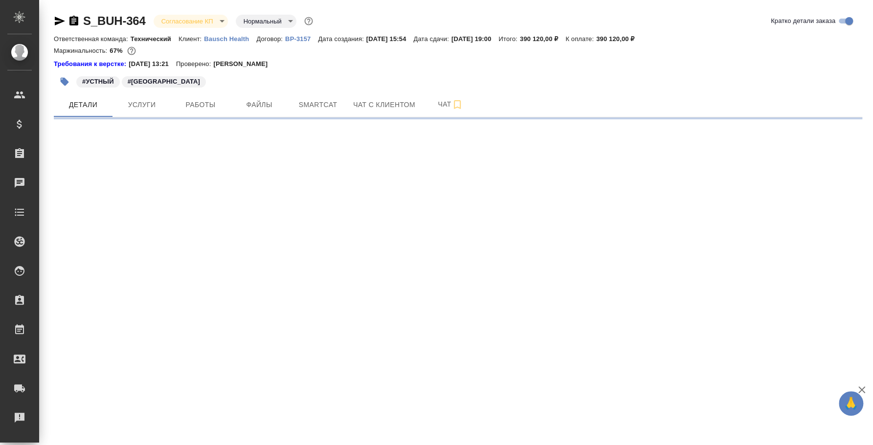
select select "RU"
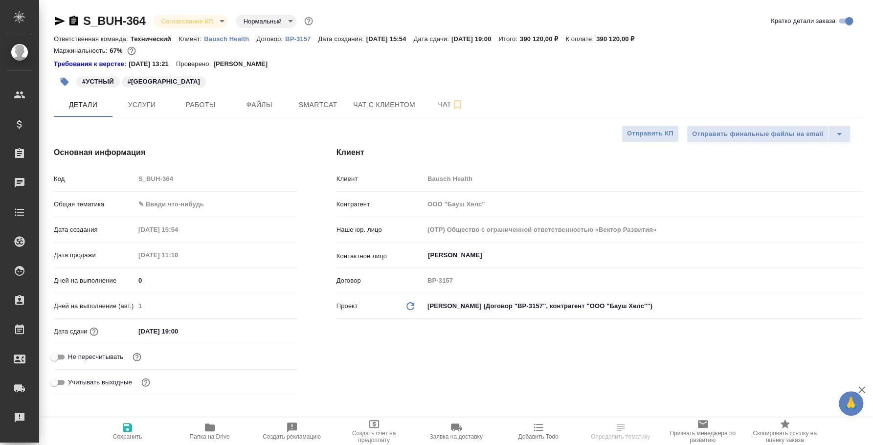
type textarea "x"
click at [192, 102] on span "Работы" at bounding box center [200, 105] width 47 height 12
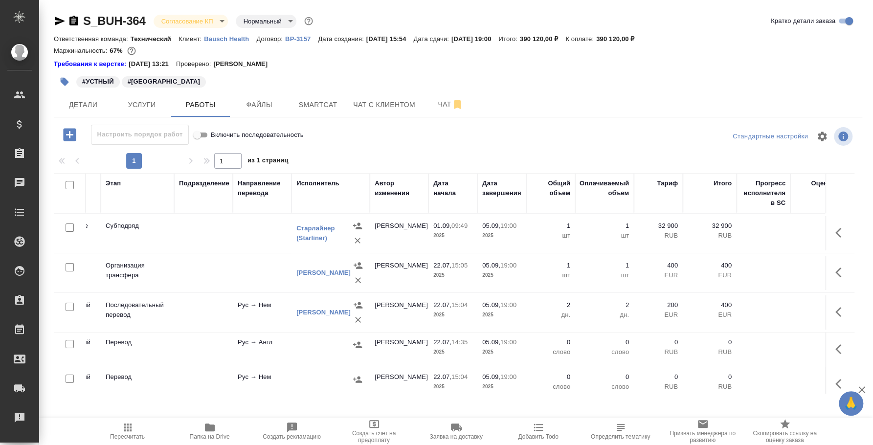
click at [620, 383] on p "слово" at bounding box center [604, 387] width 49 height 10
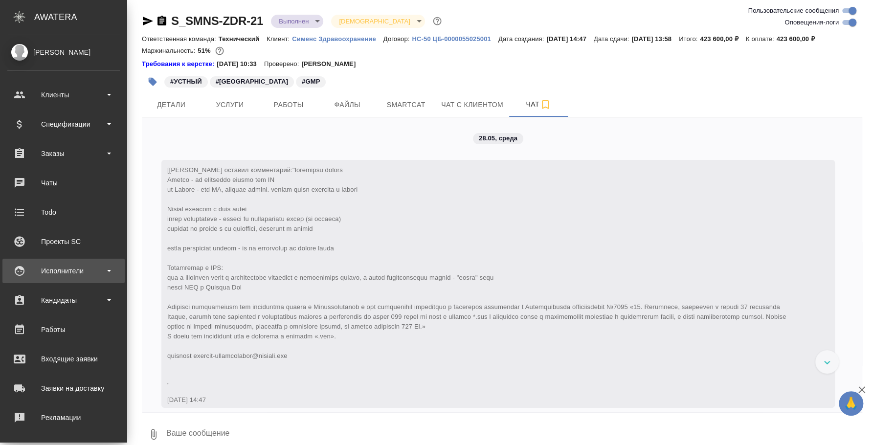
scroll to position [8239, 0]
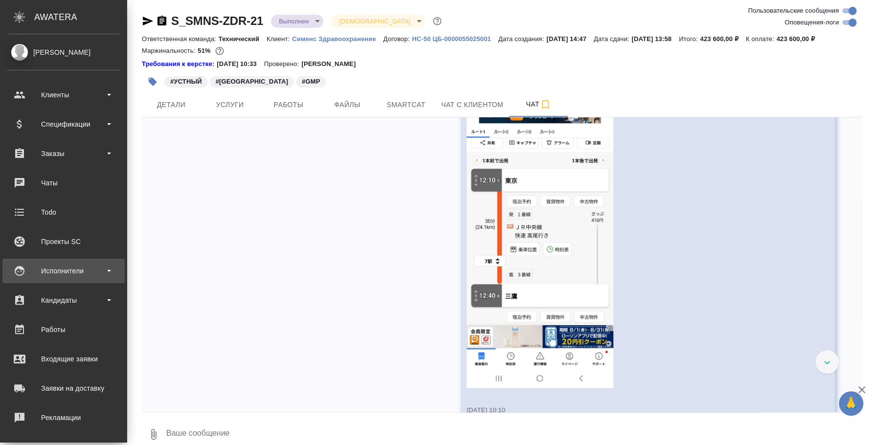
click at [64, 264] on div "Исполнители" at bounding box center [63, 271] width 112 height 15
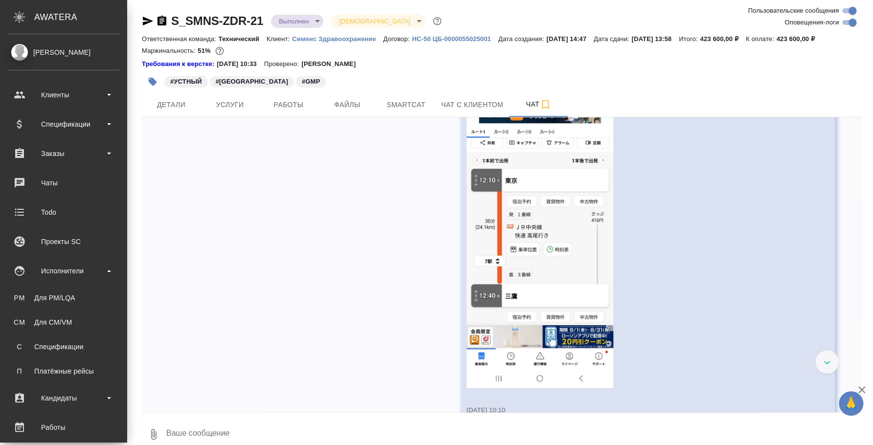
click at [69, 312] on ul "PM Для PM/LQA CM Для CM/VM С Спецификации П Платёжные рейсы" at bounding box center [63, 332] width 127 height 98
click at [64, 297] on div "Для PM/LQA" at bounding box center [63, 298] width 103 height 10
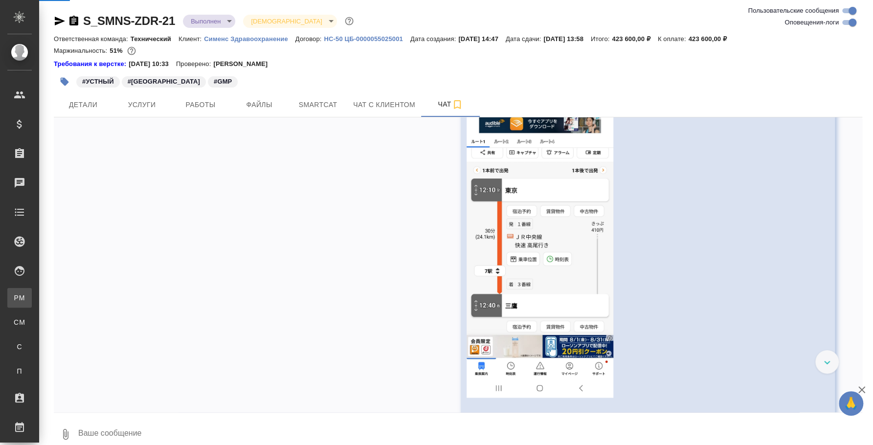
scroll to position [8210, 0]
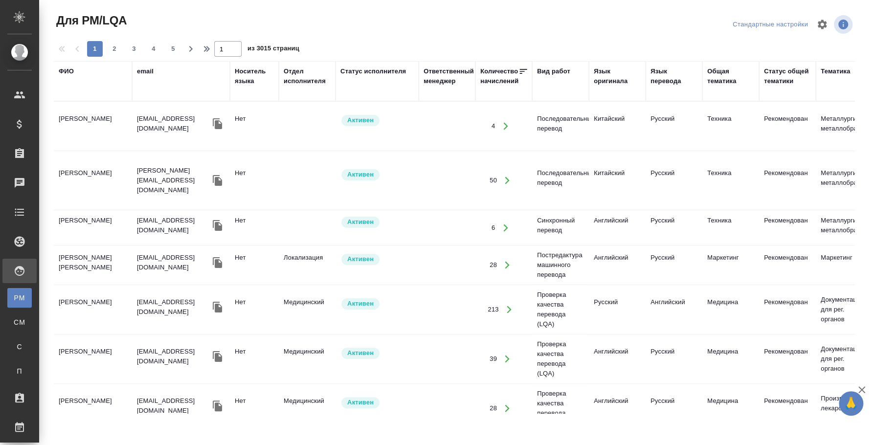
click at [556, 71] on div "Вид работ" at bounding box center [553, 72] width 33 height 10
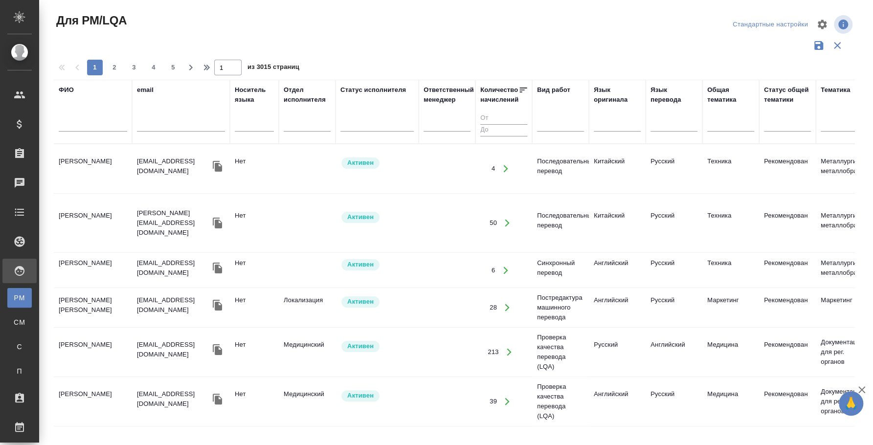
click at [550, 132] on div at bounding box center [560, 125] width 47 height 25
click at [542, 126] on div at bounding box center [542, 122] width 1 height 10
click at [549, 125] on div at bounding box center [560, 122] width 47 height 14
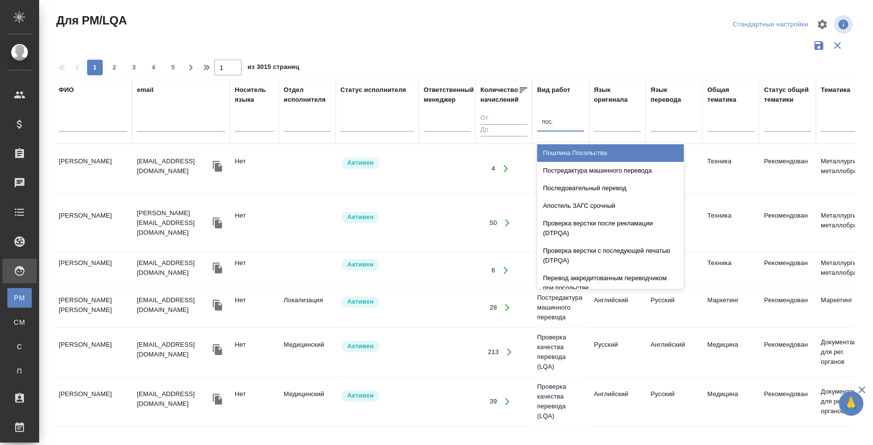
type input "после"
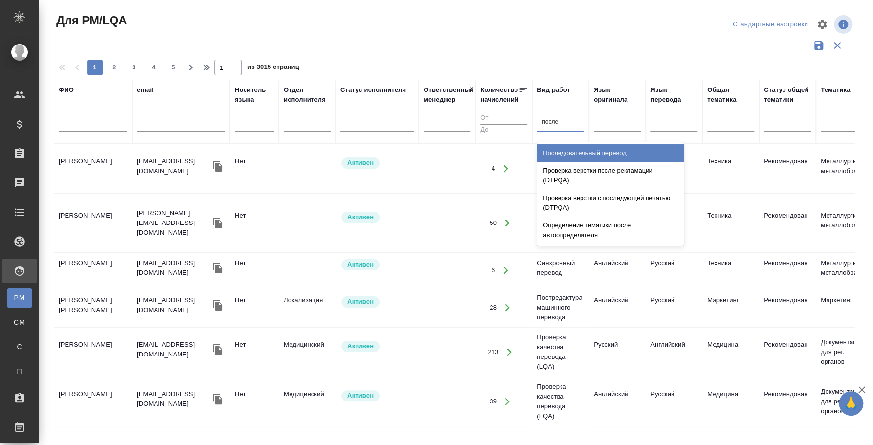
click at [585, 153] on div "Последовательный перевод" at bounding box center [610, 153] width 147 height 18
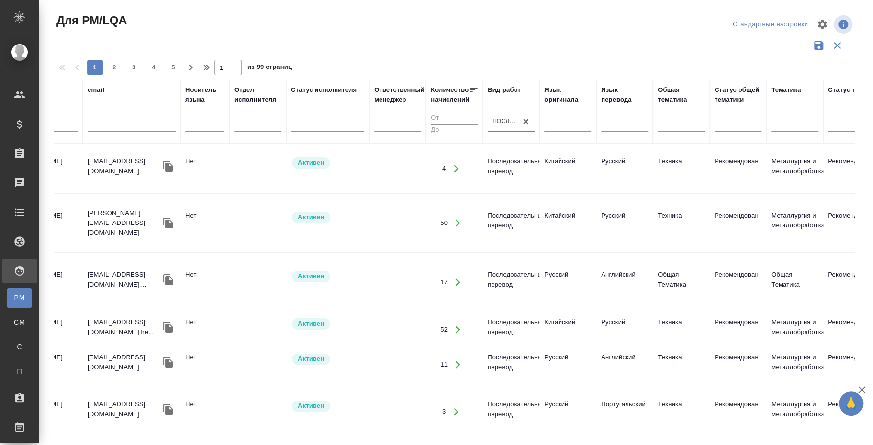
scroll to position [0, 41]
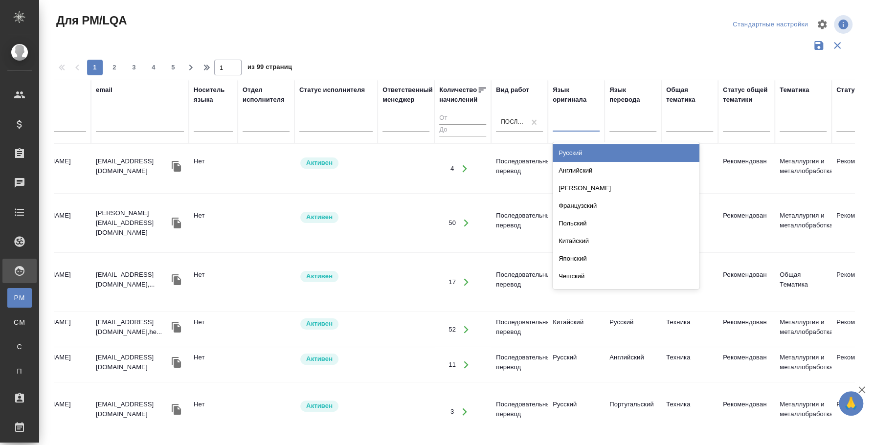
click at [589, 120] on div at bounding box center [576, 122] width 47 height 14
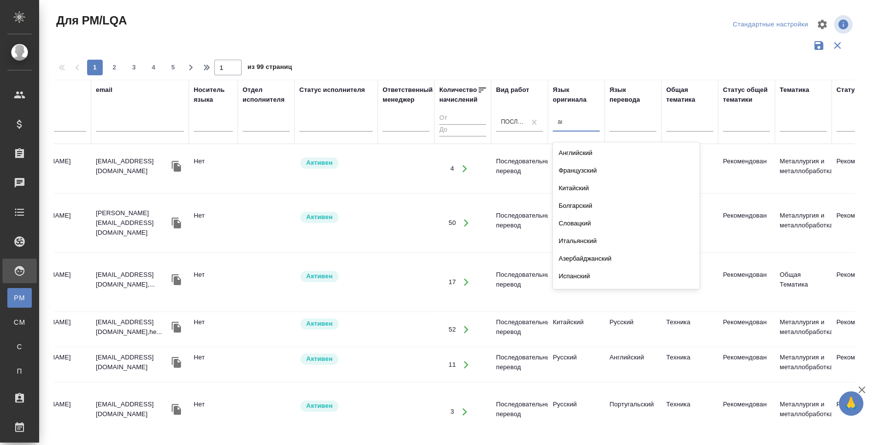
type input "анг"
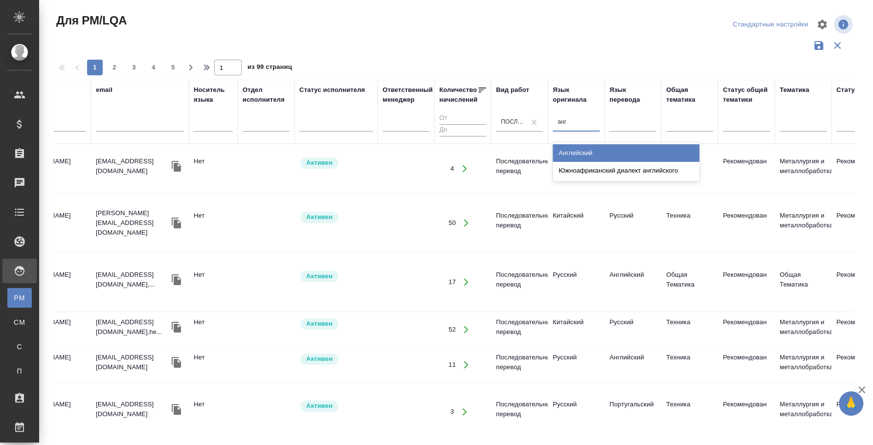
click at [619, 143] on div "Английский Южноафриканский диалект английского" at bounding box center [626, 161] width 147 height 39
click at [620, 156] on div "Английский" at bounding box center [626, 153] width 147 height 18
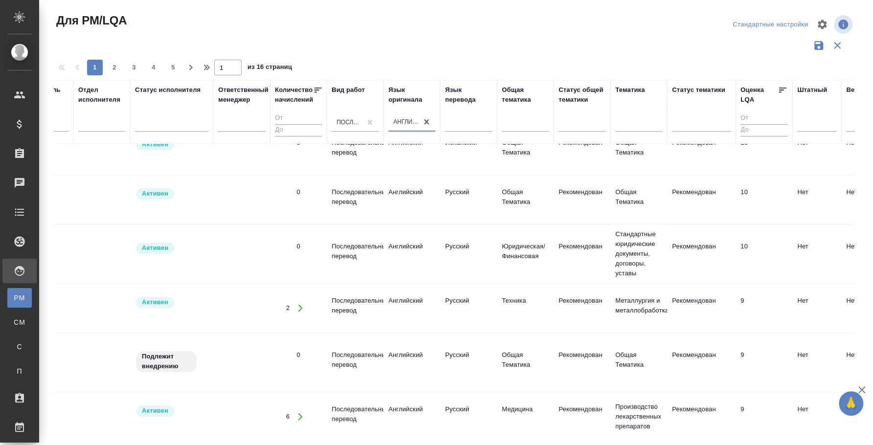
scroll to position [305, 211]
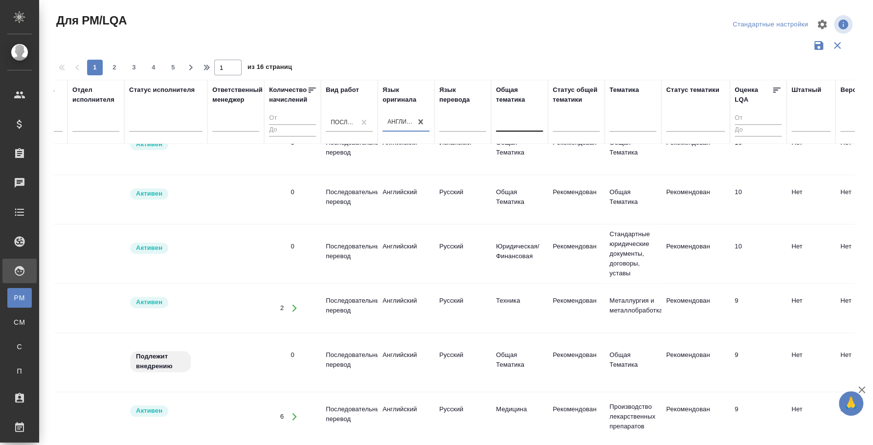
click at [512, 123] on div at bounding box center [519, 122] width 47 height 14
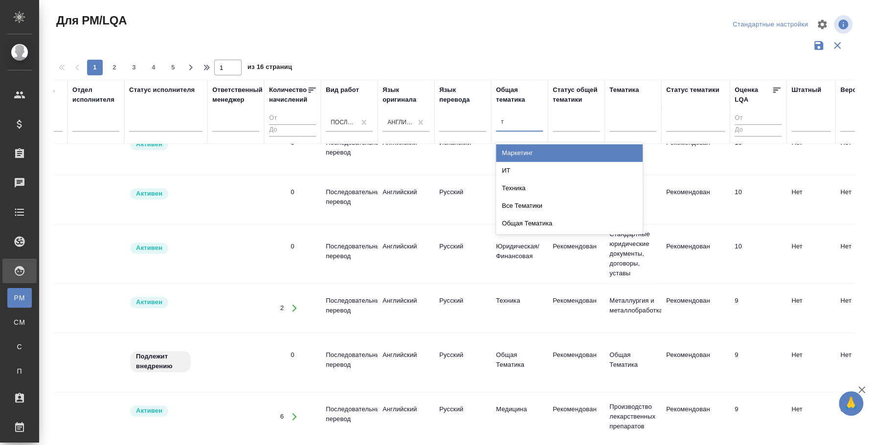
type input "те"
click at [557, 152] on div "Техника" at bounding box center [569, 153] width 147 height 18
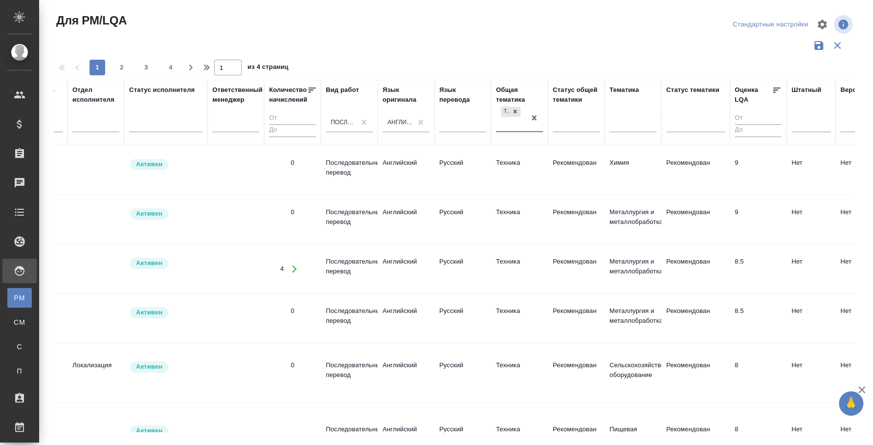
scroll to position [305, 0]
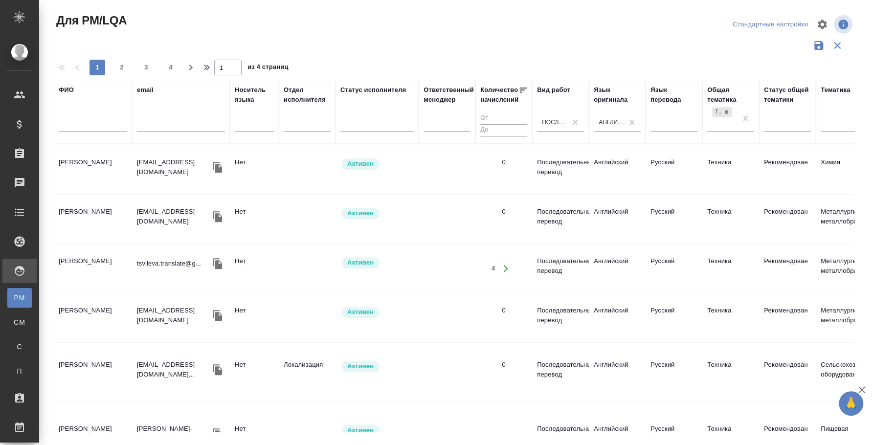
click at [444, 52] on div at bounding box center [454, 45] width 801 height 19
